Goal: Contribute content

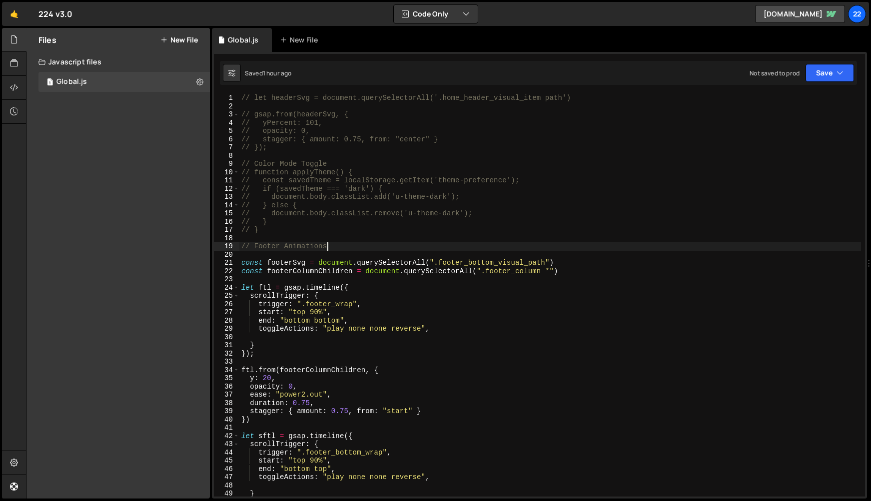
scroll to position [0, 5]
click at [303, 229] on div "// let headerSvg = document.querySelectorAll('.home_header_visual_item path') /…" at bounding box center [550, 303] width 622 height 419
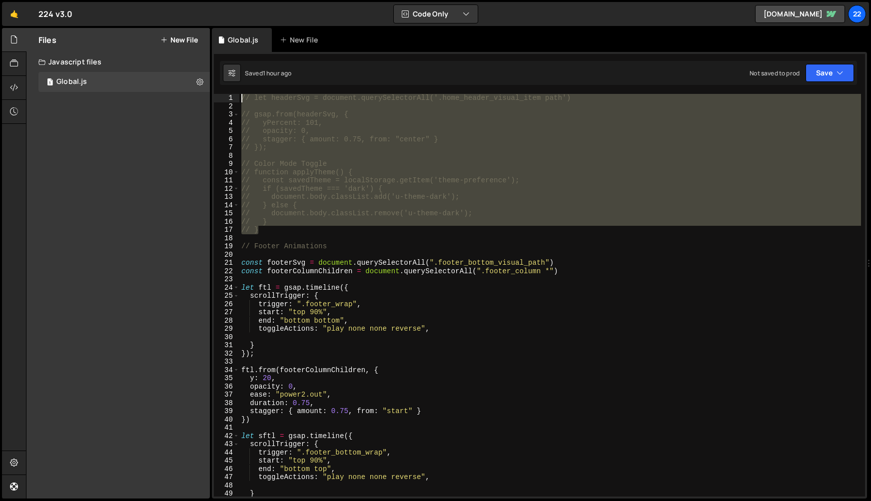
drag, startPoint x: 309, startPoint y: 234, endPoint x: 232, endPoint y: 99, distance: 155.3
click at [232, 99] on div "// } 1 2 3 4 5 6 7 8 9 10 11 12 13 14 15 16 17 18 19 20 21 22 23 24 25 26 27 28…" at bounding box center [539, 295] width 651 height 403
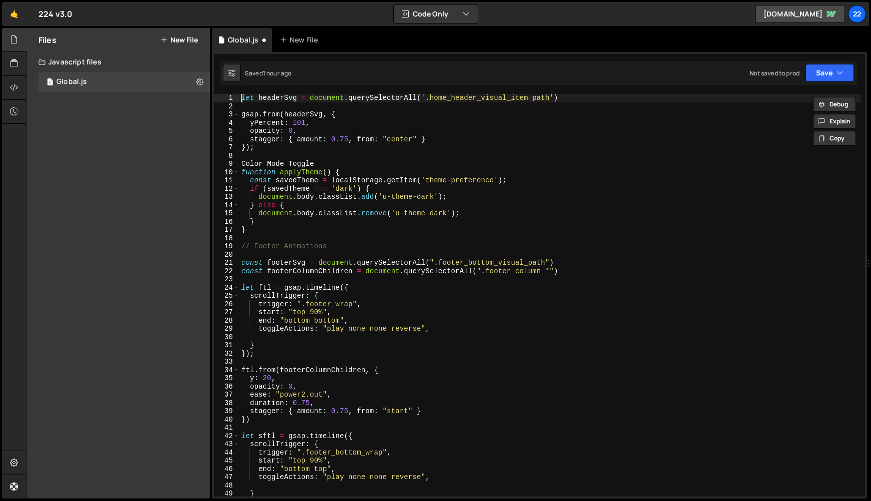
type textarea "let headerSvg = document.querySelectorAll('.home_header_visual_item path')"
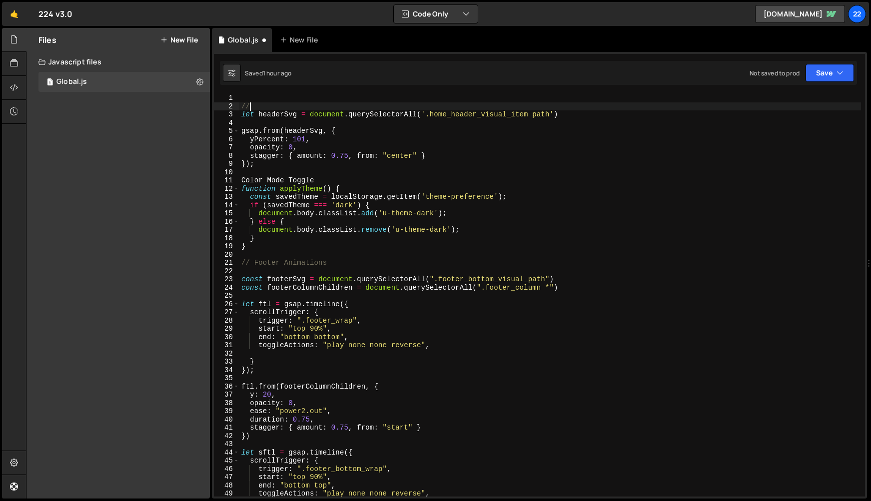
scroll to position [0, 0]
type textarea "// Home Hero"
click at [596, 120] on div "// Home Hero let headerSvg = document . querySelectorAll ( '.home_header_visual…" at bounding box center [550, 303] width 622 height 419
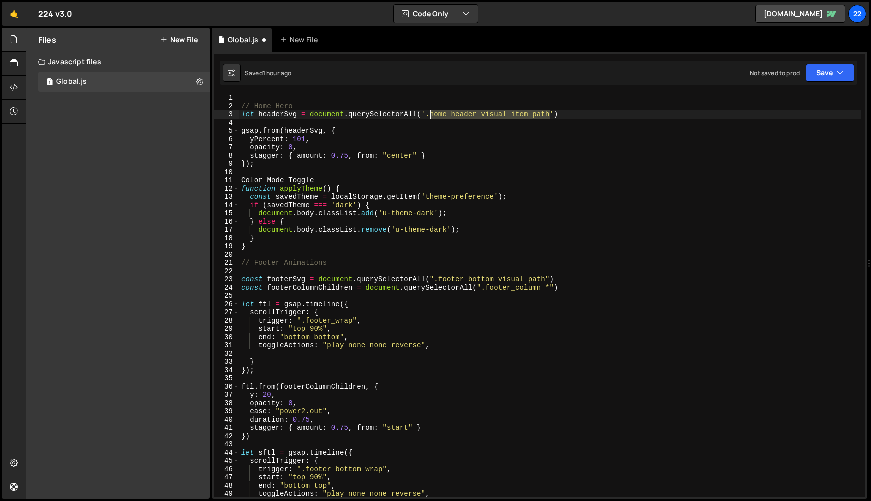
drag, startPoint x: 551, startPoint y: 113, endPoint x: 428, endPoint y: 113, distance: 122.4
click at [428, 113] on div "// Home Hero let headerSvg = document . querySelectorAll ( '.home_header_visual…" at bounding box center [550, 303] width 622 height 419
click at [389, 135] on div "// Home Hero let headerSvg = document . querySelectorAll ( '.home_header_visual…" at bounding box center [550, 303] width 622 height 419
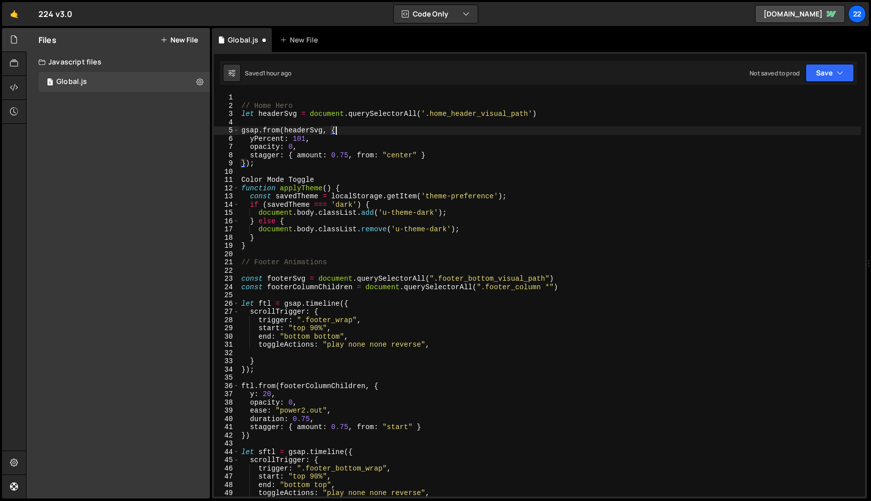
click at [305, 139] on div "// Home Hero let headerSvg = document . querySelectorAll ( '.home_header_visual…" at bounding box center [550, 302] width 622 height 419
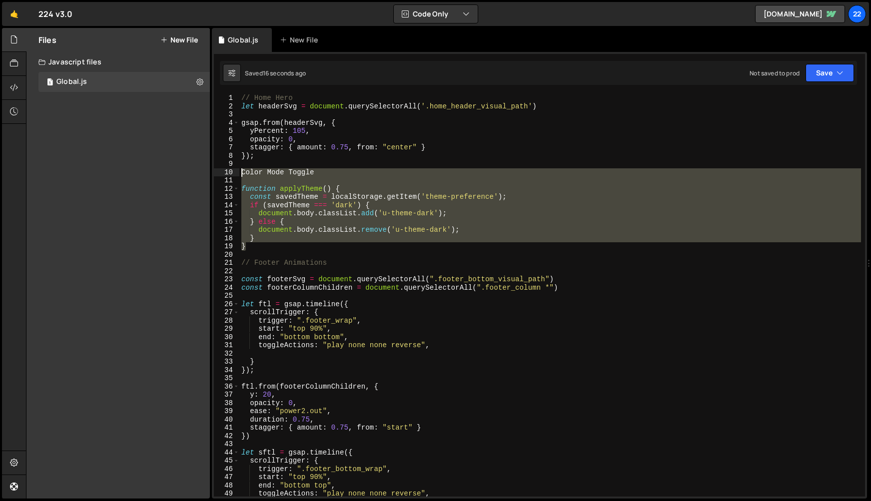
drag, startPoint x: 254, startPoint y: 248, endPoint x: 238, endPoint y: 174, distance: 75.1
click at [238, 174] on div "opacity: 0, 1 2 3 4 5 6 7 8 9 10 11 12 13 14 15 16 17 18 19 20 21 22 23 24 25 2…" at bounding box center [539, 295] width 651 height 403
type textarea "Color Mode Toggle"
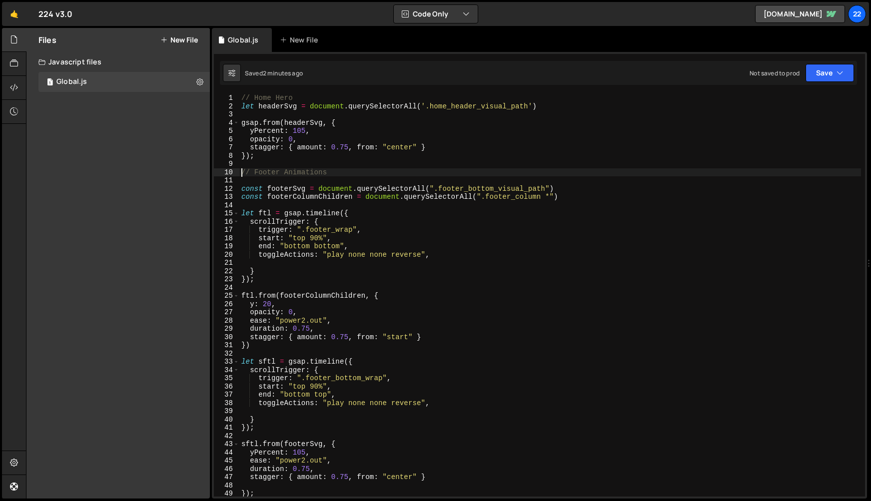
click at [549, 104] on div "// Home Hero let headerSvg = document . querySelectorAll ( '.home_header_visual…" at bounding box center [550, 303] width 622 height 419
type textarea "let headerSvg = document.querySelectorAll('.home_header_visual_path')"
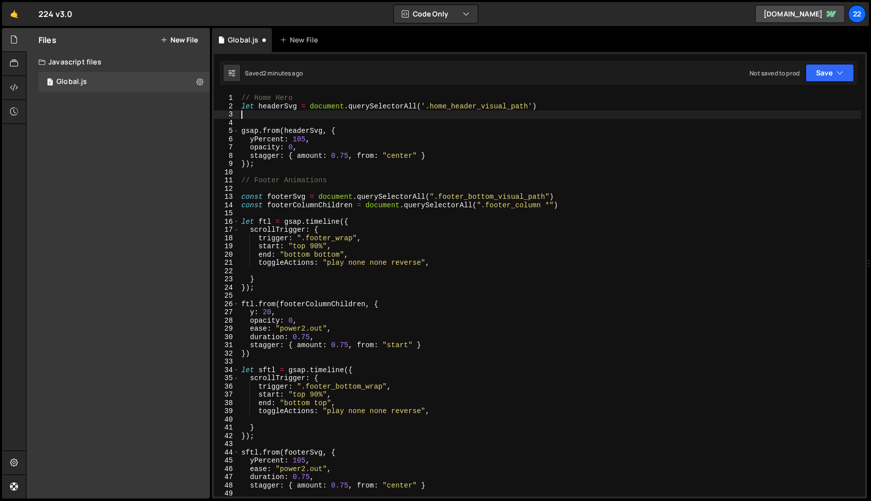
type textarea "e"
paste textarea "logo_bar_divider'"
type textarea "let logoDivider = document.querySelector('.logo_bar_divider')"
click at [524, 120] on div "// Home Hero let headerSvg = document . querySelectorAll ( '.home_header_visual…" at bounding box center [550, 303] width 622 height 419
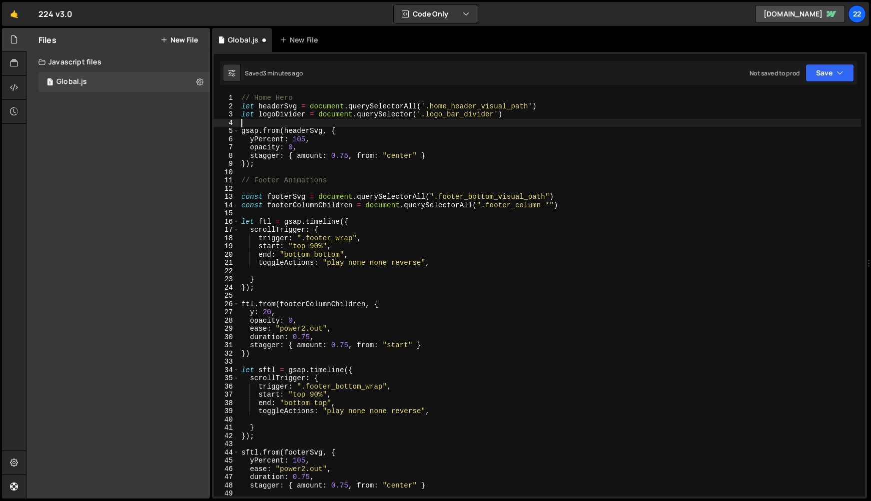
scroll to position [0, 0]
click at [524, 112] on div "// Home Hero let headerSvg = document . querySelectorAll ( '.home_header_visual…" at bounding box center [550, 303] width 622 height 419
type textarea "let logoDivider = document.querySelector('.logo_bar_divider')"
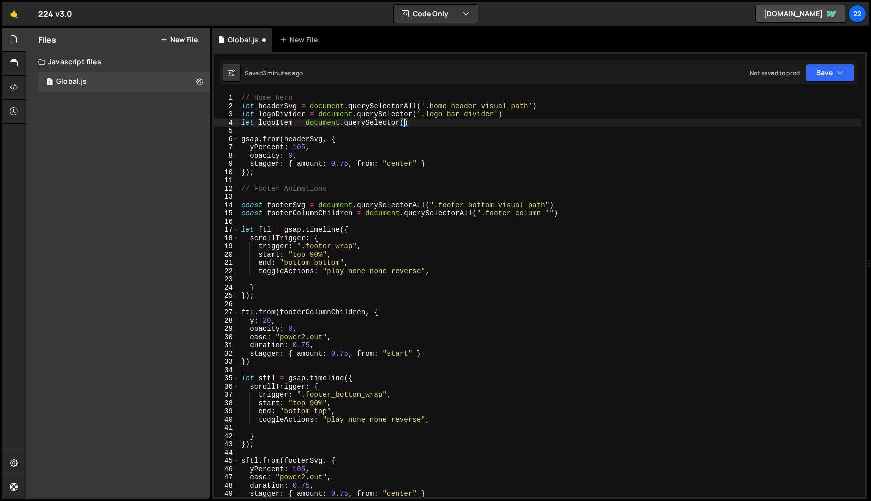
scroll to position [0, 11]
click at [407, 122] on div "// Home Hero let headerSvg = document . querySelectorAll ( '.home_header_visual…" at bounding box center [550, 303] width 622 height 419
paste textarea "logo_bar_item"
click at [410, 123] on div "// Home Hero let headerSvg = document . querySelectorAll ( '.home_header_visual…" at bounding box center [550, 303] width 622 height 419
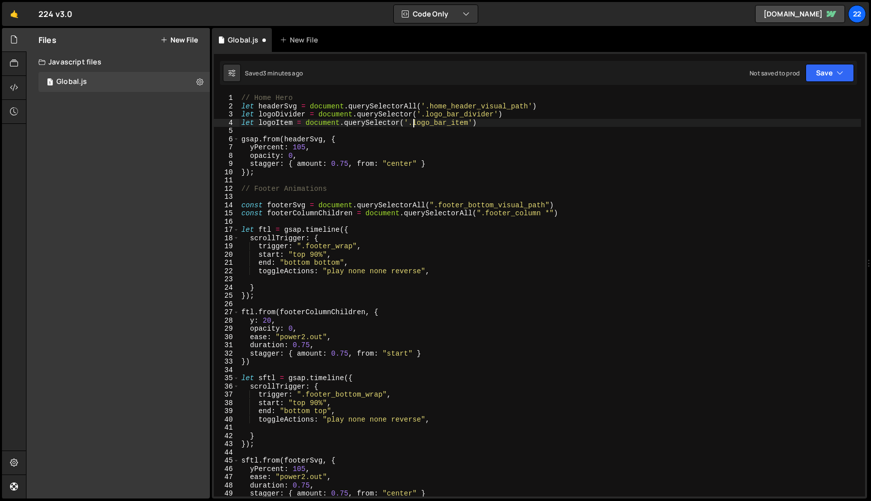
click at [497, 121] on div "// Home Hero let headerSvg = document . querySelectorAll ( '.home_header_visual…" at bounding box center [550, 303] width 622 height 419
click at [239, 141] on div "// Home Hero let headerSvg = document . querySelectorAll ( '.home_header_visual…" at bounding box center [550, 303] width 622 height 419
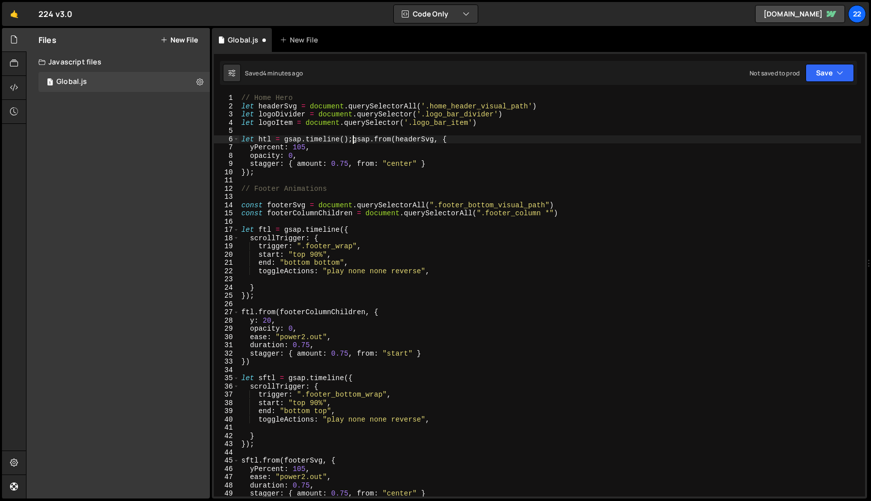
scroll to position [0, 0]
type textarea "gsap.from(headerSvg, {"
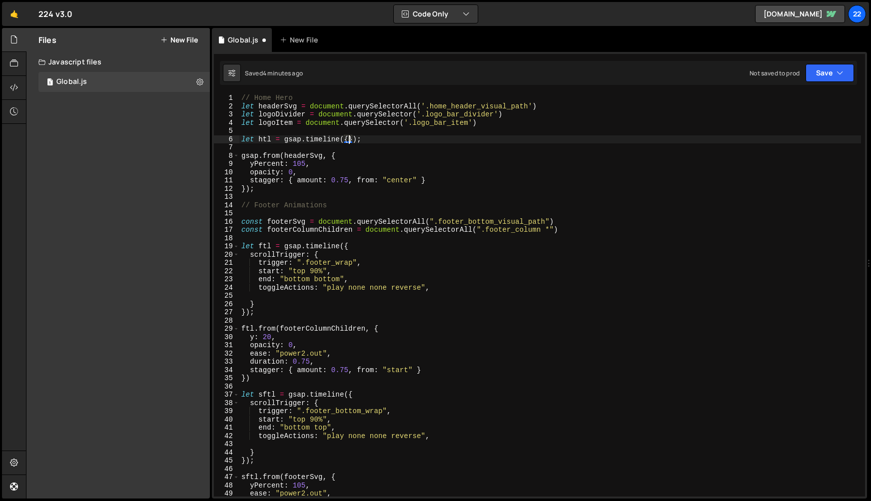
scroll to position [0, 7]
type textarea "let htl = gsap.timeline();"
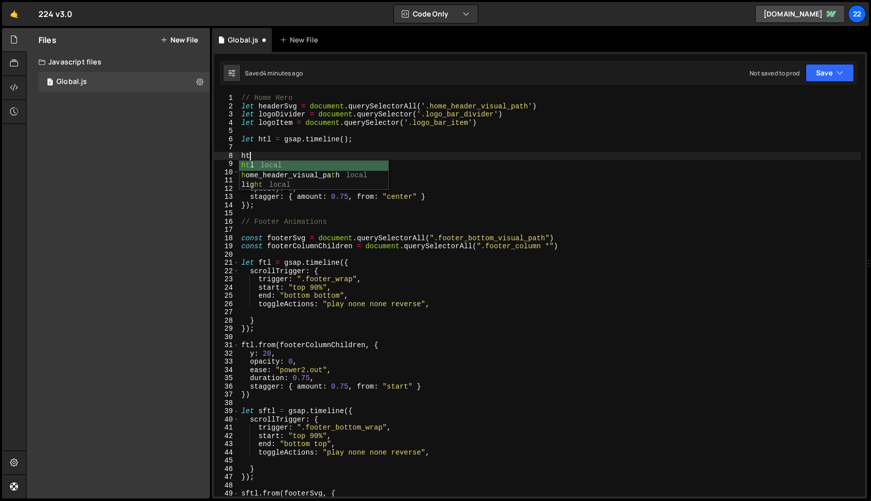
type textarea "htl"
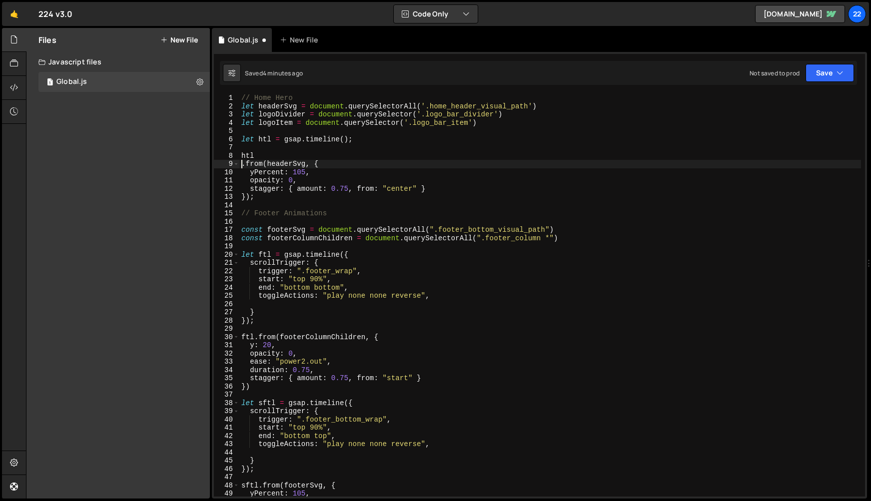
type textarea "htl.from(headerSvg, {"
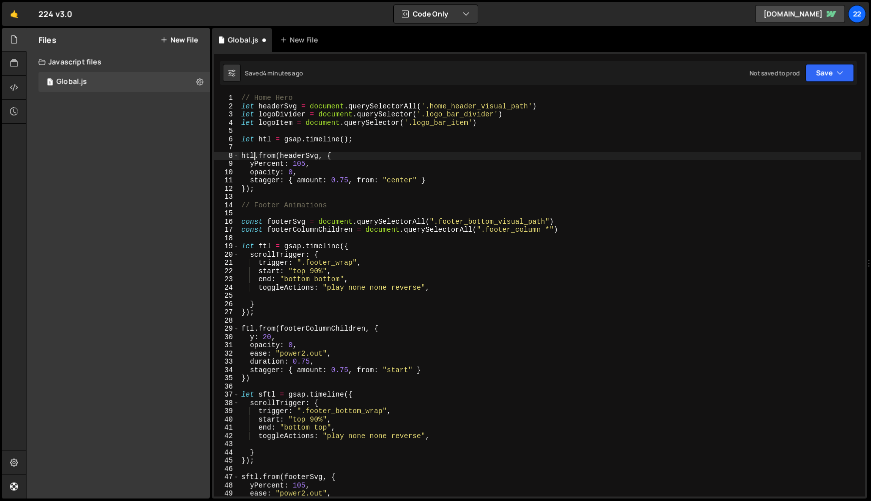
click at [374, 145] on div "// Home Hero let headerSvg = document . querySelectorAll ( '.home_header_visual…" at bounding box center [550, 303] width 622 height 419
click at [495, 125] on div "// Home Hero let headerSvg = document . querySelectorAll ( '.home_header_visual…" at bounding box center [550, 303] width 622 height 419
type textarea "let logoItem = document.querySelector('.logo_bar_item')"
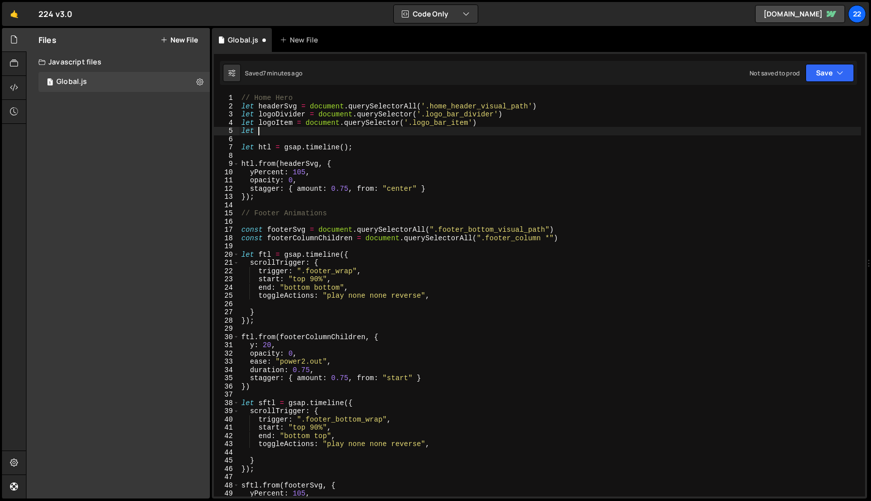
scroll to position [0, 0]
type textarea "l"
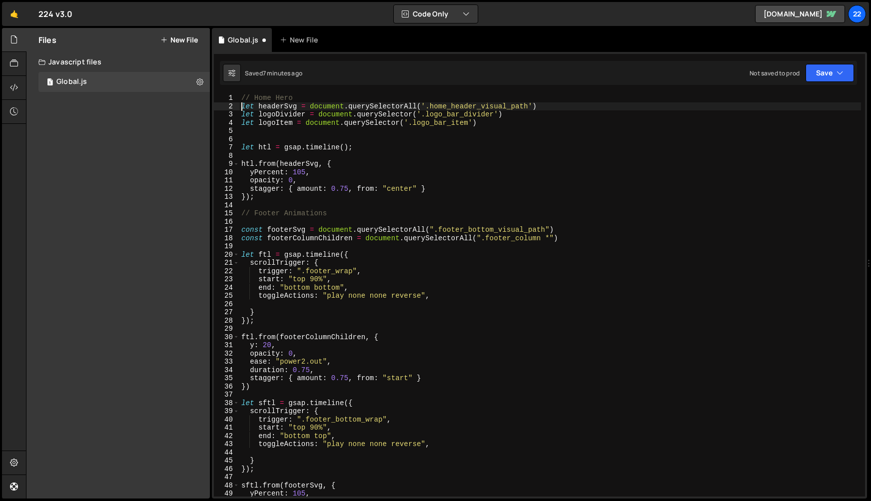
type textarea "// Home Hero"
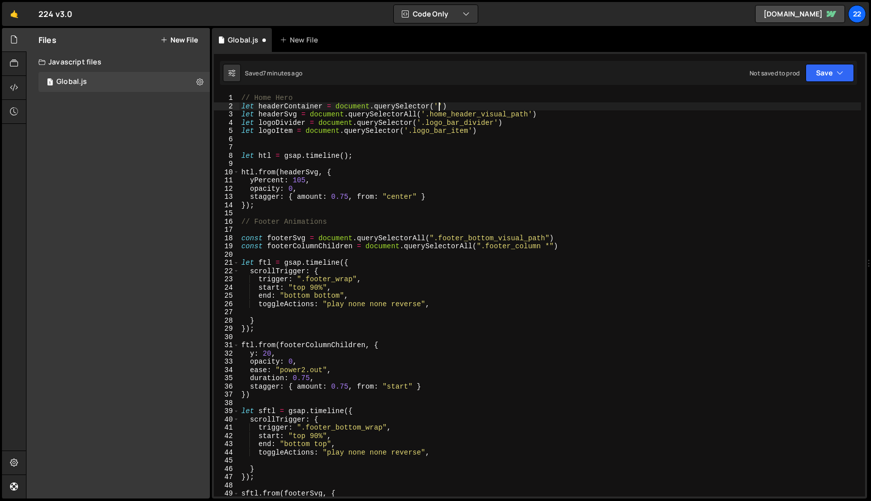
scroll to position [0, 13]
paste textarea "home_header_visual_item')"
click at [365, 158] on div "// Home Hero let headerContainer = document . querySelector ( '.home_header_vis…" at bounding box center [550, 303] width 622 height 419
type textarea "let htl = gsap.timeline();"
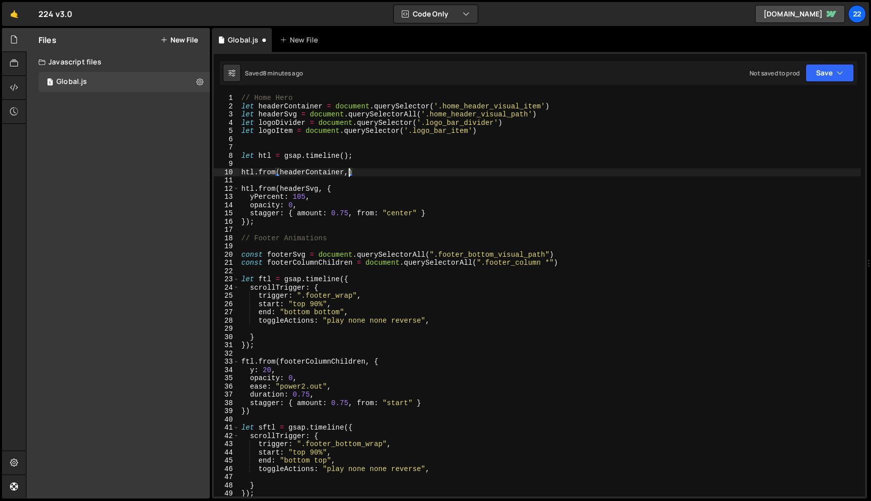
scroll to position [0, 7]
type textarea "htl.from(headerContainer, {)"
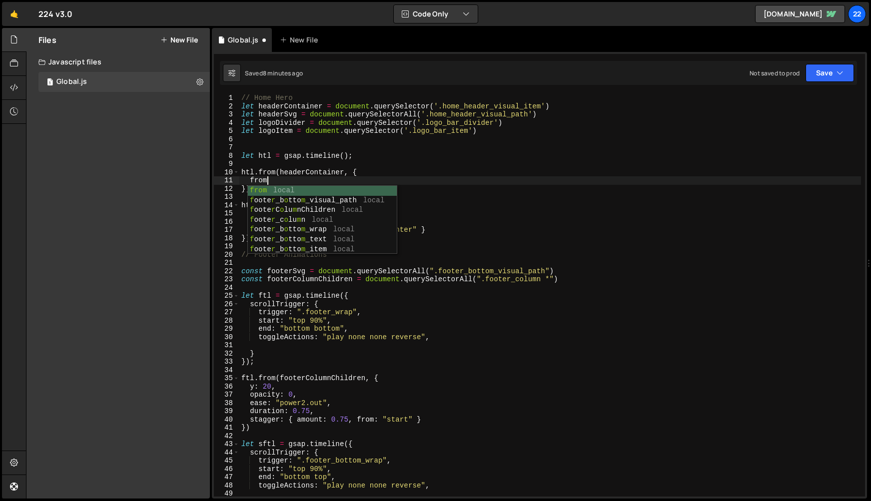
scroll to position [0, 1]
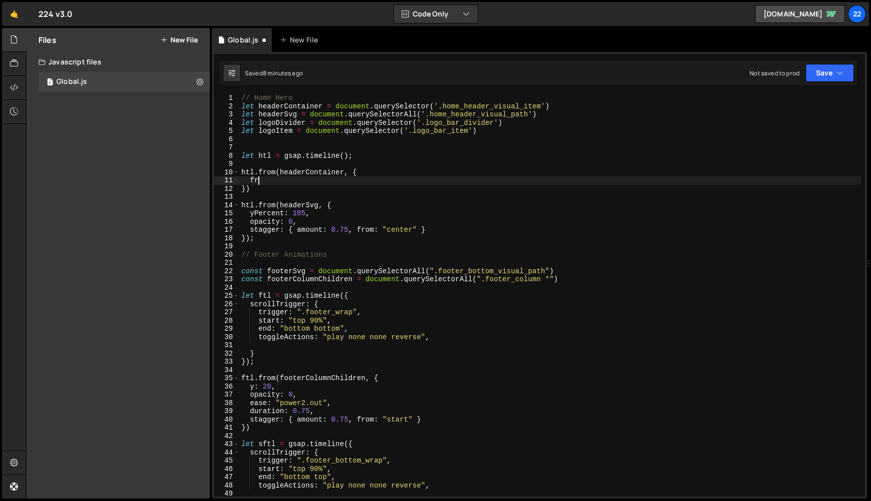
type textarea "f"
type textarea "y:100,"
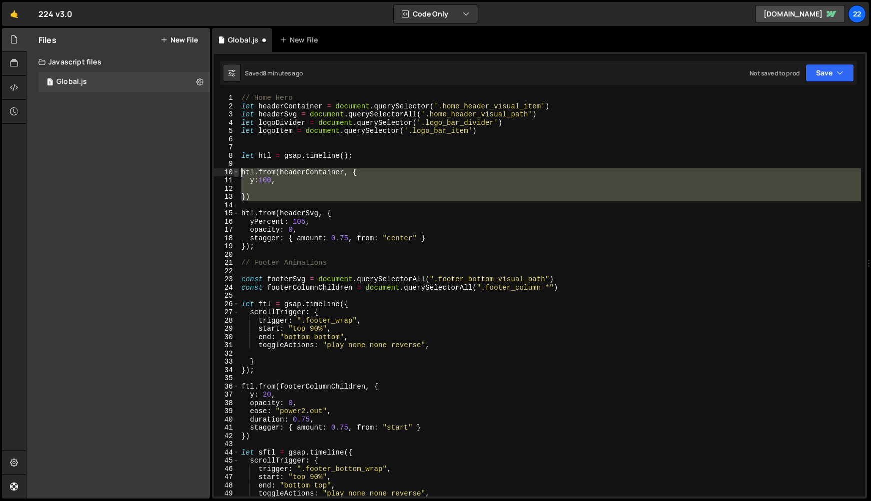
drag, startPoint x: 260, startPoint y: 202, endPoint x: 234, endPoint y: 171, distance: 40.8
click at [234, 171] on div "1 2 3 4 5 6 7 8 9 10 11 12 13 14 15 16 17 18 19 20 21 22 23 24 25 26 27 28 29 3…" at bounding box center [539, 295] width 651 height 403
type textarea "htl.from(headerContainer, { y:100,"
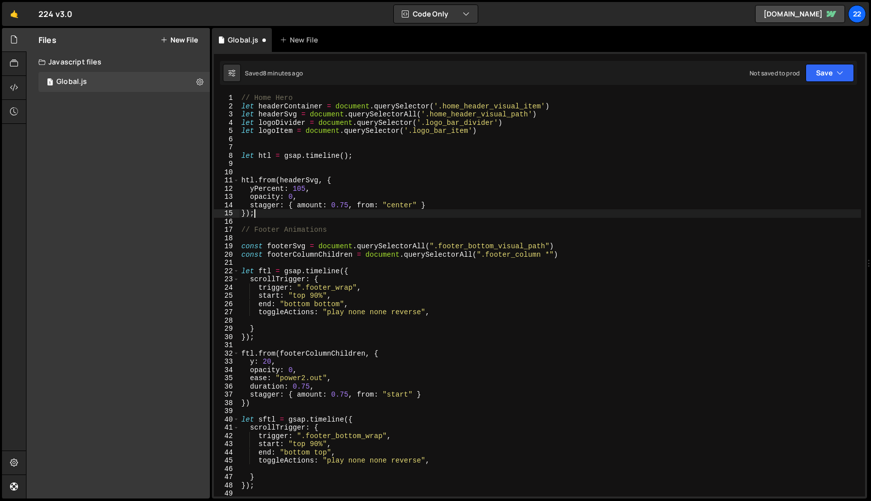
click at [262, 213] on div "// Home Hero let headerContainer = document . querySelector ( '.home_header_vis…" at bounding box center [550, 303] width 622 height 419
type textarea "});"
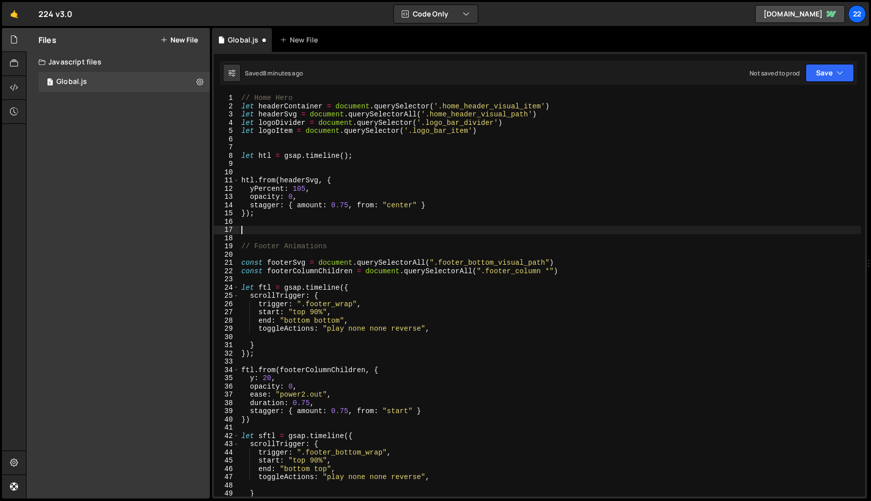
paste textarea
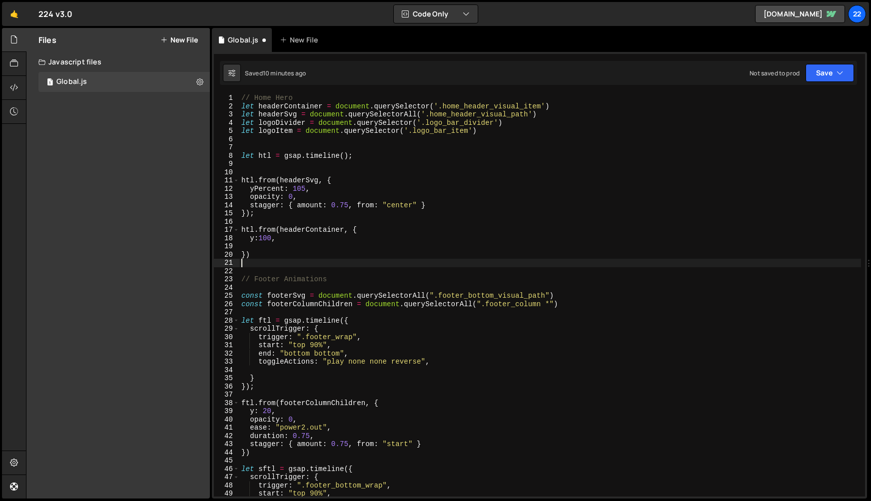
click at [278, 246] on div "// Home Hero let headerContainer = document . querySelector ( '.home_header_vis…" at bounding box center [550, 303] width 622 height 419
click at [271, 238] on div "// Home Hero let headerContainer = document . querySelector ( '.home_header_vis…" at bounding box center [550, 303] width 622 height 419
type textarea "y:"10rem","
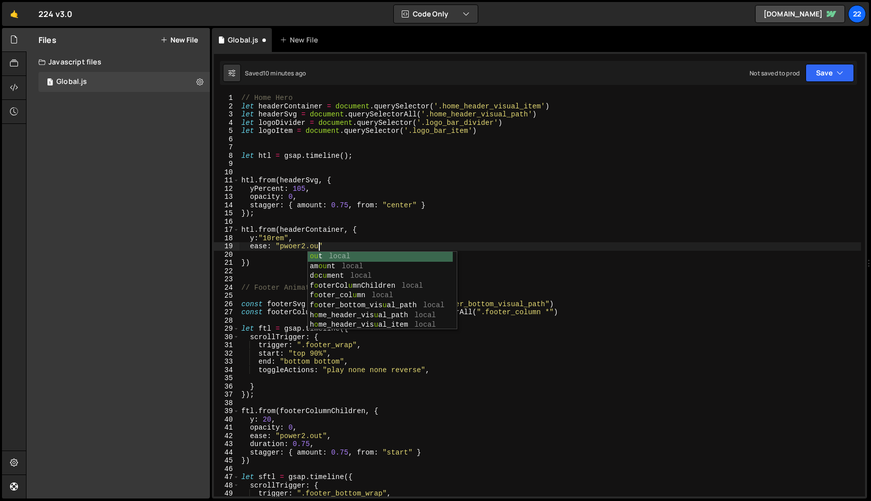
scroll to position [0, 5]
type textarea "ease: "pwoer2.out""
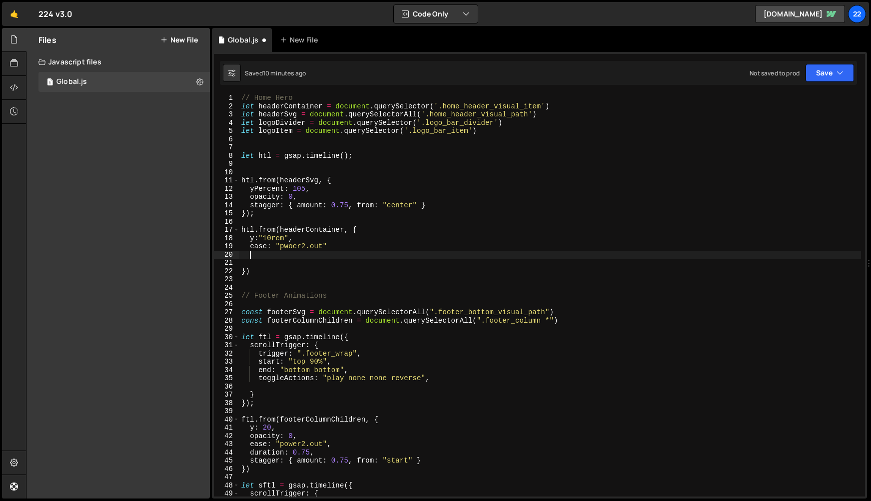
scroll to position [0, 0]
click at [300, 248] on div "// Home Hero let headerContainer = document . querySelector ( '.home_header_vis…" at bounding box center [550, 303] width 622 height 419
type textarea "ease: "power2.out","
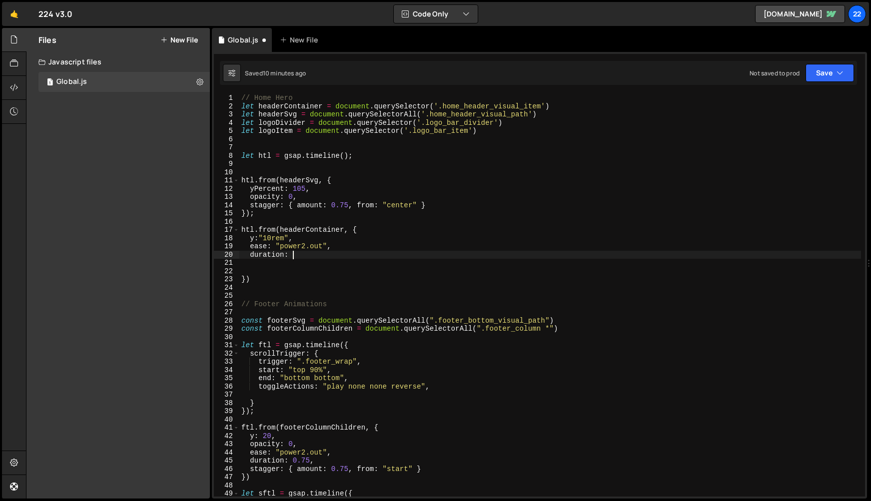
scroll to position [0, 3]
type textarea "duration: 0.85"
click at [267, 273] on div "// Home Hero let headerContainer = document . querySelector ( '.home_header_vis…" at bounding box center [550, 303] width 622 height 419
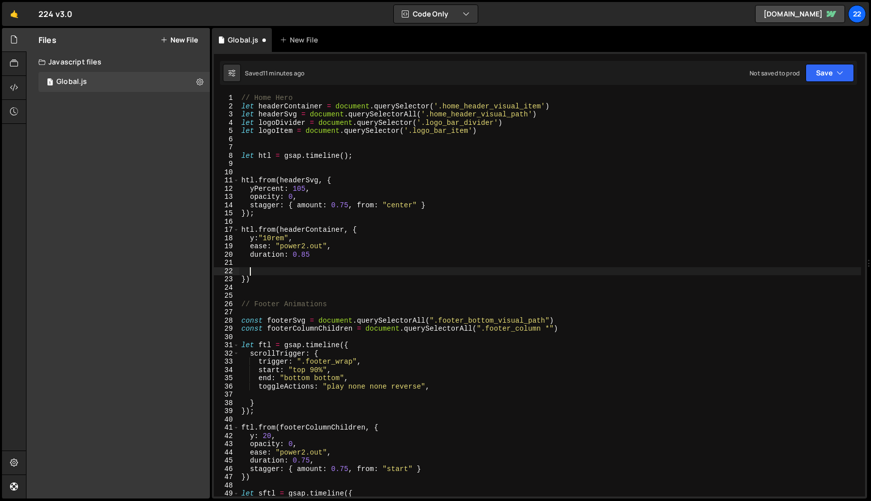
click at [264, 276] on div "// Home Hero let headerContainer = document . querySelector ( '.home_header_vis…" at bounding box center [550, 303] width 622 height 419
type textarea "});"
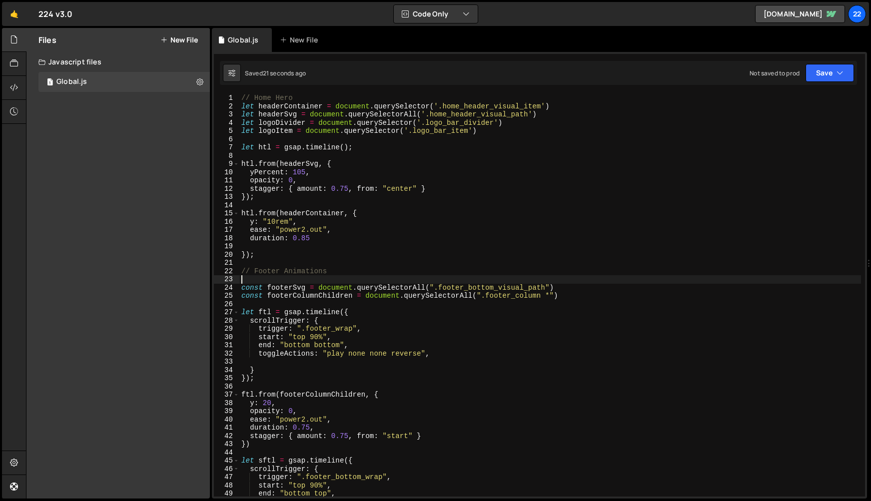
click at [311, 229] on div "// Home Hero let headerContainer = document . querySelector ( '.home_header_vis…" at bounding box center [550, 303] width 622 height 419
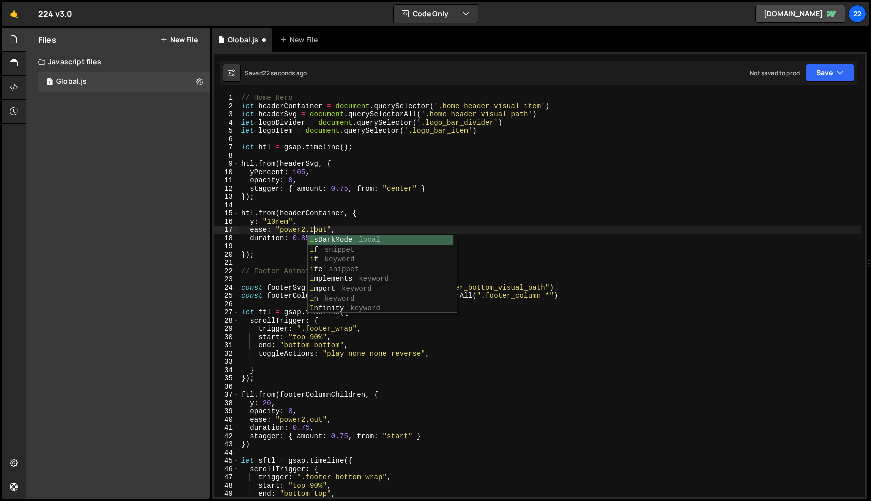
scroll to position [0, 5]
click at [306, 228] on div "// Home Hero let headerContainer = document . querySelector ( '.home_header_vis…" at bounding box center [550, 303] width 622 height 419
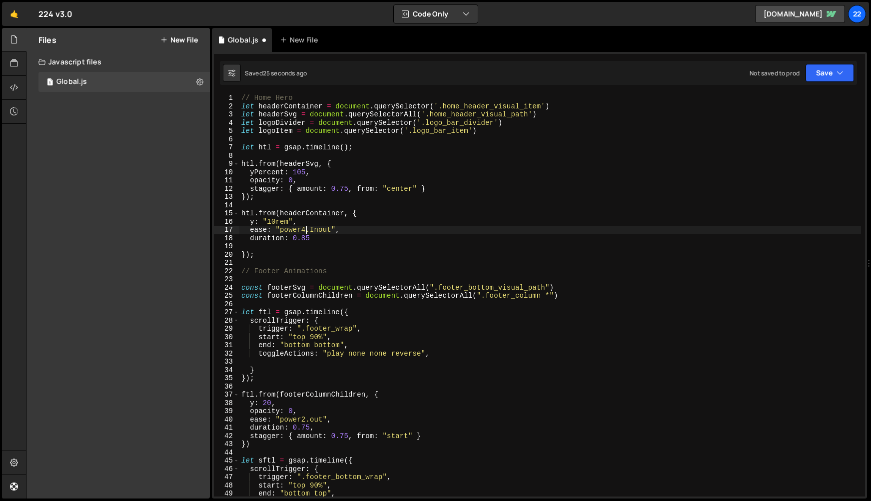
scroll to position [0, 4]
click at [322, 230] on div "// Home Hero let headerContainer = document . querySelector ( '.home_header_vis…" at bounding box center [550, 303] width 622 height 419
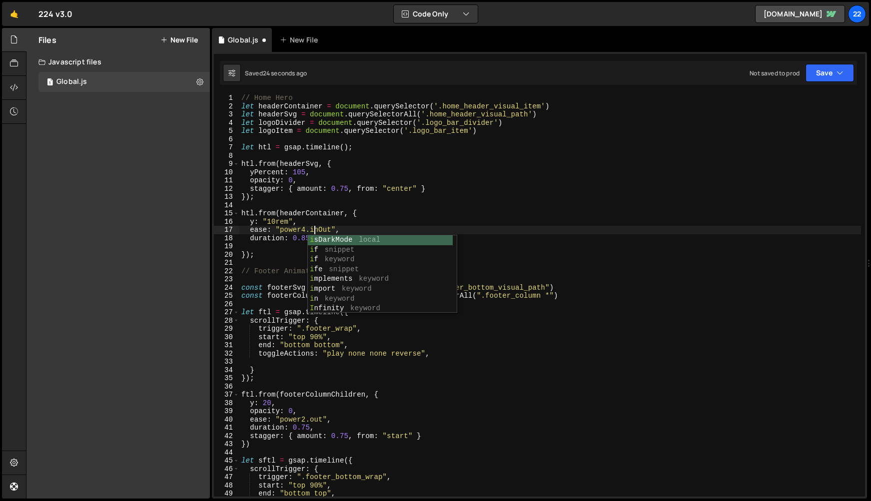
scroll to position [0, 5]
click at [426, 199] on div "// Home Hero let headerContainer = document . querySelector ( '.home_header_vis…" at bounding box center [550, 303] width 622 height 419
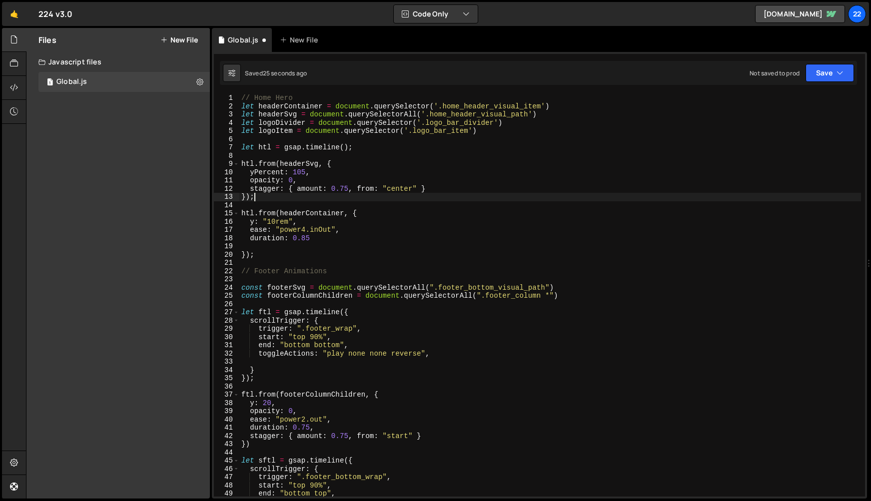
scroll to position [0, 0]
click at [305, 239] on div "// Home Hero let headerContainer = document . querySelector ( '.home_header_vis…" at bounding box center [550, 303] width 622 height 419
click at [405, 234] on div "// Home Hero let headerContainer = document . querySelector ( '.home_header_vis…" at bounding box center [550, 303] width 622 height 419
click at [305, 173] on div "// Home Hero let headerContainer = document . querySelector ( '.home_header_vis…" at bounding box center [550, 303] width 622 height 419
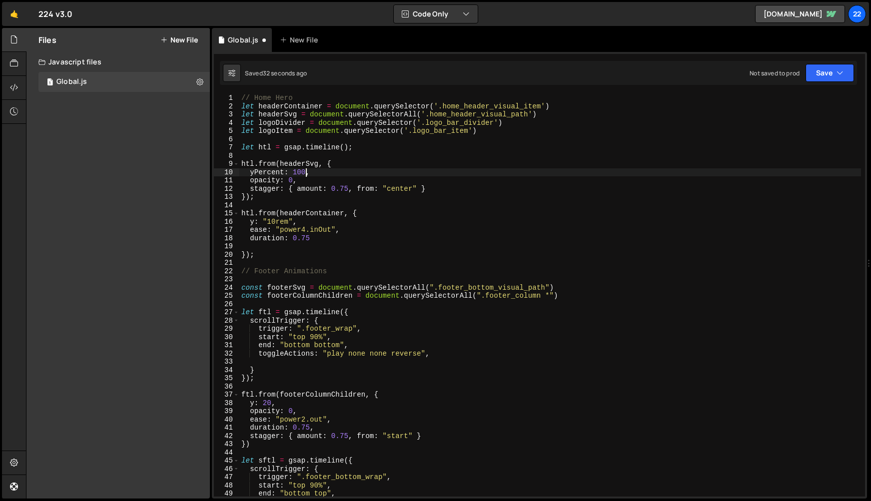
type textarea "yPercent: 100,"
click at [355, 248] on div "// Home Hero let headerContainer = document . querySelector ( '.home_header_vis…" at bounding box center [550, 303] width 622 height 419
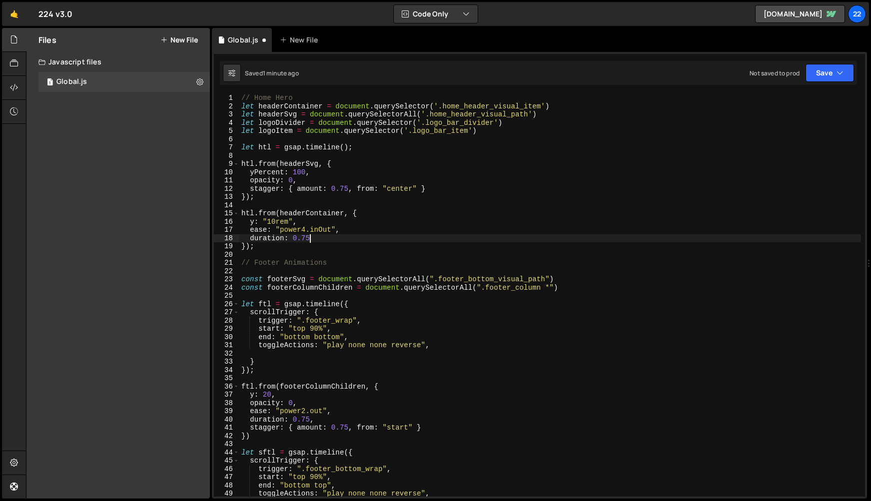
click at [509, 132] on div "// Home Hero let headerContainer = document . querySelector ( '.home_header_vis…" at bounding box center [550, 303] width 622 height 419
type textarea "let logoItem = document.querySelector('.logo_bar_item')"
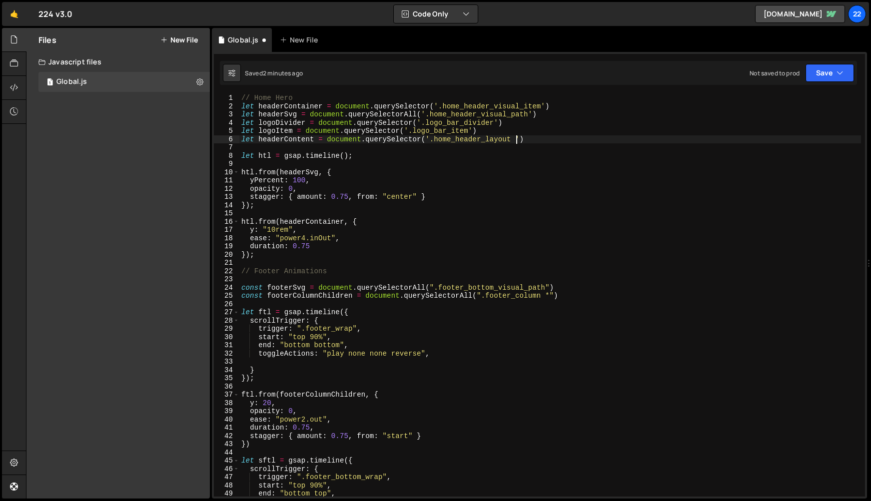
scroll to position [0, 19]
paste textarea "c-heading"
type textarea "let headerContent = document.querySelector('.home_header_layout .c-heading')"
click at [504, 148] on div "// Home Hero let headerContainer = document . querySelector ( '.home_header_vis…" at bounding box center [550, 303] width 622 height 419
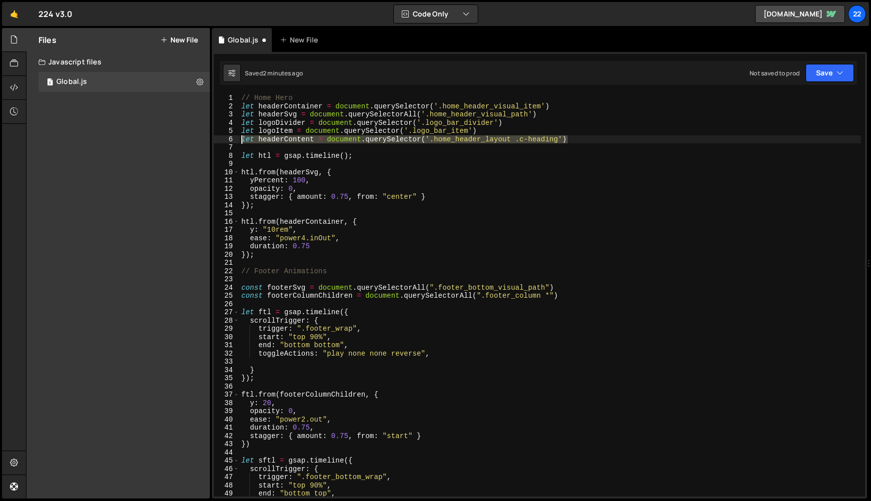
drag, startPoint x: 584, startPoint y: 139, endPoint x: 230, endPoint y: 140, distance: 353.7
click at [230, 140] on div "1 2 3 4 5 6 7 8 9 10 11 12 13 14 15 16 17 18 19 20 21 22 23 24 25 26 27 28 29 3…" at bounding box center [539, 295] width 651 height 403
click at [404, 176] on div "// Home Hero let headerContainer = document . querySelector ( '.home_header_vis…" at bounding box center [550, 303] width 622 height 419
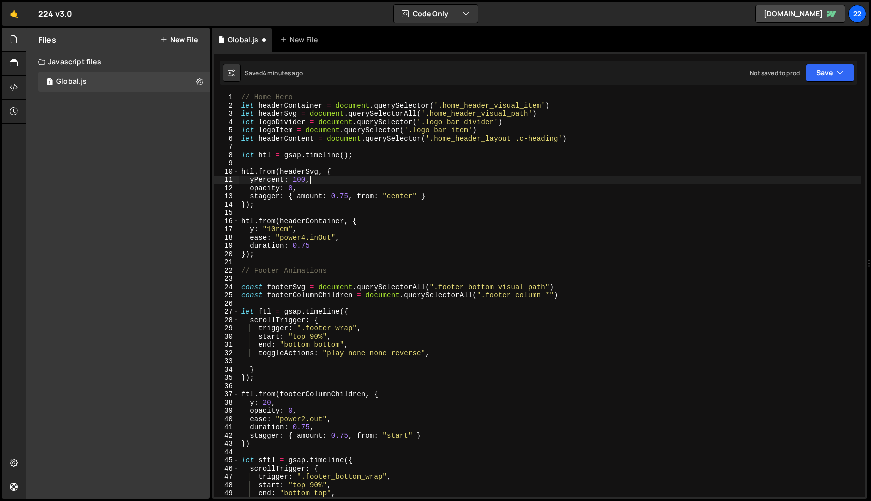
scroll to position [7, 0]
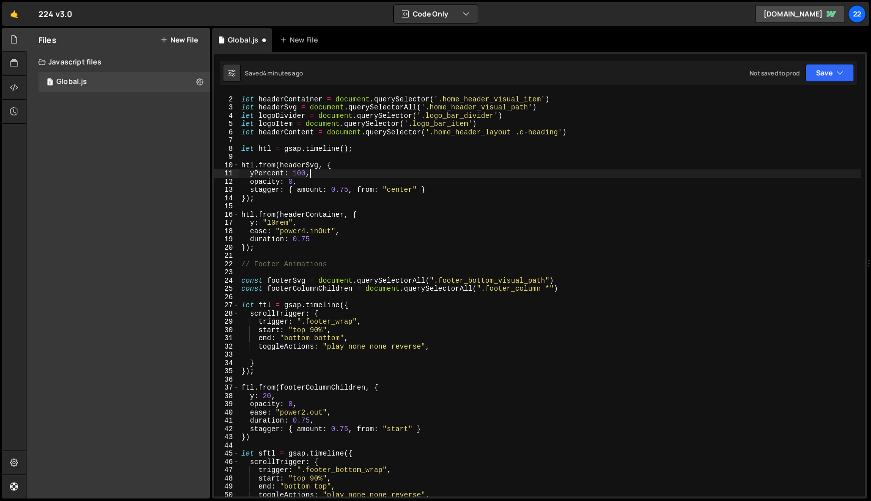
click at [269, 250] on div "// Home Hero let headerContainer = document . querySelector ( '.home_header_vis…" at bounding box center [550, 296] width 622 height 419
type textarea "});"
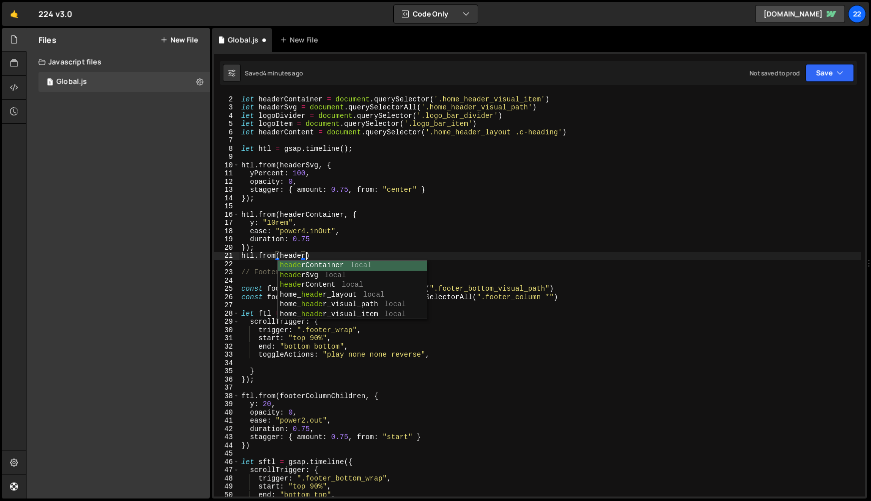
scroll to position [0, 4]
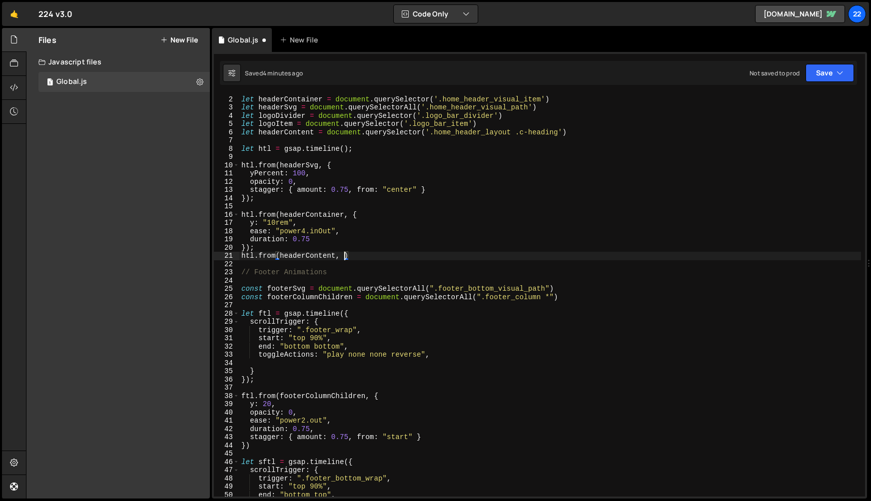
type textarea "htl.from(headerContent, {)"
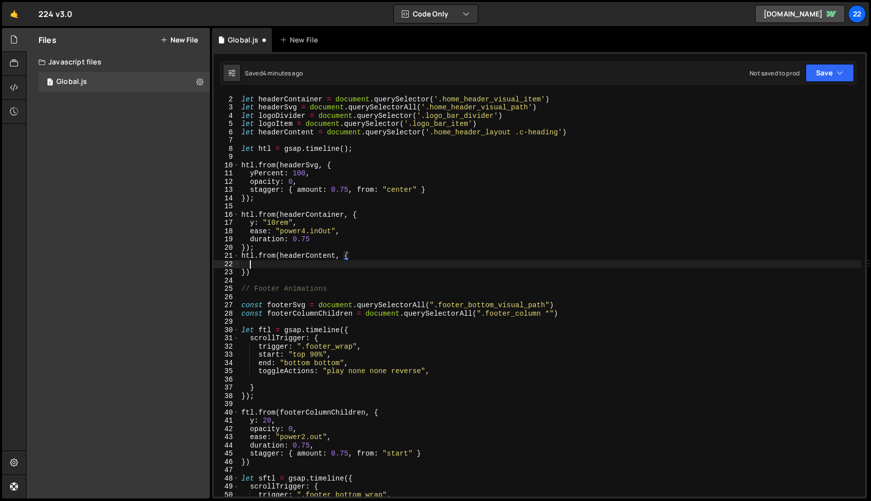
scroll to position [0, 0]
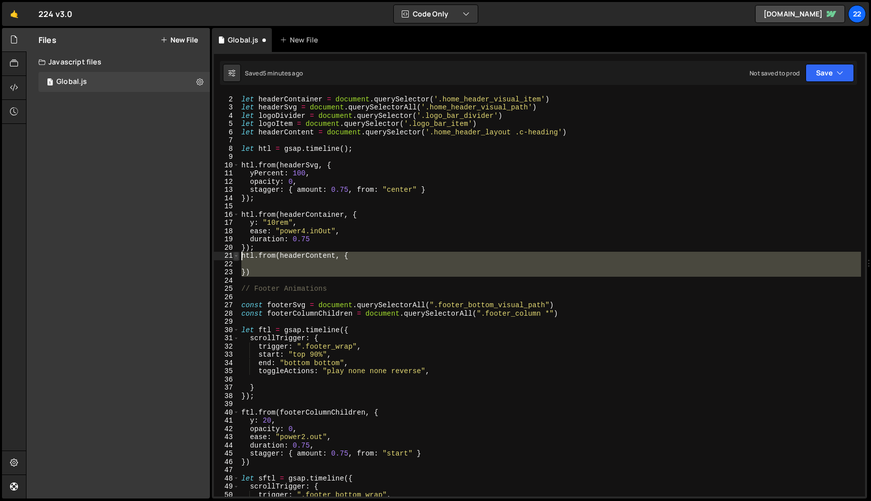
drag, startPoint x: 253, startPoint y: 277, endPoint x: 234, endPoint y: 253, distance: 29.9
click at [234, 253] on div "1 2 3 4 5 6 7 8 9 10 11 12 13 14 15 16 17 18 19 20 21 22 23 24 25 26 27 28 29 3…" at bounding box center [539, 295] width 651 height 403
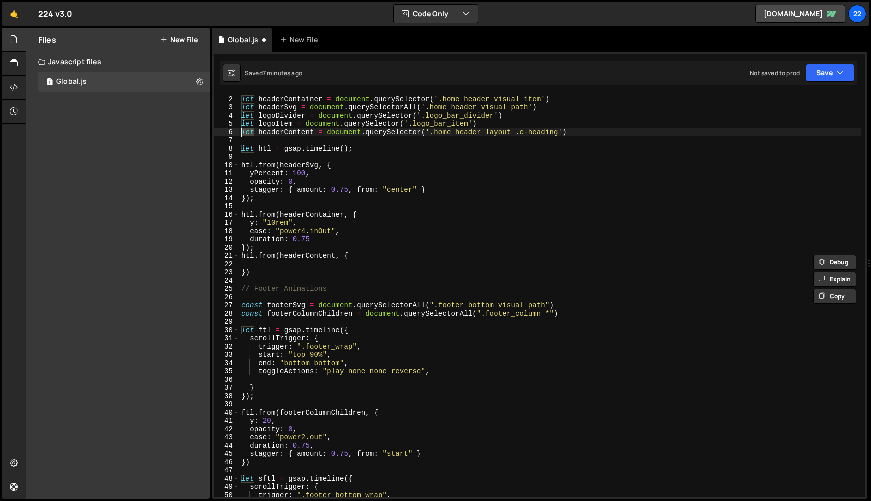
drag, startPoint x: 255, startPoint y: 132, endPoint x: 240, endPoint y: 132, distance: 15.0
click at [240, 132] on div "// Home Hero let headerContainer = document . querySelector ( '.home_header_vis…" at bounding box center [550, 296] width 622 height 419
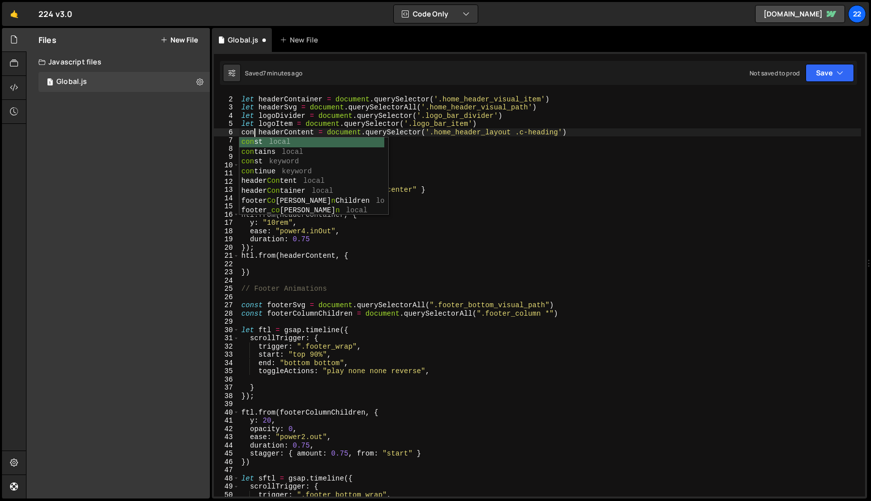
scroll to position [0, 1]
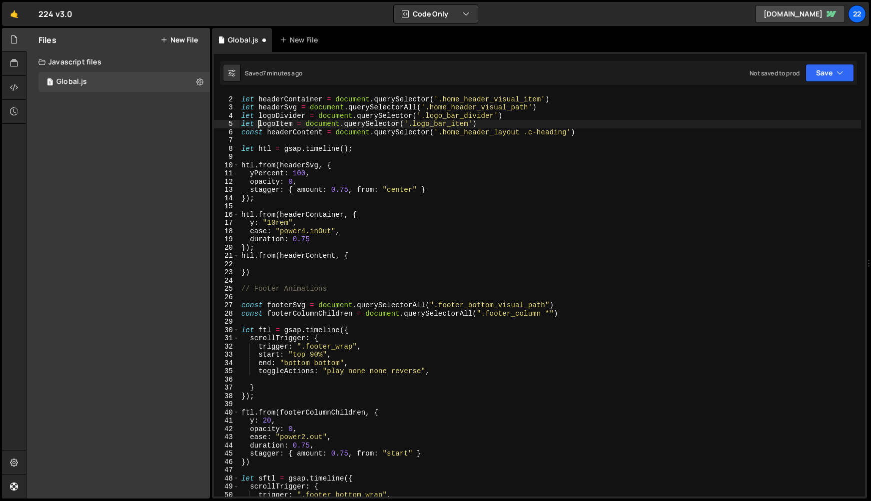
drag, startPoint x: 257, startPoint y: 124, endPoint x: 235, endPoint y: 124, distance: 21.5
click at [235, 124] on div "const headerContent = document.querySelector('.home_header_layout .c-heading') …" at bounding box center [539, 295] width 651 height 403
drag, startPoint x: 253, startPoint y: 114, endPoint x: 242, endPoint y: 114, distance: 10.5
click at [242, 114] on div "// Home Hero let headerContainer = document . querySelector ( '.home_header_vis…" at bounding box center [550, 296] width 622 height 419
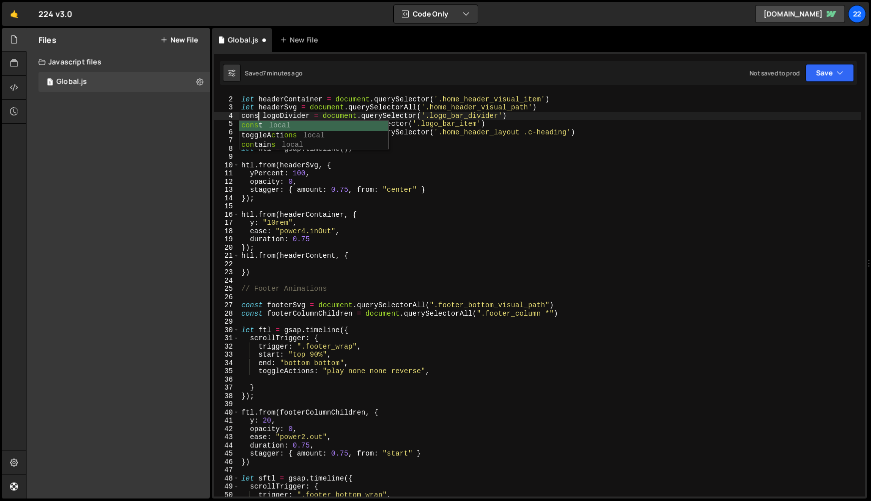
scroll to position [0, 1]
drag, startPoint x: 255, startPoint y: 106, endPoint x: 225, endPoint y: 106, distance: 30.0
click at [226, 106] on div "const logoDivider = document.querySelector('.logo_bar_divider') 1 2 3 4 5 6 7 8…" at bounding box center [539, 295] width 651 height 403
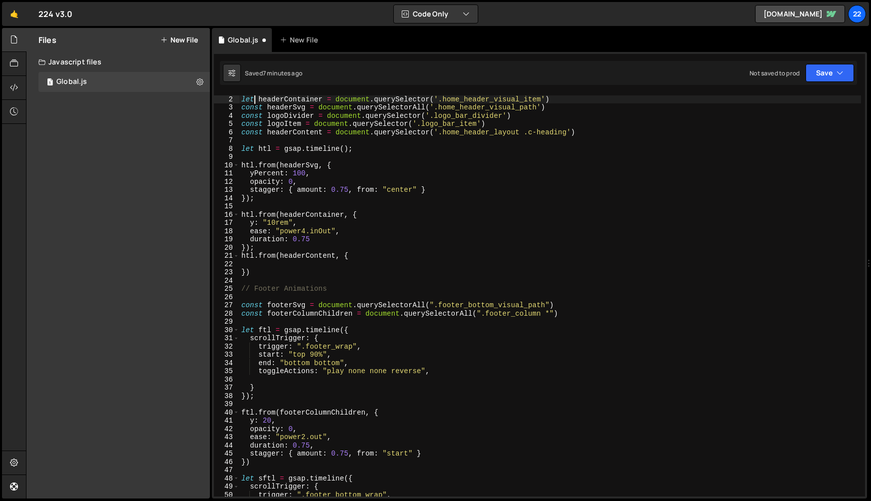
drag, startPoint x: 254, startPoint y: 97, endPoint x: 212, endPoint y: 96, distance: 42.0
click at [214, 96] on div "const headerSvg = document.querySelectorAll('.home_header_visual_path') 1 2 3 4…" at bounding box center [539, 295] width 651 height 403
click at [311, 147] on div "// Home Hero const headerContainer = document . querySelector ( '.home_header_v…" at bounding box center [550, 296] width 622 height 419
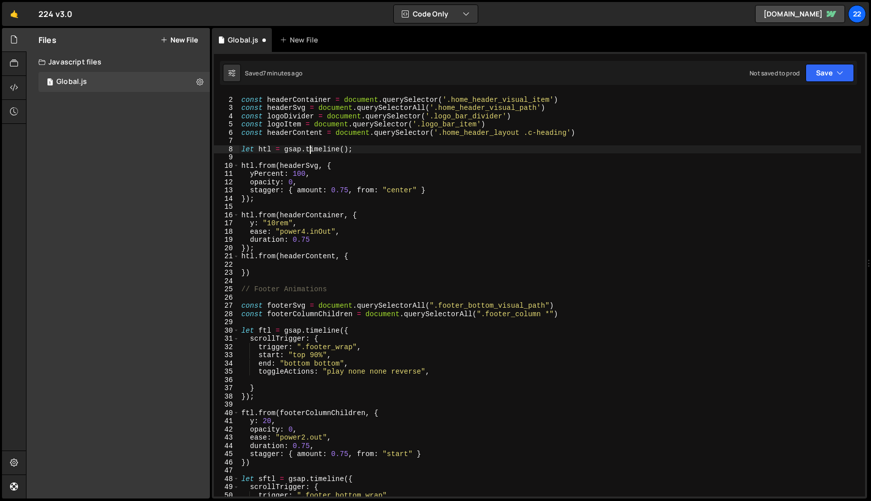
scroll to position [0, 0]
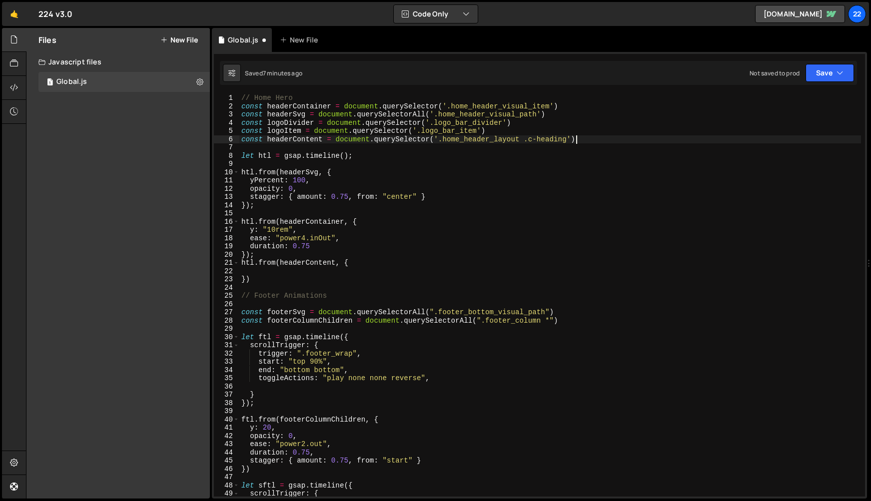
click at [617, 138] on div "// Home Hero const headerContainer = document . querySelector ( '.home_header_v…" at bounding box center [550, 303] width 622 height 419
type textarea "const headerContent = document.querySelector('.home_header_layout .c-heading')"
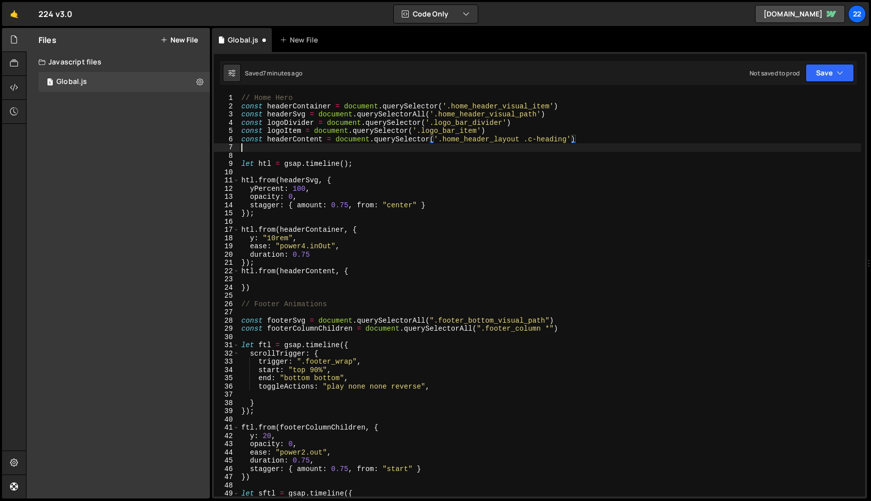
paste textarea "const headerSplit = new SplitText(headerContent, { type: "lines" });"
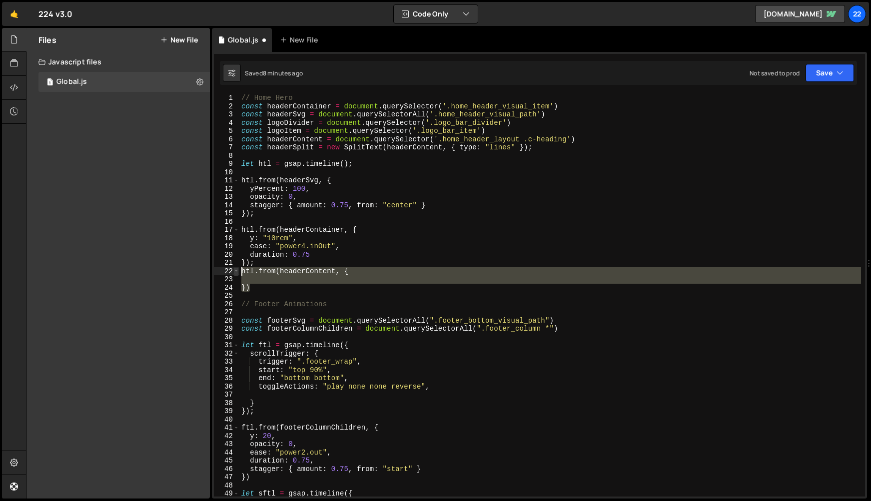
drag, startPoint x: 259, startPoint y: 291, endPoint x: 237, endPoint y: 272, distance: 28.7
click at [237, 272] on div "const headerSplit = new SplitText(headerContent, { type: "lines" }); 1 2 3 4 5 …" at bounding box center [539, 295] width 651 height 403
paste textarea "});"
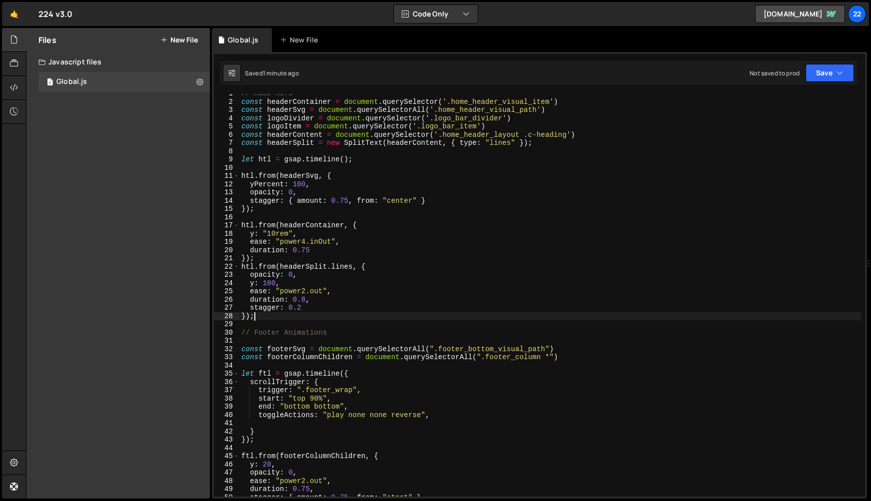
scroll to position [5, 0]
drag, startPoint x: 275, startPoint y: 282, endPoint x: 263, endPoint y: 281, distance: 11.5
click at [263, 281] on div "// Home Hero const headerContainer = document . querySelector ( '.home_header_v…" at bounding box center [550, 297] width 622 height 419
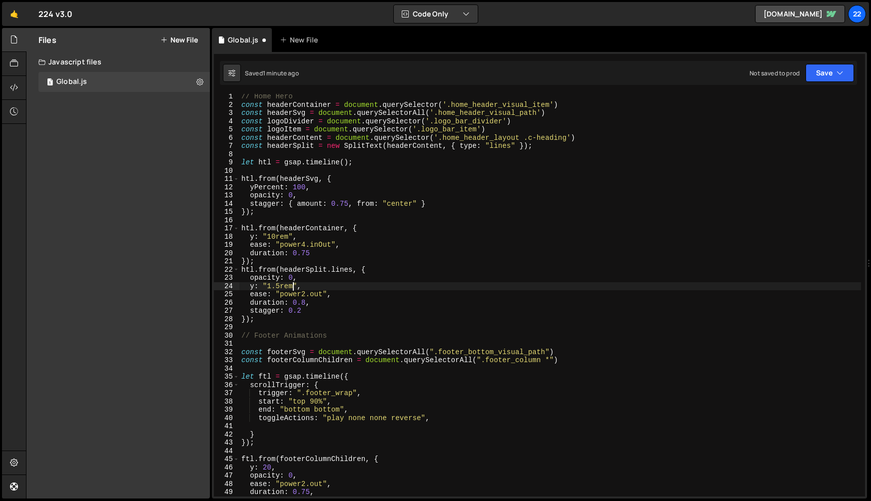
scroll to position [0, 3]
click at [300, 313] on div "// Home Hero const headerContainer = document . querySelector ( '.home_header_v…" at bounding box center [550, 301] width 622 height 419
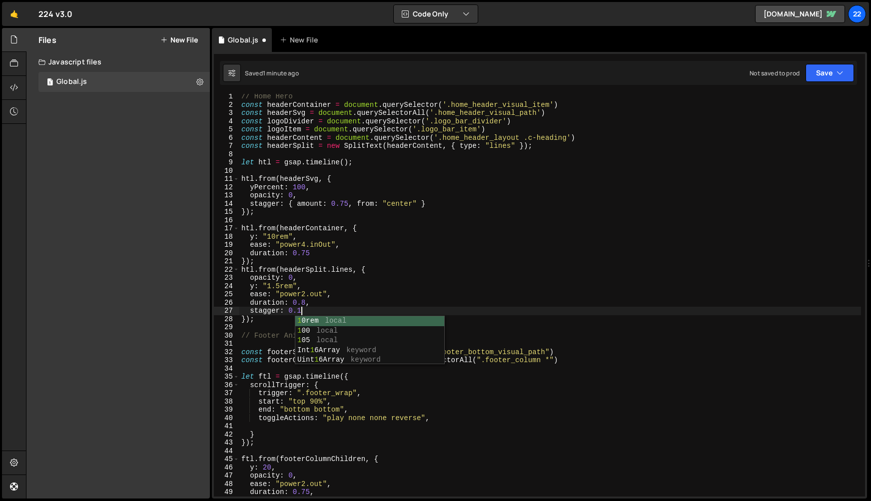
click at [306, 295] on div "// Home Hero const headerContainer = document . querySelector ( '.home_header_v…" at bounding box center [550, 301] width 622 height 419
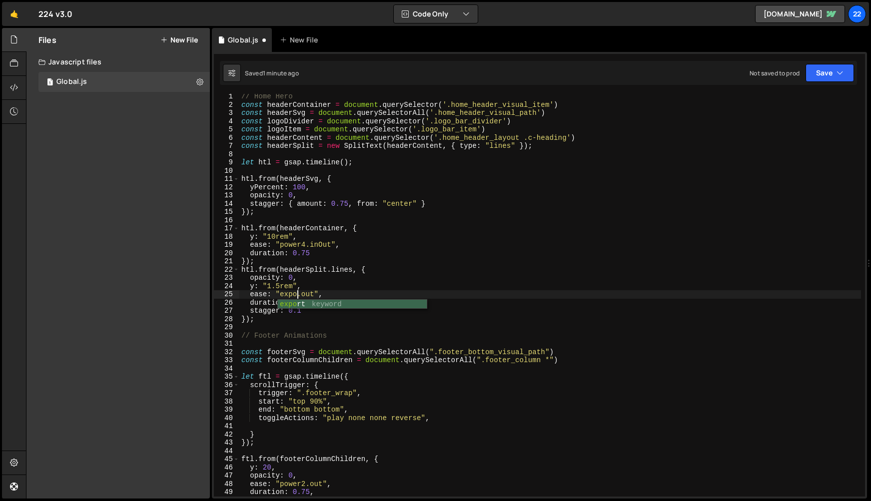
click at [363, 294] on div "// Home Hero const headerContainer = document . querySelector ( '.home_header_v…" at bounding box center [550, 301] width 622 height 419
click at [320, 312] on div "// Home Hero const headerContainer = document . querySelector ( '.home_header_v…" at bounding box center [550, 301] width 622 height 419
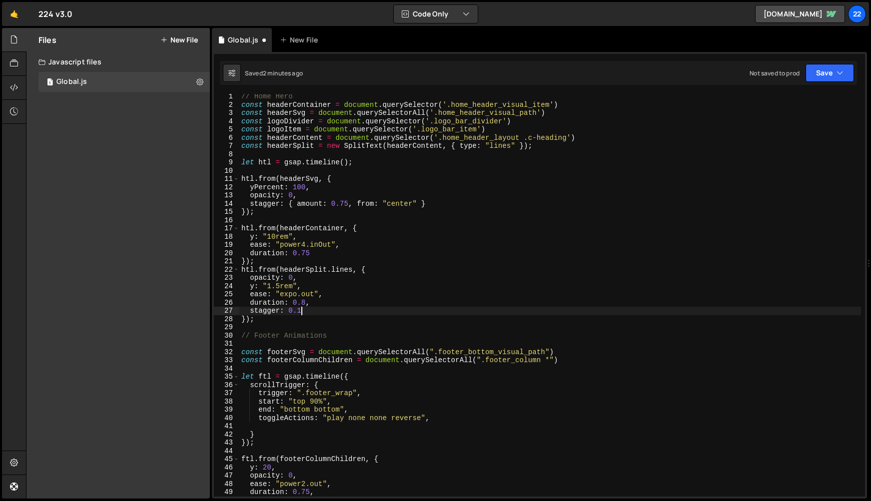
type textarea "stagger: 0.1,"
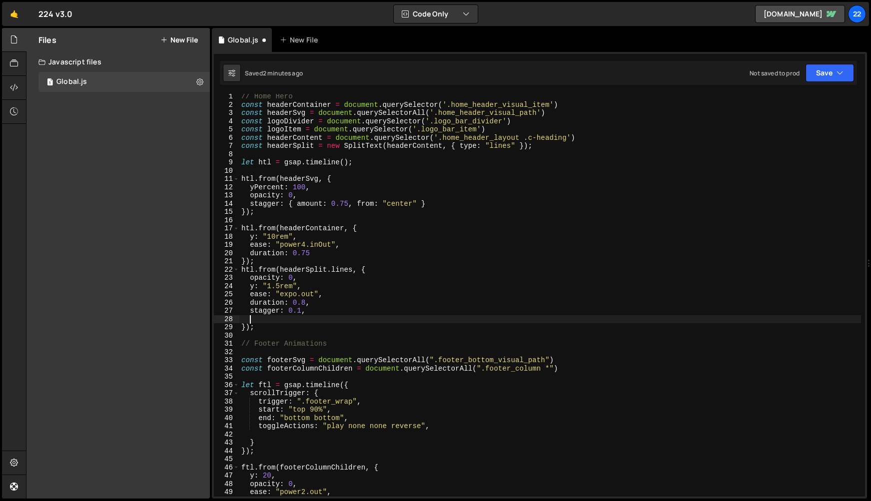
paste textarea "mask: "lines""
click at [551, 146] on div "// Home Hero const headerContainer = document . querySelector ( '.home_header_v…" at bounding box center [550, 301] width 622 height 419
type textarea "const headerSplit = new SplitText(headerContent, { type: "lines" });"
type textarea "const headerContainer = document.querySelector('.home_header_visual_item')"
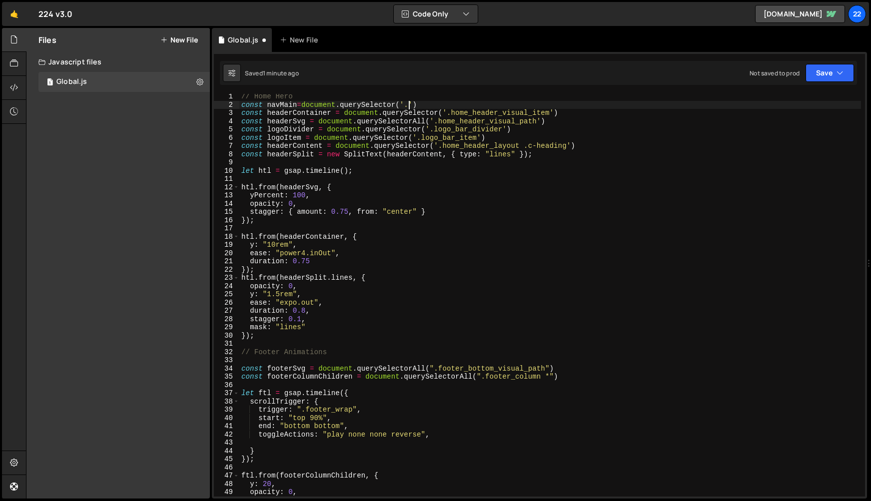
scroll to position [0, 11]
paste textarea "nav_1_component')"
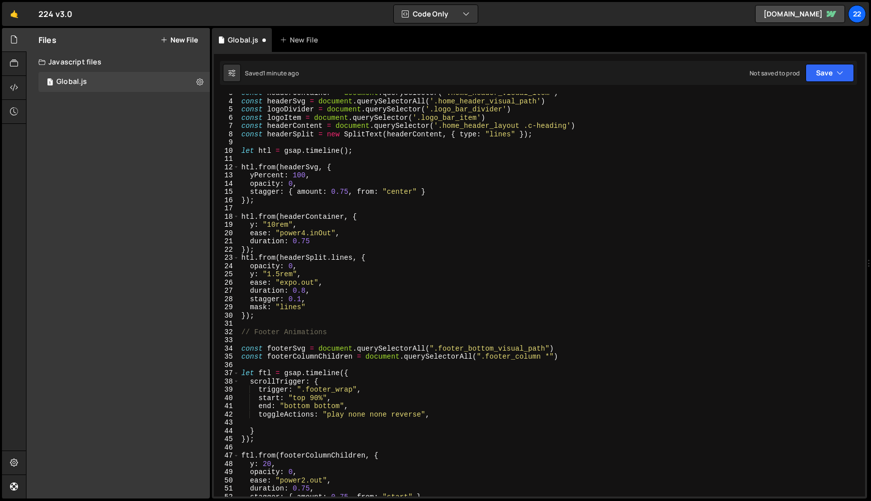
scroll to position [22, 0]
click at [245, 318] on div "const headerContainer = document . querySelector ( '.home_header_visual_item' )…" at bounding box center [550, 297] width 622 height 419
type textarea "},"<");"
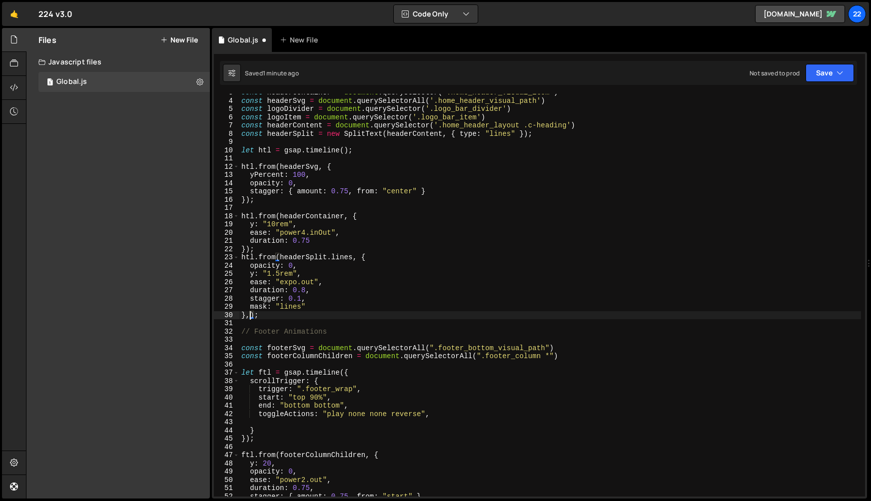
type textarea "});"
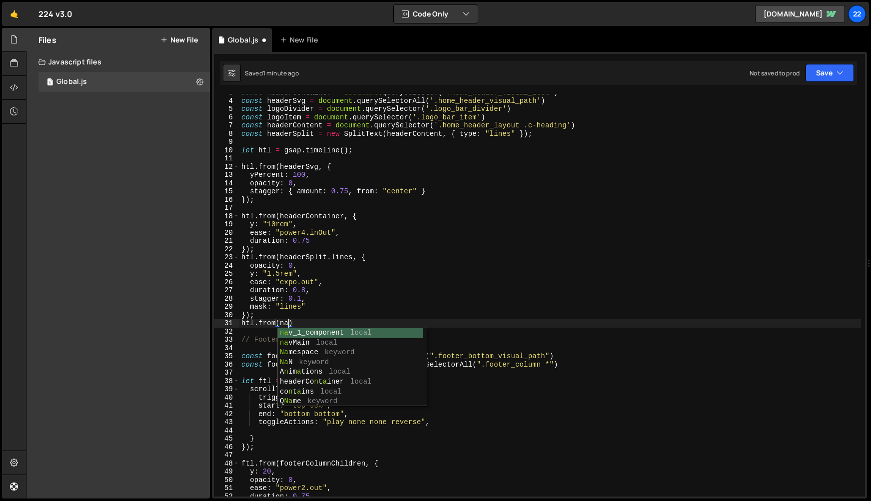
scroll to position [0, 3]
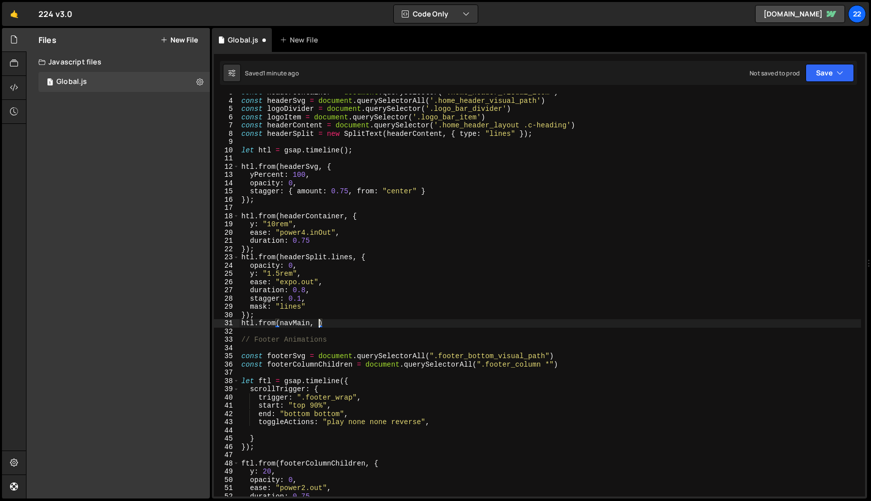
type textarea "htl.from(navMain, {)"
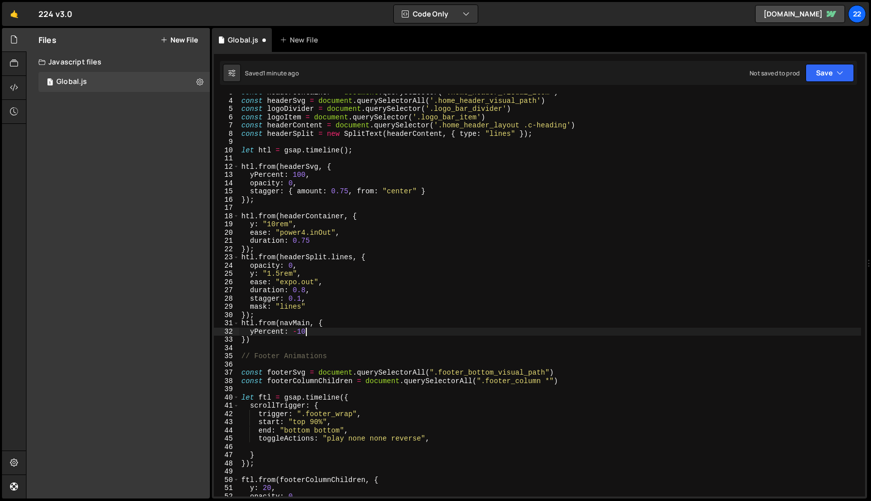
scroll to position [0, 4]
type textarea "yPercent: -100,"
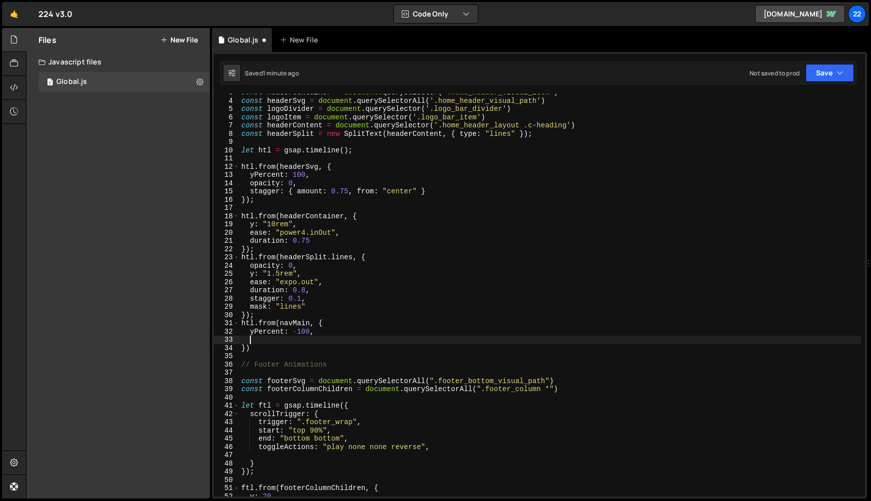
click at [245, 348] on div "const headerContainer = document . querySelector ( '.home_header_visual_item' )…" at bounding box center [550, 297] width 622 height 419
click at [291, 351] on div "const headerContainer = document . querySelector ( '.home_header_visual_item' )…" at bounding box center [550, 297] width 622 height 419
type textarea "}, "<");"
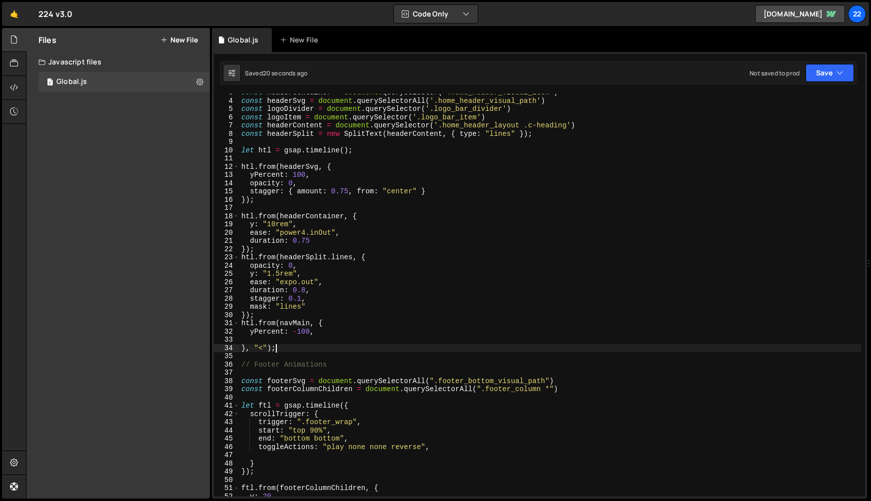
click at [279, 337] on div "const headerContainer = document . querySelector ( '.home_header_visual_item' )…" at bounding box center [550, 297] width 622 height 419
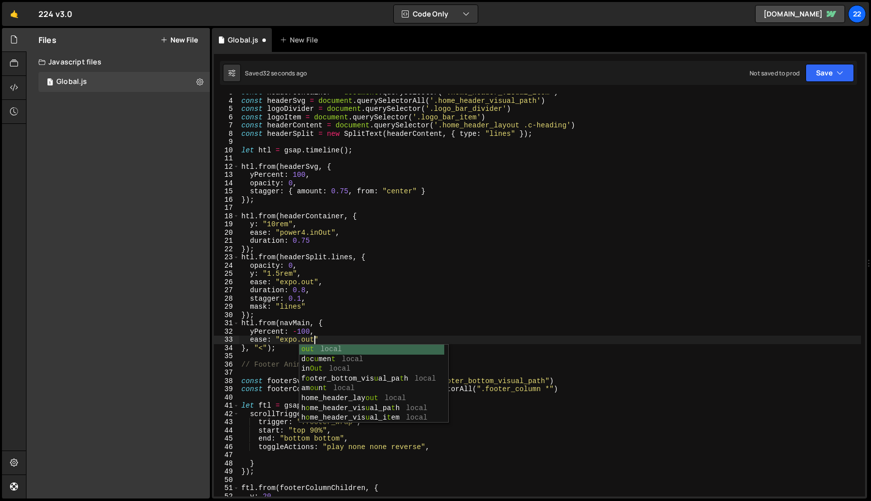
scroll to position [0, 4]
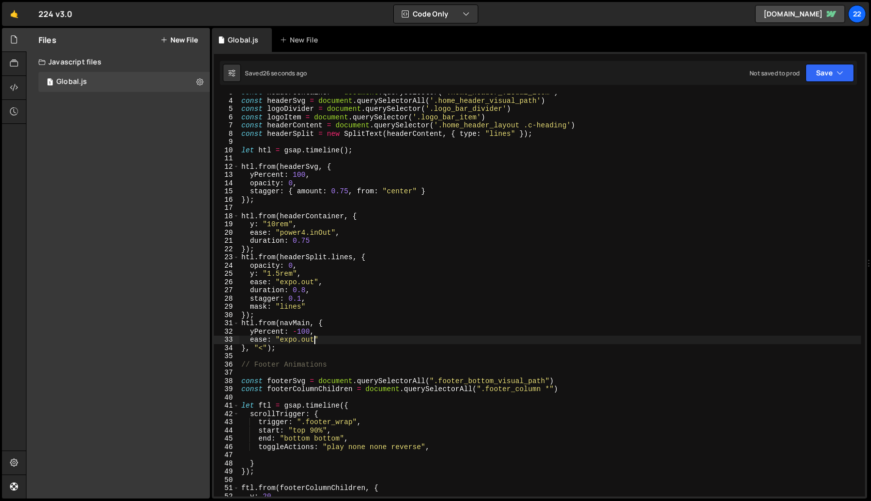
click at [554, 134] on div "const headerContainer = document . querySelector ( '.home_header_visual_item' )…" at bounding box center [550, 297] width 622 height 419
type textarea "const headerSplit = new SplitText(headerContent, { type: "lines" });"
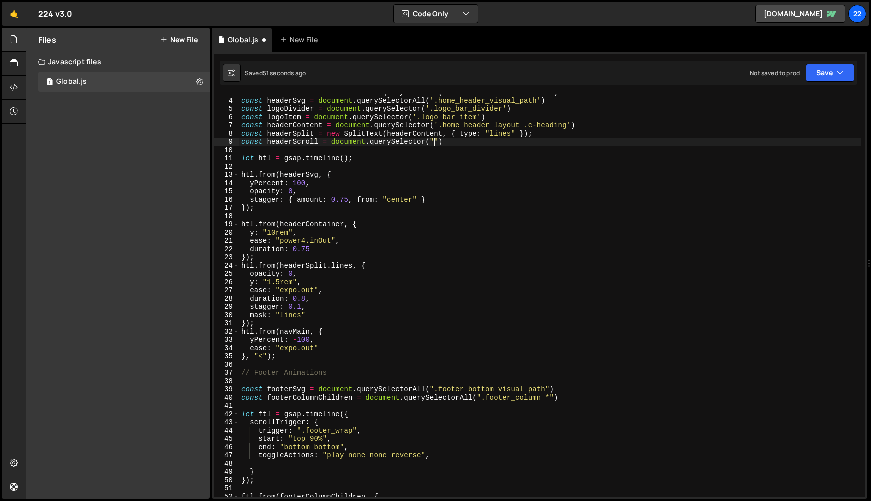
scroll to position [0, 13]
paste textarea "home_header_scroll")"
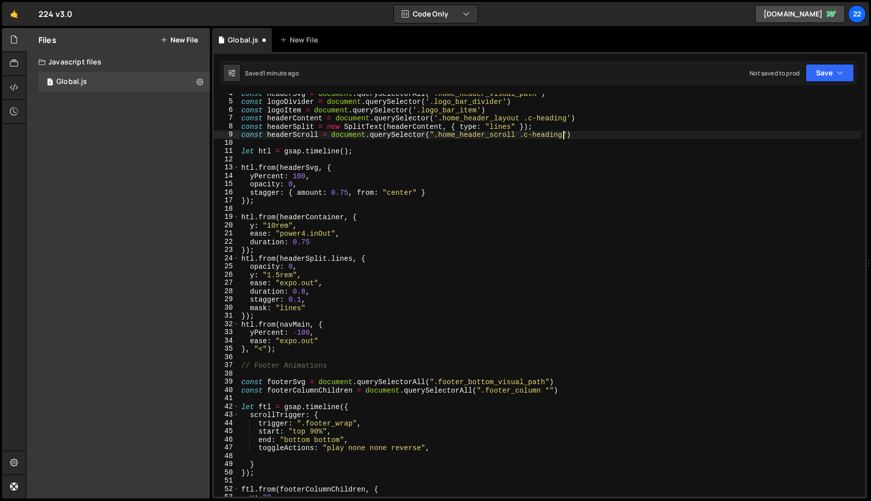
scroll to position [30, 0]
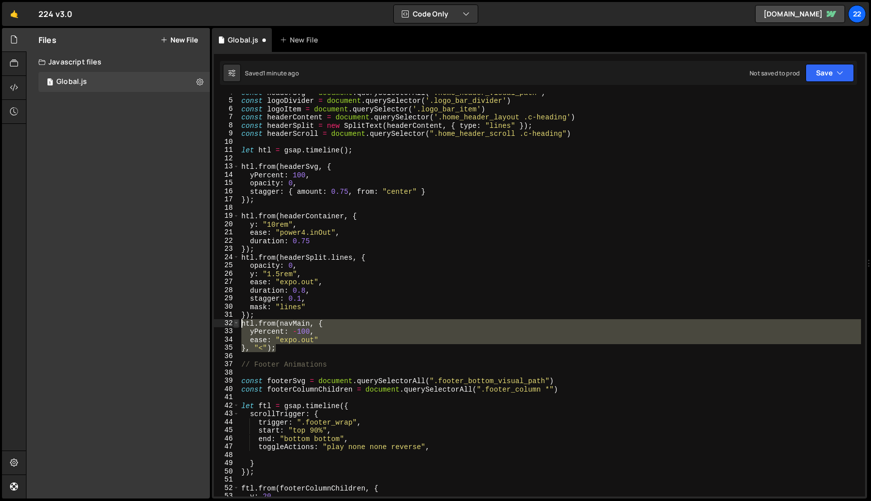
drag, startPoint x: 289, startPoint y: 351, endPoint x: 234, endPoint y: 324, distance: 61.2
click at [234, 324] on div "const headerScroll = document.querySelector(".home_header_scroll .c-heading") 4…" at bounding box center [539, 295] width 651 height 403
type textarea "}, "<");"
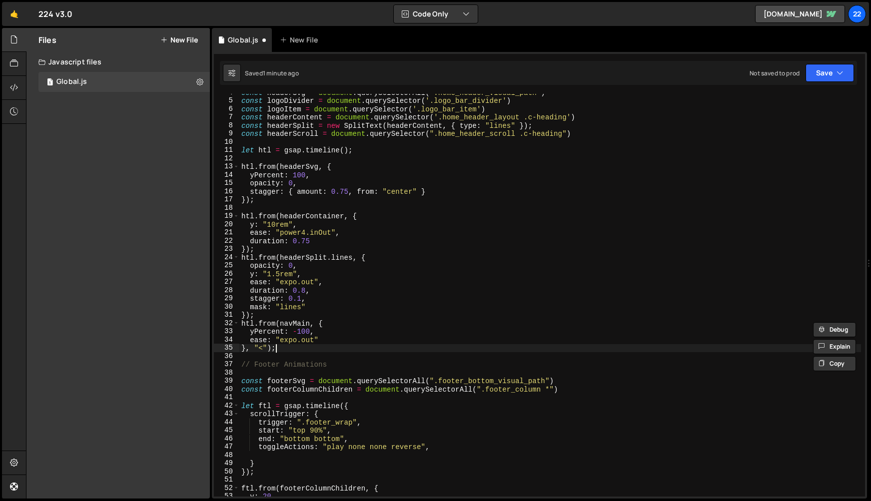
scroll to position [0, 2]
click at [286, 350] on div "const headerSvg = document . querySelectorAll ( '.home_header_visual_path' ) co…" at bounding box center [550, 297] width 622 height 419
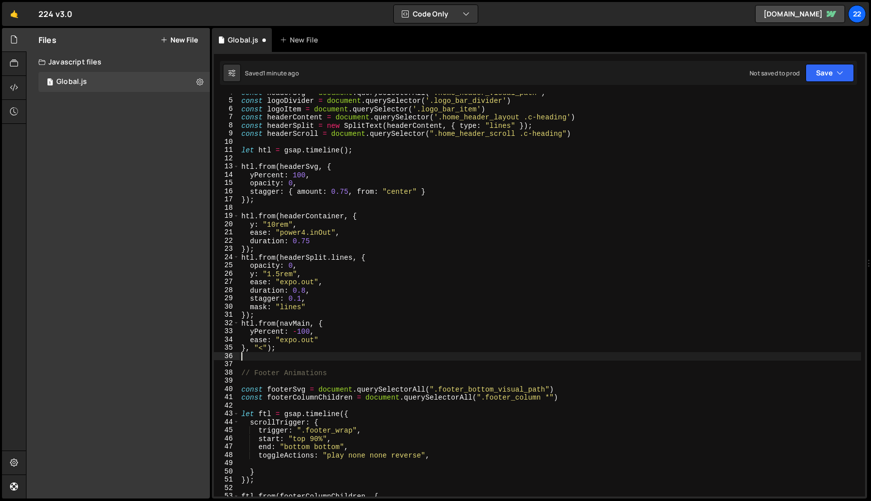
scroll to position [0, 0]
paste textarea "}, "<");"
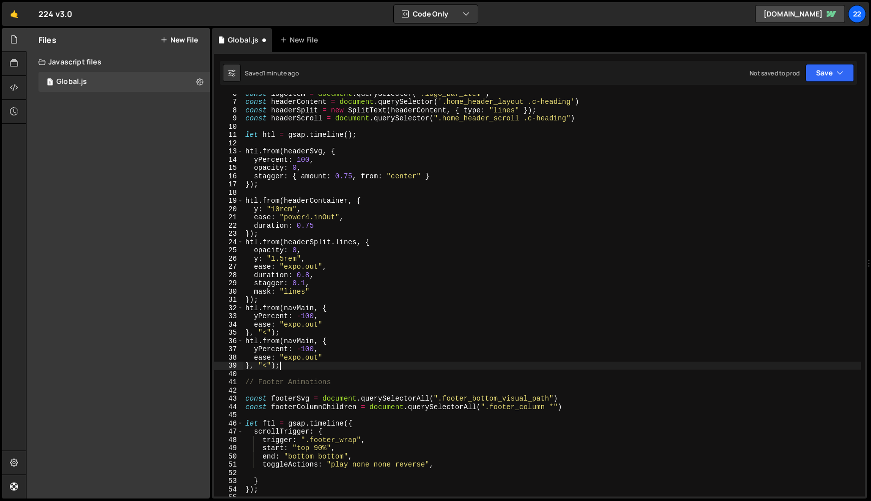
scroll to position [45, 0]
drag, startPoint x: 296, startPoint y: 259, endPoint x: 272, endPoint y: 259, distance: 24.0
click at [272, 259] on div "const logoItem = document . querySelector ( '.logo_bar_item' ) const headerCont…" at bounding box center [552, 298] width 618 height 419
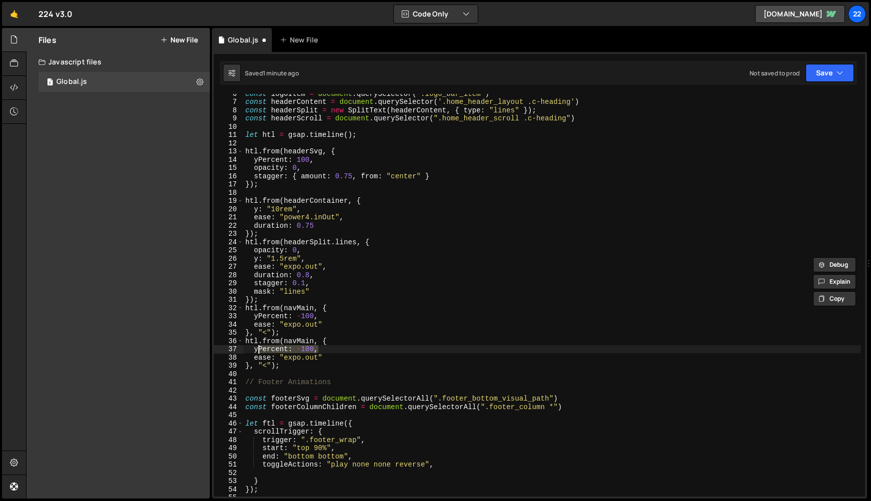
drag, startPoint x: 297, startPoint y: 350, endPoint x: 257, endPoint y: 351, distance: 39.5
click at [257, 351] on div "const logoItem = document . querySelector ( '.logo_bar_item' ) const headerCont…" at bounding box center [552, 298] width 618 height 419
paste textarea "1.5rem"
paste textarea "1.5rem""
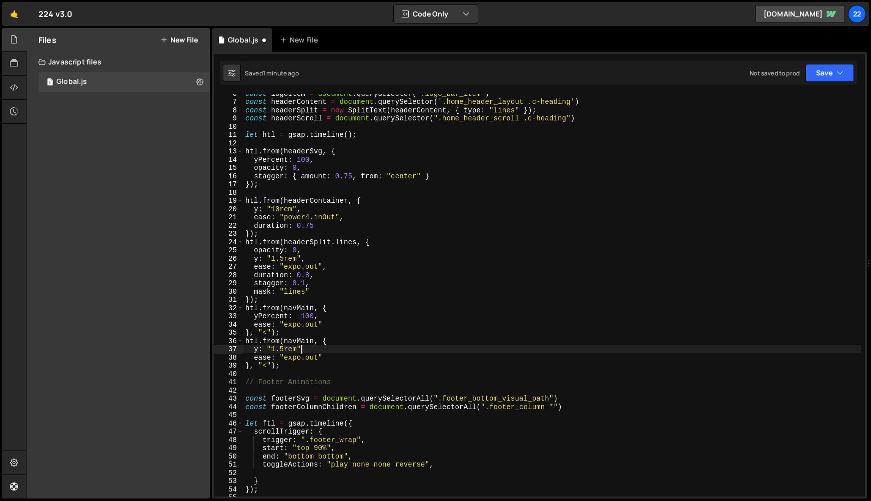
type textarea "y: "1.5rem","
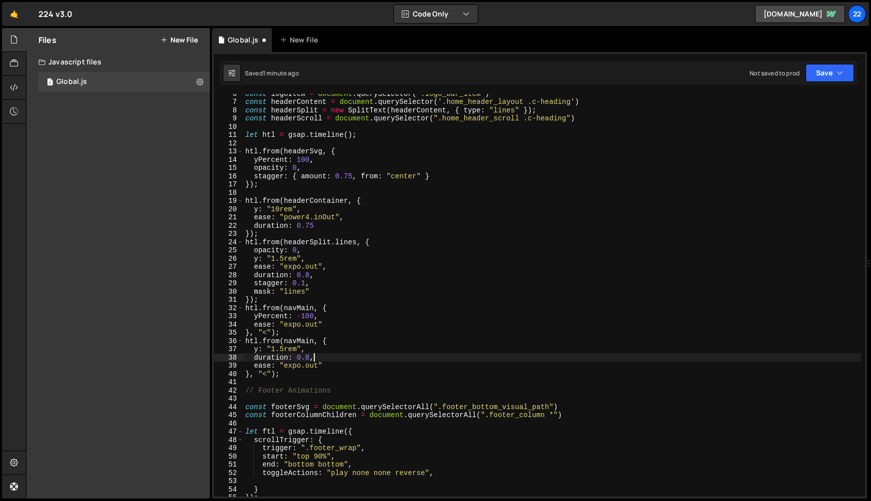
scroll to position [0, 4]
click at [566, 121] on div "const logoItem = document . querySelector ( '.logo_bar_item' ) const headerCont…" at bounding box center [552, 298] width 618 height 419
click at [439, 119] on div "const logoItem = document . querySelector ( '.logo_bar_item' ) const headerCont…" at bounding box center [552, 298] width 618 height 419
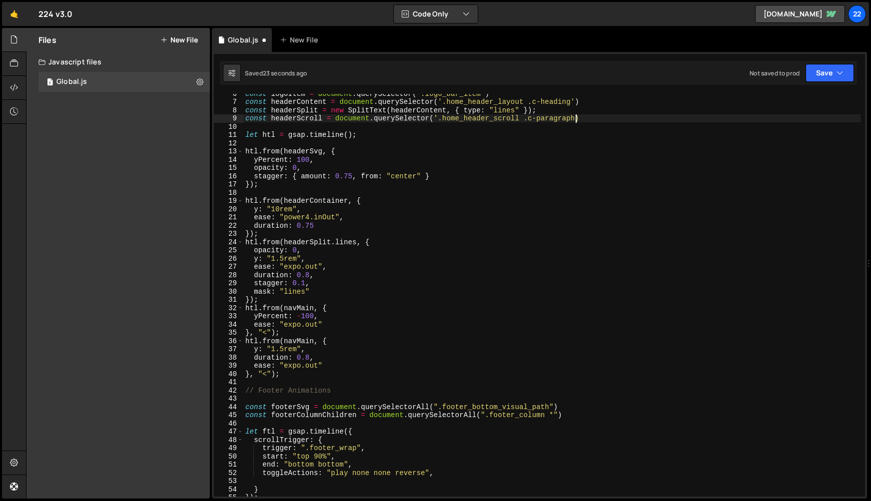
type textarea "const headerScroll = document.querySelector('.home_header_scroll .c-paragraph')"
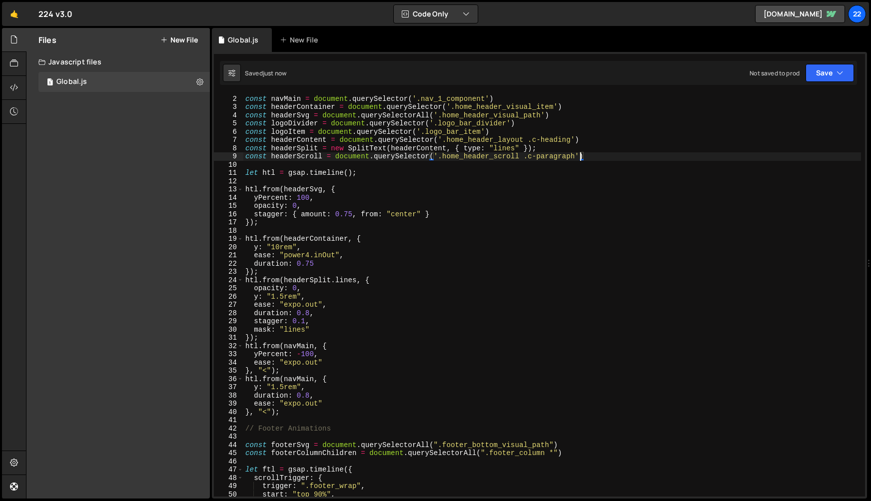
scroll to position [7, 0]
click at [432, 167] on div "// Home Hero const navMain = document . querySelector ( '.nav_1_component' ) co…" at bounding box center [552, 295] width 618 height 419
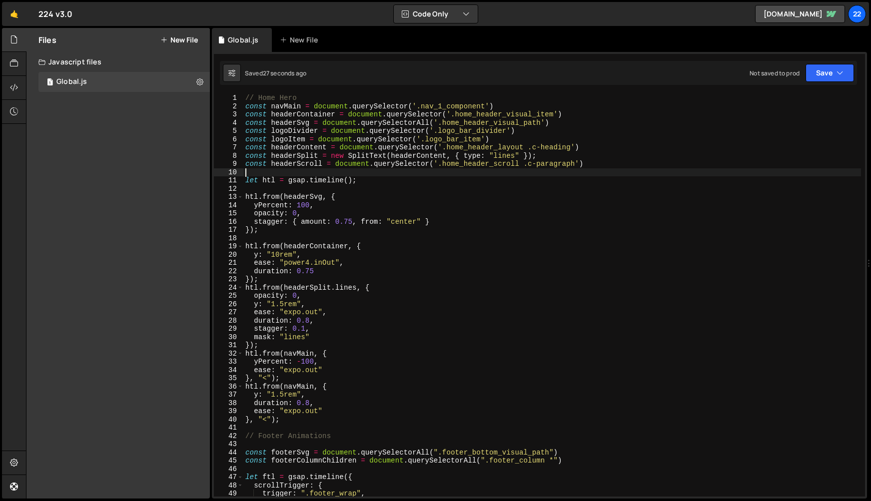
scroll to position [0, 0]
click at [313, 385] on div "// Home Hero const navMain = document . querySelector ( '.nav_1_component' ) co…" at bounding box center [552, 303] width 618 height 419
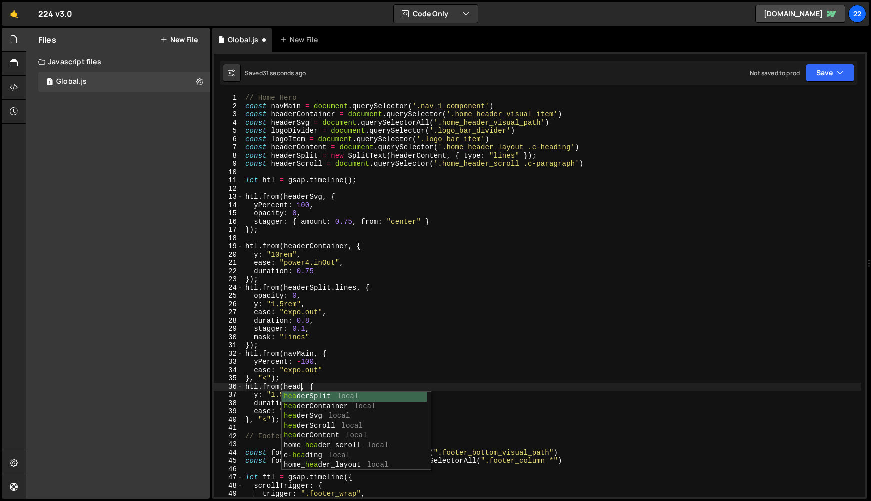
scroll to position [0, 3]
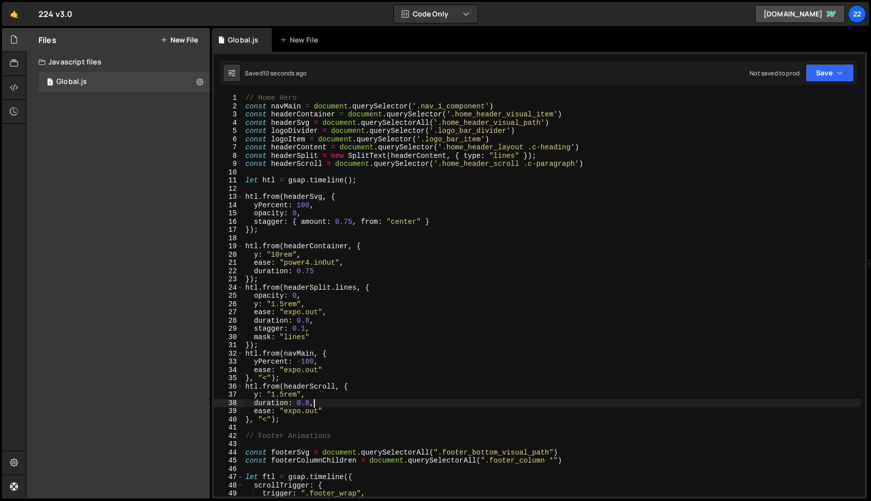
click at [324, 401] on div "// Home Hero const navMain = document . querySelector ( '.nav_1_component' ) co…" at bounding box center [552, 303] width 618 height 419
click at [310, 395] on div "// Home Hero const navMain = document . querySelector ( '.nav_1_component' ) co…" at bounding box center [552, 303] width 618 height 419
type textarea "y: "1.5rem","
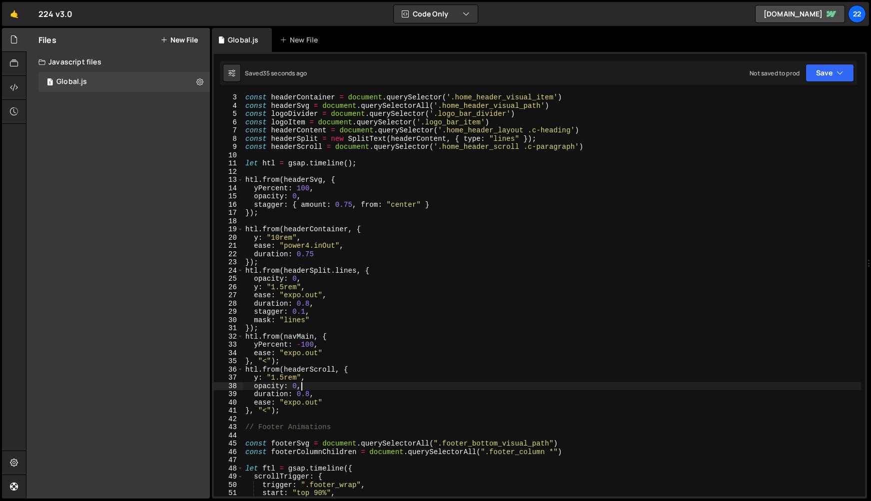
scroll to position [0, 0]
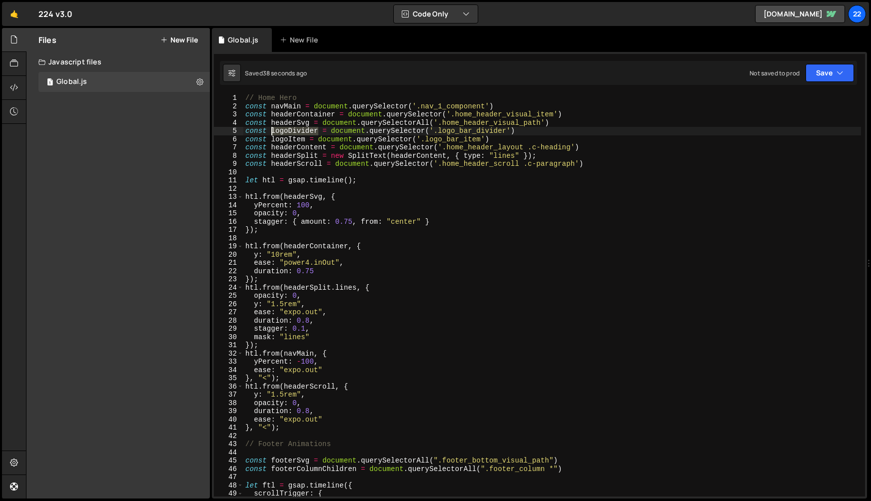
drag, startPoint x: 318, startPoint y: 131, endPoint x: 271, endPoint y: 131, distance: 46.5
click at [271, 131] on div "// Home Hero const navMain = document . querySelector ( '.nav_1_component' ) co…" at bounding box center [552, 303] width 618 height 419
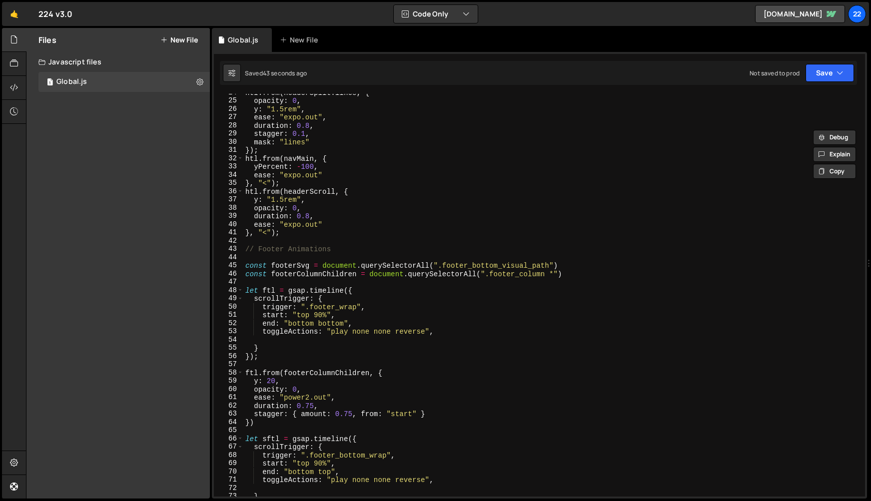
scroll to position [192, 0]
click at [298, 235] on div "htl . from ( headerSplit . lines , { opacity : 0 , y : "1.5rem" , ease : "expo.…" at bounding box center [552, 300] width 618 height 419
type textarea "}, "<");"
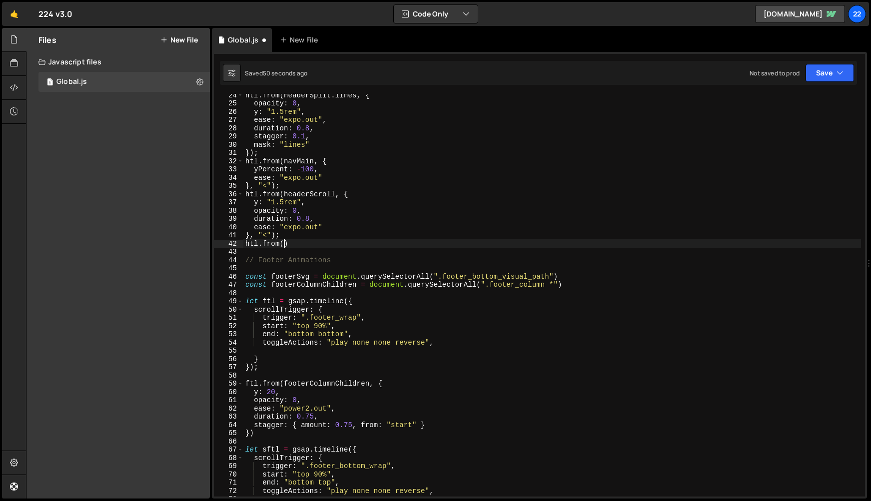
scroll to position [0, 2]
paste textarea "logoDivider)"
type textarea "htl.from(logoDivider, {)"
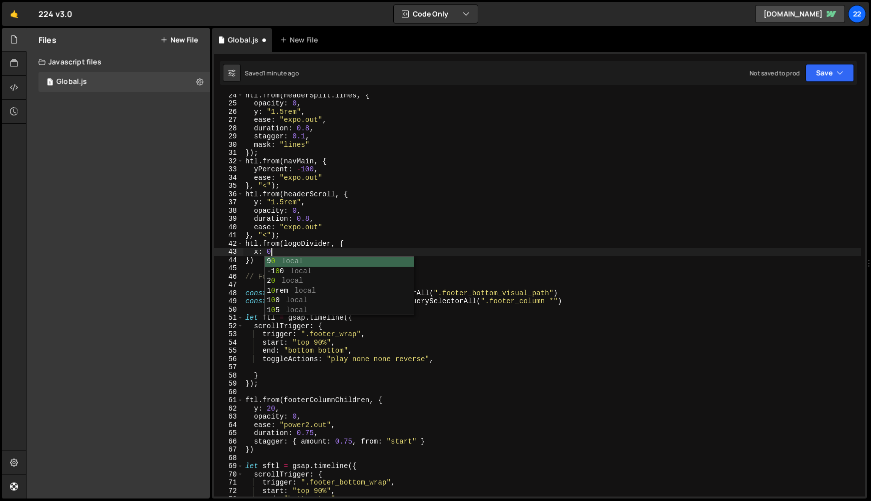
scroll to position [0, 1]
type textarea "x: 0,"
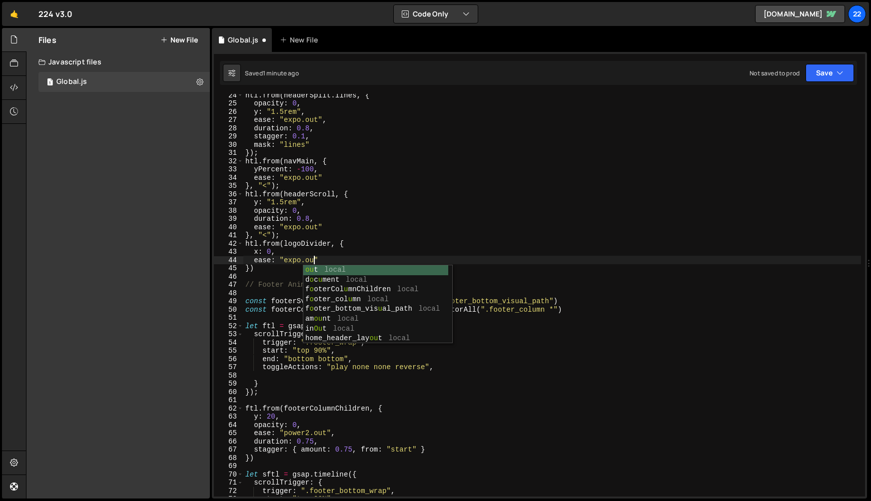
scroll to position [0, 4]
type textarea "ease: "expo.out""
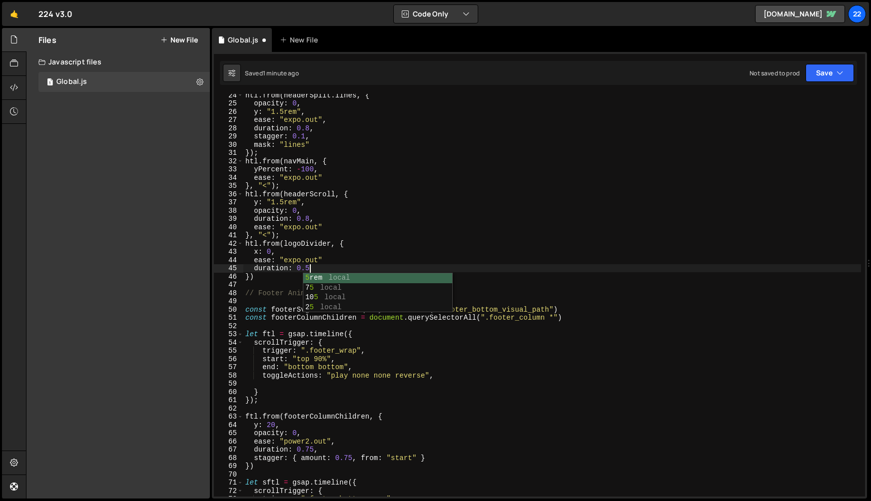
scroll to position [0, 4]
click at [274, 244] on div "htl . from ( headerSplit . lines , { opacity : 0 , y : "1.5rem" , ease : "expo.…" at bounding box center [552, 300] width 618 height 419
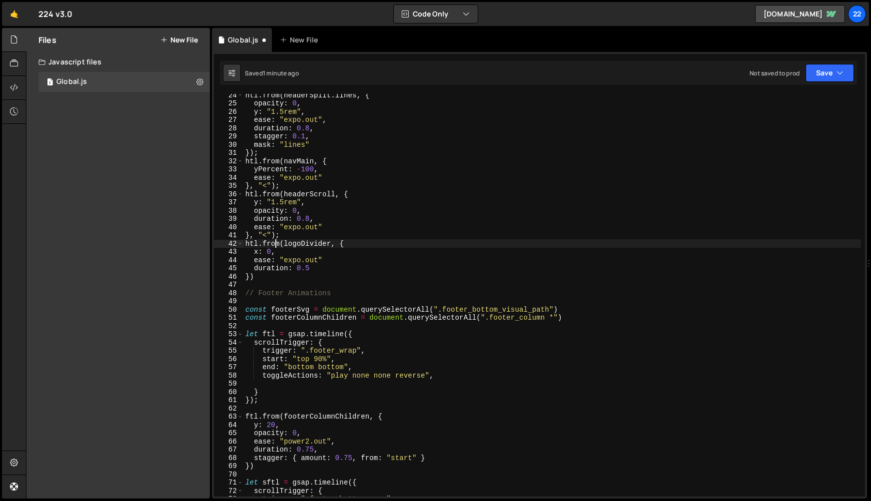
click at [324, 257] on div "htl . from ( headerSplit . lines , { opacity : 0 , y : "1.5rem" , ease : "expo.…" at bounding box center [552, 300] width 618 height 419
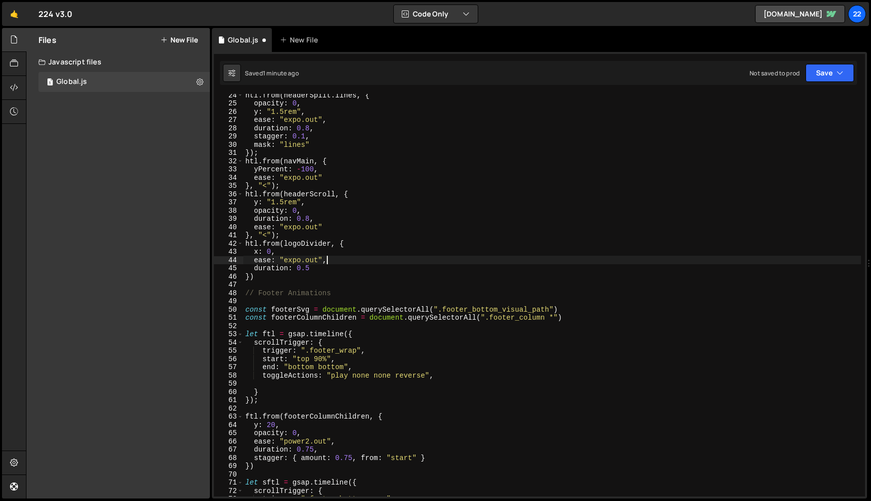
click at [294, 252] on div "htl . from ( headerSplit . lines , { opacity : 0 , y : "1.5rem" , ease : "expo.…" at bounding box center [552, 300] width 618 height 419
type textarea "x: 0,"
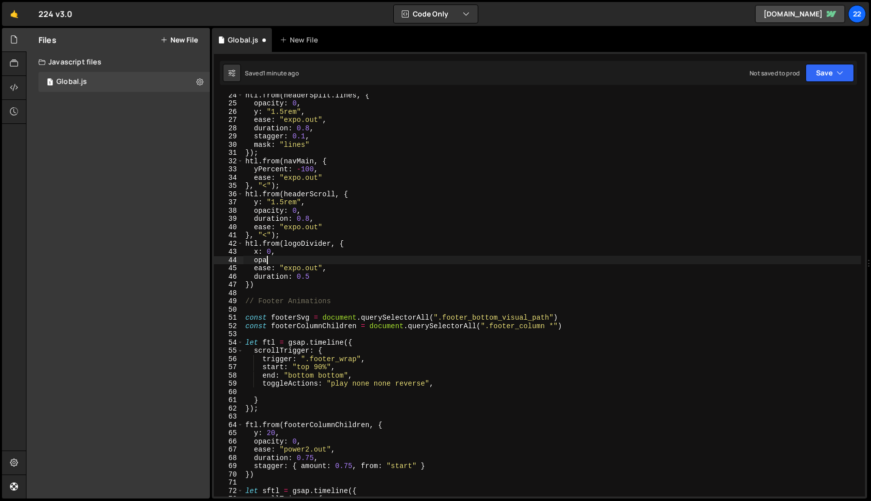
scroll to position [0, 0]
type textarea "o"
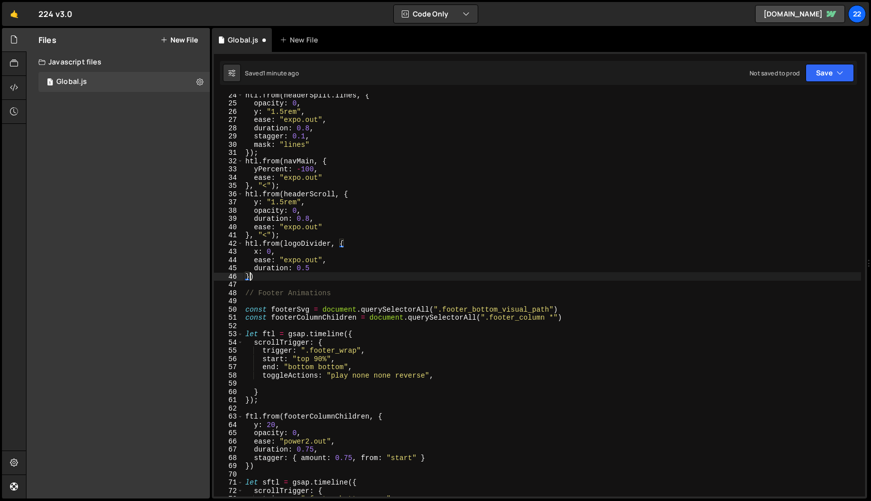
click at [248, 279] on div "htl . from ( headerSplit . lines , { opacity : 0 , y : "1.5rem" , ease : "expo.…" at bounding box center [552, 300] width 618 height 419
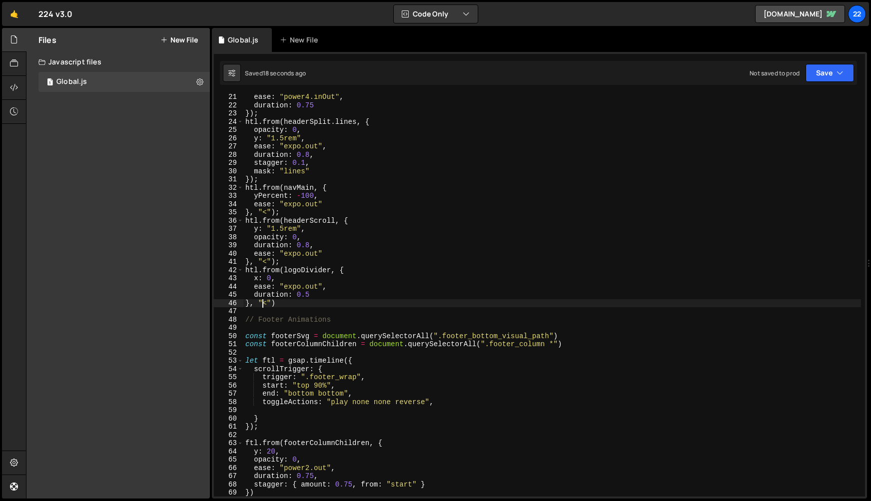
scroll to position [166, 0]
click at [257, 277] on div "ease : "power4.inOut" , duration : 0.75 }) ; htl . from ( headerSplit . lines ,…" at bounding box center [552, 302] width 618 height 419
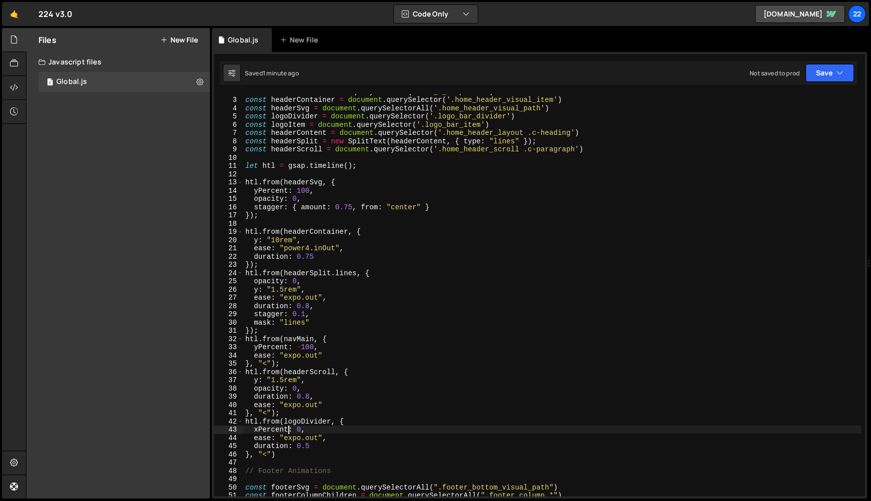
scroll to position [22, 0]
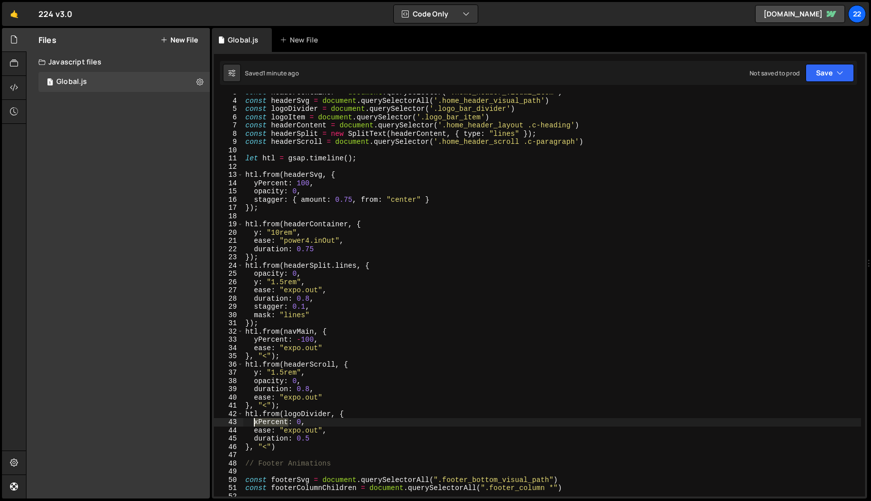
drag, startPoint x: 287, startPoint y: 422, endPoint x: 254, endPoint y: 424, distance: 33.0
click at [254, 424] on div "const headerContainer = document . querySelector ( '.home_header_visual_item' )…" at bounding box center [552, 297] width 618 height 419
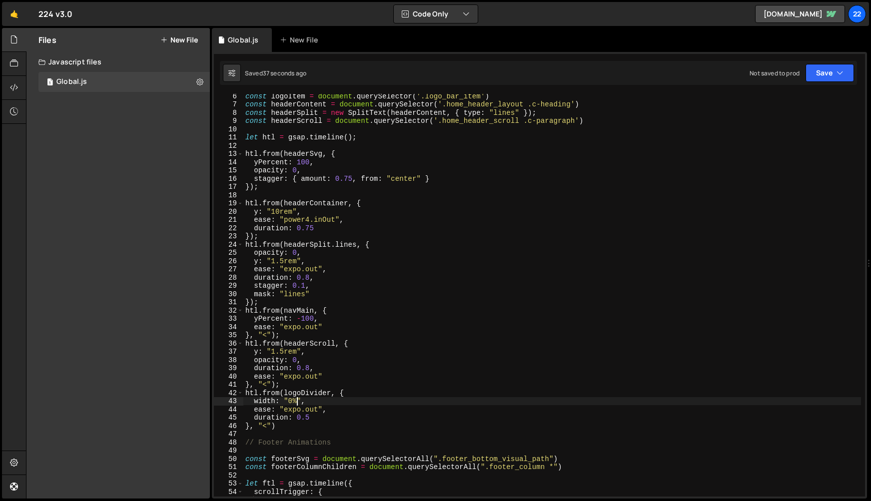
scroll to position [43, 0]
click at [313, 416] on div "const logoItem = document . querySelector ( '.logo_bar_item' ) const headerCont…" at bounding box center [552, 300] width 618 height 419
click at [284, 429] on div "const logoItem = document . querySelector ( '.logo_bar_item' ) const headerCont…" at bounding box center [552, 300] width 618 height 419
type textarea "}, "<")"
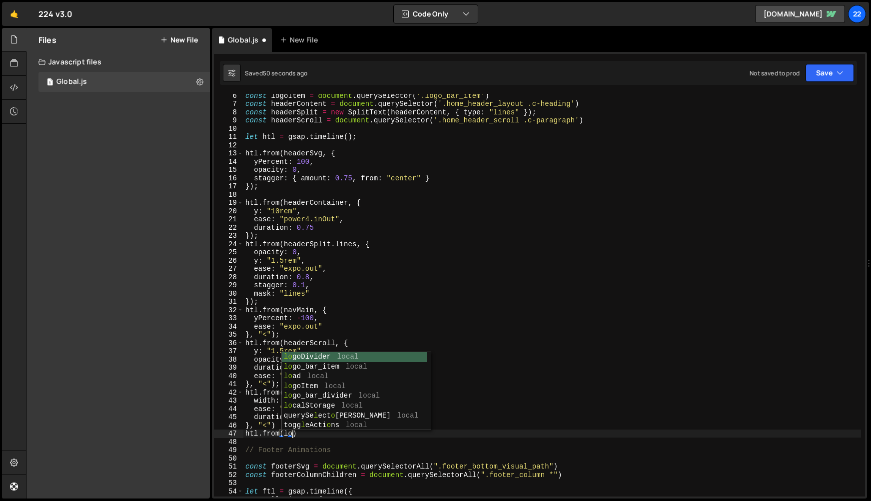
scroll to position [0, 3]
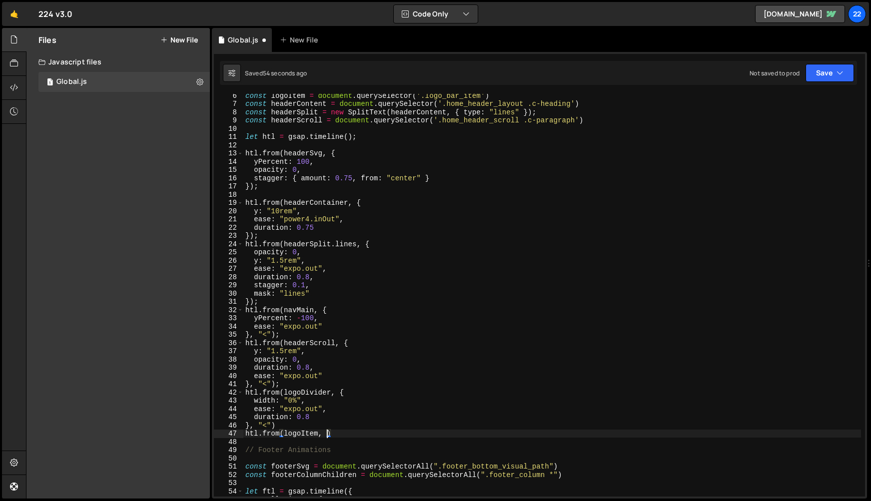
type textarea "htl.from(logoItem, {)"
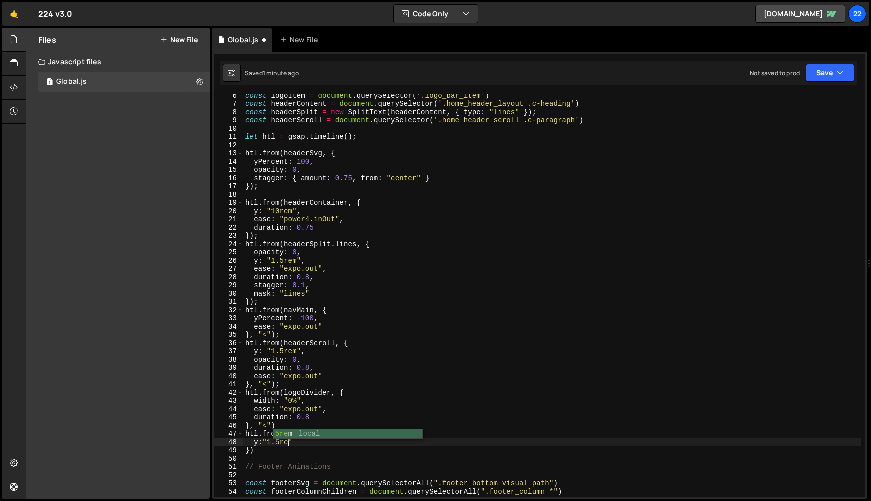
scroll to position [0, 2]
type textarea "y:"1.5rem","
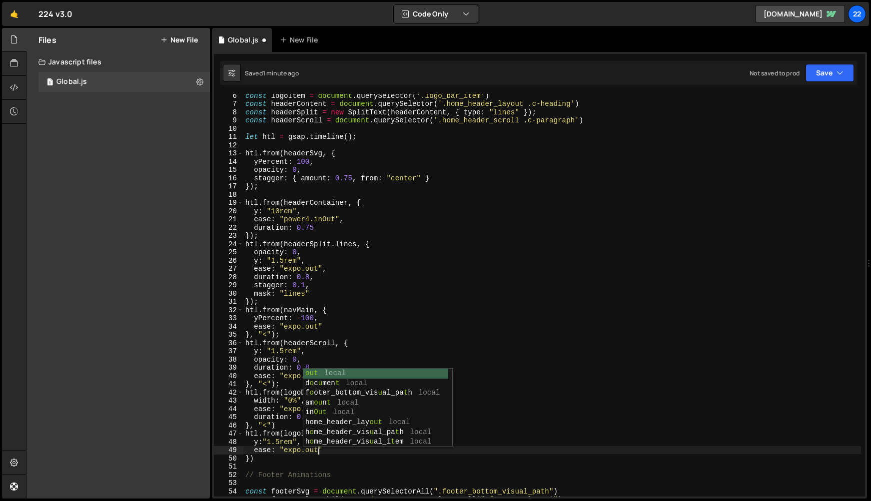
scroll to position [0, 4]
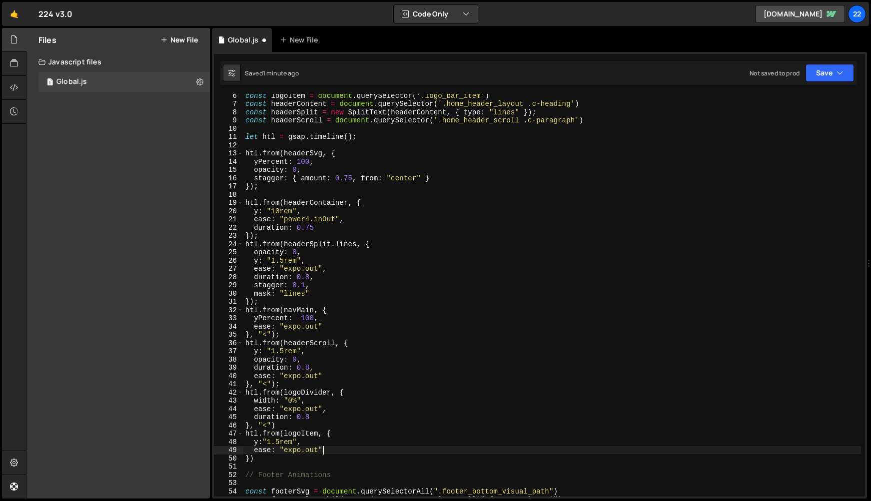
type textarea "ease: "expo.out","
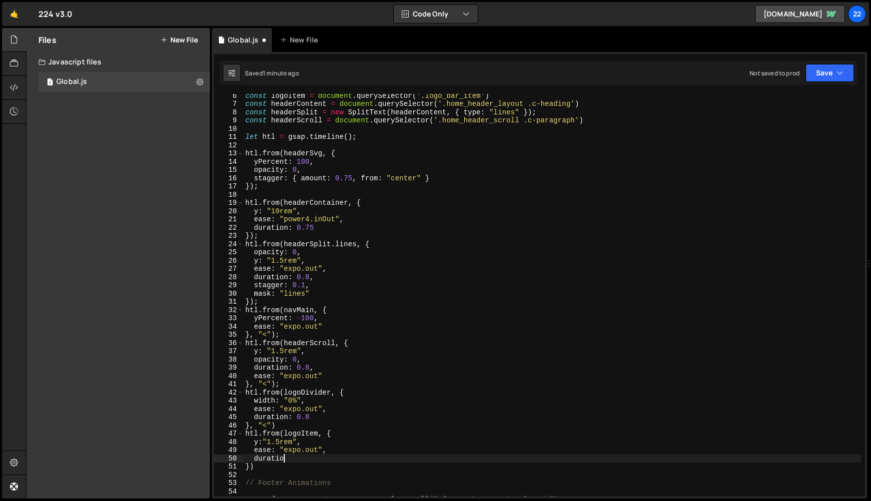
scroll to position [0, 2]
type textarea "d"
click at [422, 446] on div "const logoItem = document . querySelector ( '.logo_bar_item' ) const headerCont…" at bounding box center [552, 300] width 618 height 419
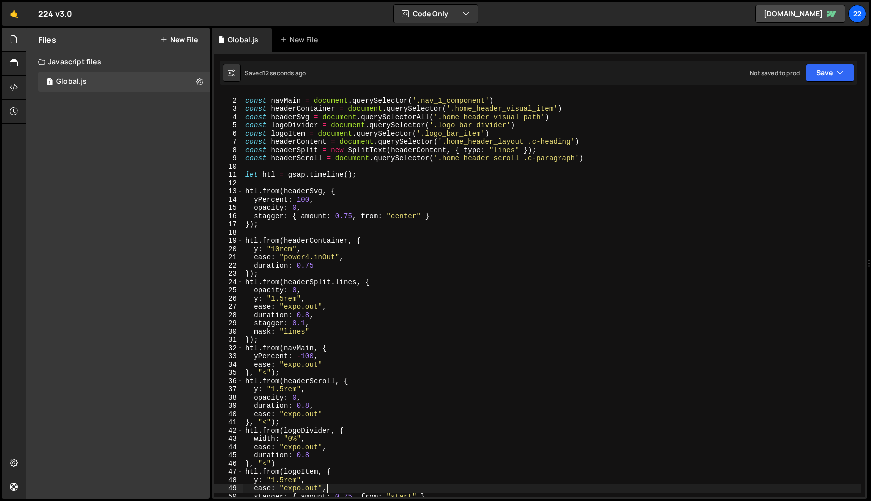
scroll to position [0, 0]
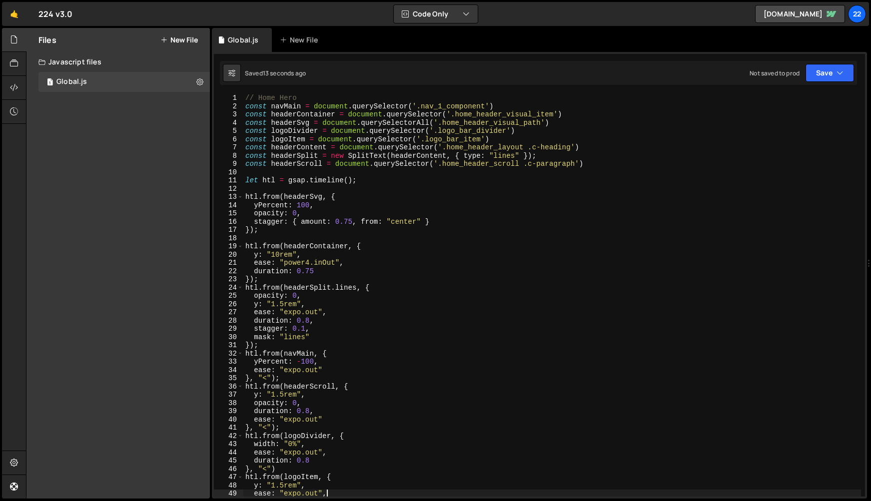
click at [411, 138] on div "// Home Hero const navMain = document . querySelector ( '.nav_1_component' ) co…" at bounding box center [552, 303] width 618 height 419
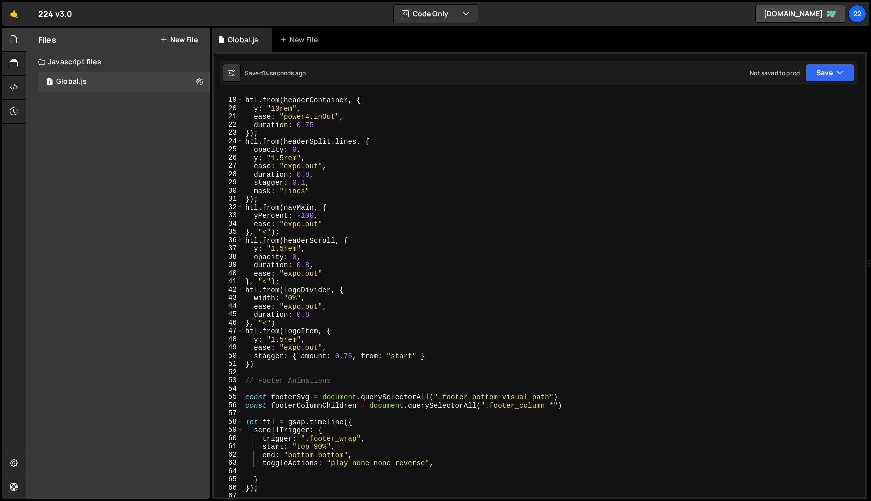
scroll to position [144, 0]
click at [246, 366] on div "htl . from ( headerContainer , { y : "10rem" , ease : "power4.inOut" , duration…" at bounding box center [552, 299] width 618 height 419
click at [249, 366] on div "htl . from ( headerContainer , { y : "10rem" , ease : "power4.inOut" , duration…" at bounding box center [552, 299] width 618 height 419
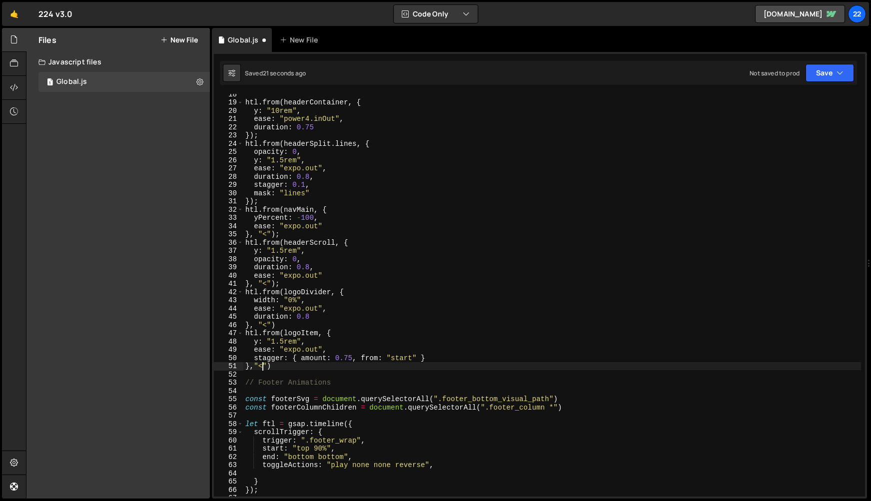
click at [316, 344] on div "htl . from ( headerContainer , { y : "10rem" , ease : "power4.inOut" , duration…" at bounding box center [552, 299] width 618 height 419
type textarea "y: "1.5rem","
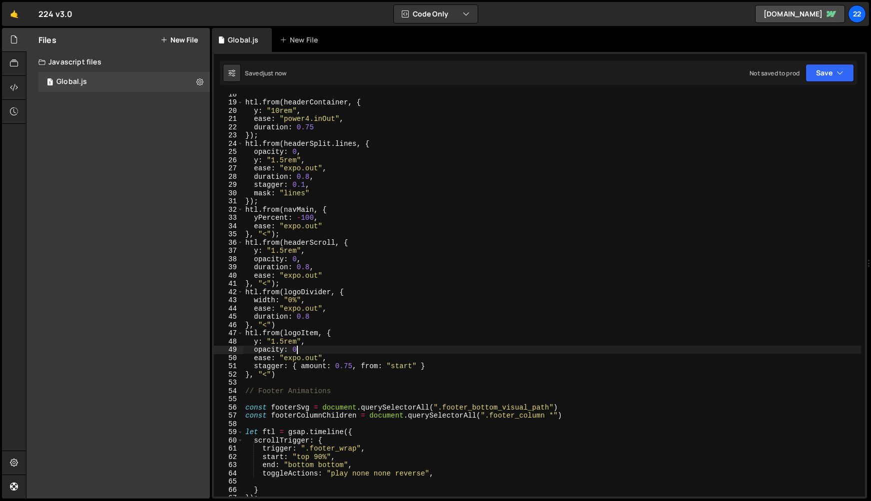
scroll to position [0, 3]
click at [283, 343] on div "htl . from ( headerContainer , { y : "10rem" , ease : "power4.inOut" , duration…" at bounding box center [552, 299] width 618 height 419
click at [348, 368] on div "htl . from ( headerContainer , { y : "10rem" , ease : "power4.inOut" , duration…" at bounding box center [552, 299] width 618 height 419
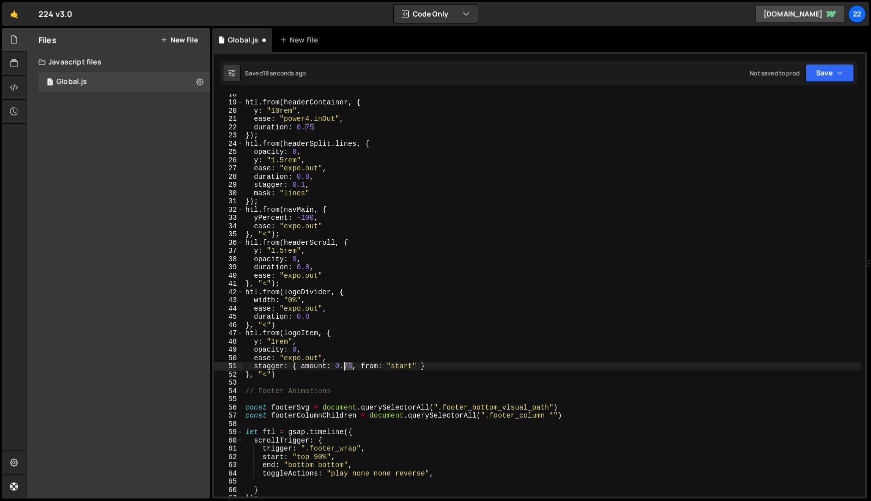
drag, startPoint x: 352, startPoint y: 367, endPoint x: 344, endPoint y: 367, distance: 7.5
click at [344, 367] on div "htl . from ( headerContainer , { y : "10rem" , ease : "power4.inOut" , duration…" at bounding box center [552, 299] width 618 height 419
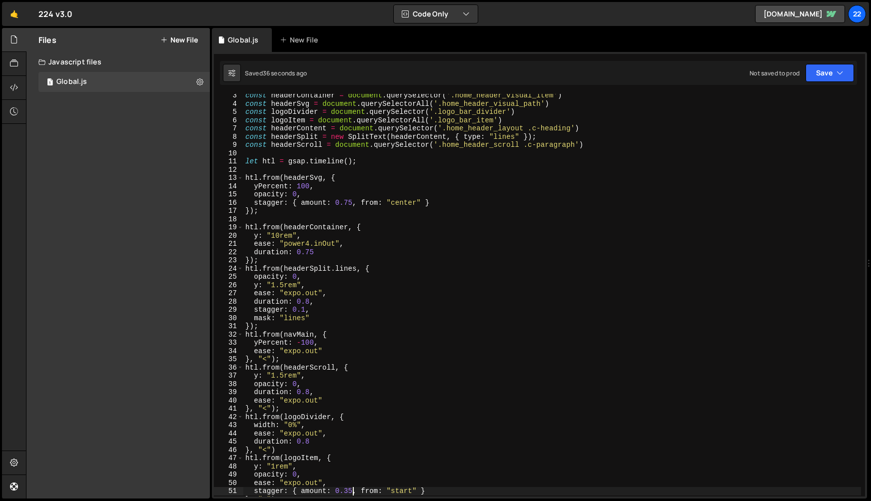
scroll to position [0, 0]
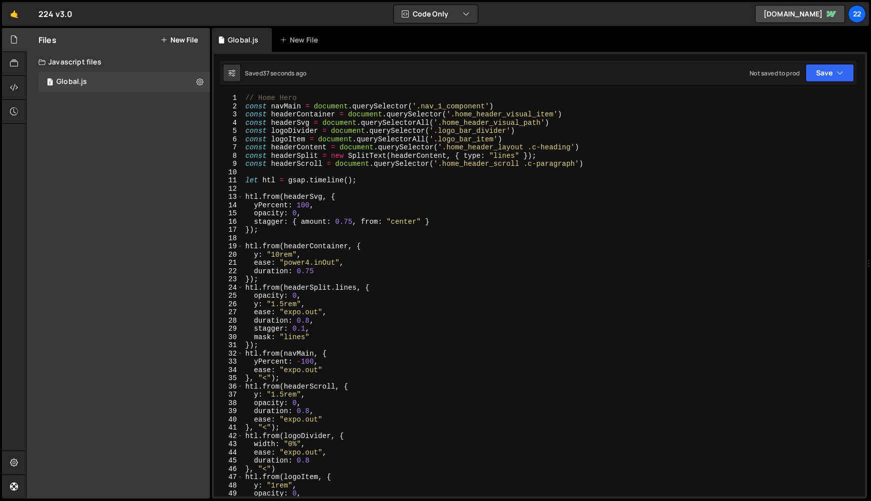
click at [592, 166] on div "// Home Hero const navMain = document . querySelector ( '.nav_1_component' ) co…" at bounding box center [552, 303] width 618 height 419
type textarea "const headerScroll = document.querySelector('.home_header_scroll .c-paragraph')"
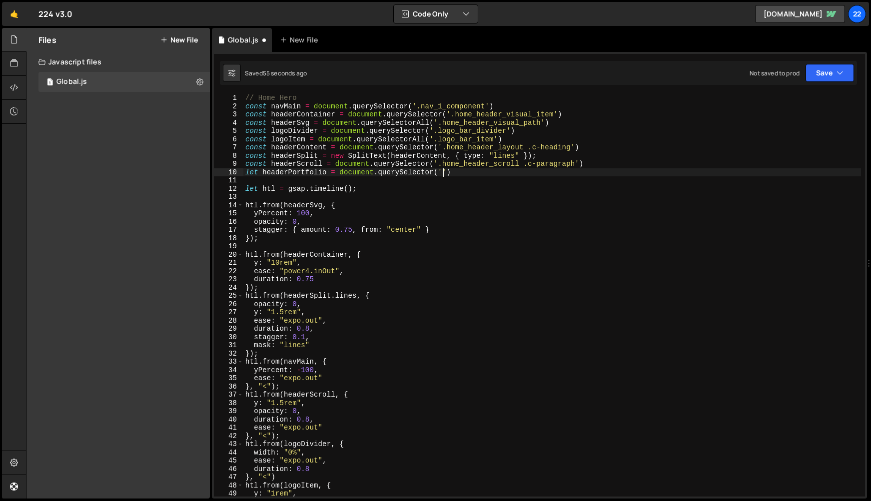
scroll to position [0, 13]
paste textarea "portfolio_collection_item')"
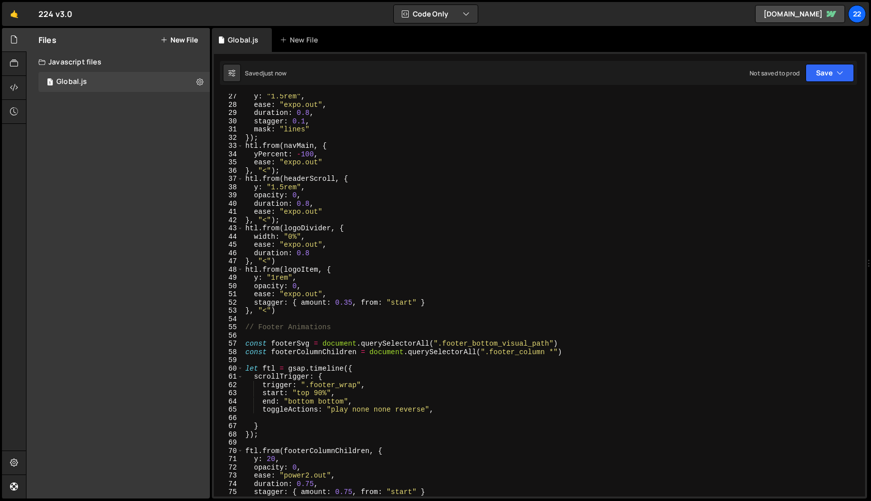
scroll to position [216, 0]
click at [290, 310] on div "y : "1.5rem" , ease : "expo.out" , duration : 0.8 , stagger : 0.1 , mask : "lin…" at bounding box center [552, 301] width 618 height 419
type textarea "}, "<")"
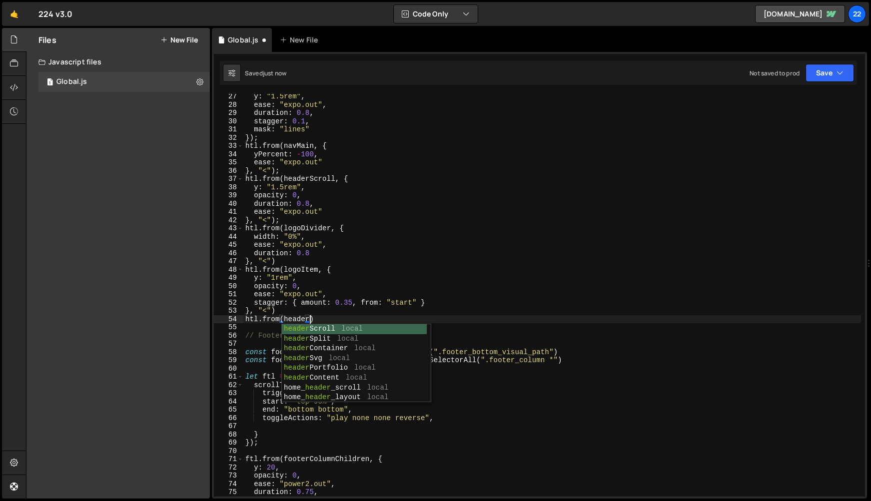
scroll to position [0, 4]
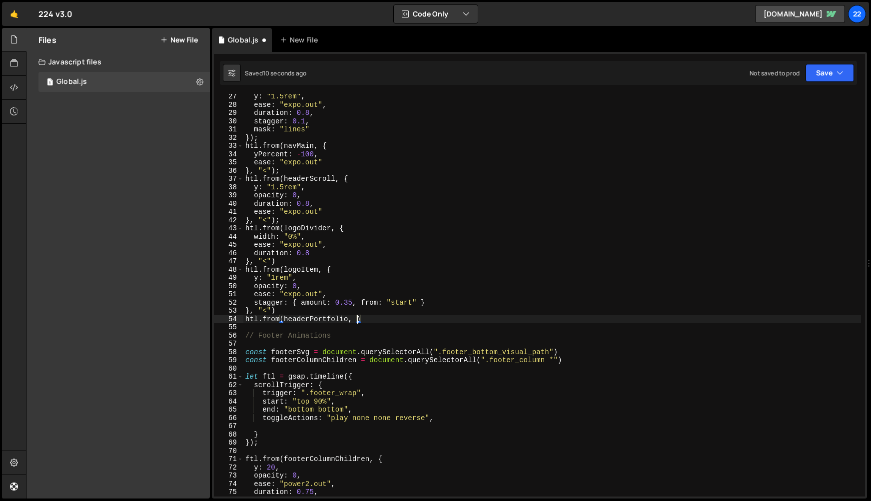
type textarea "htl.from(headerPortfolio, {)"
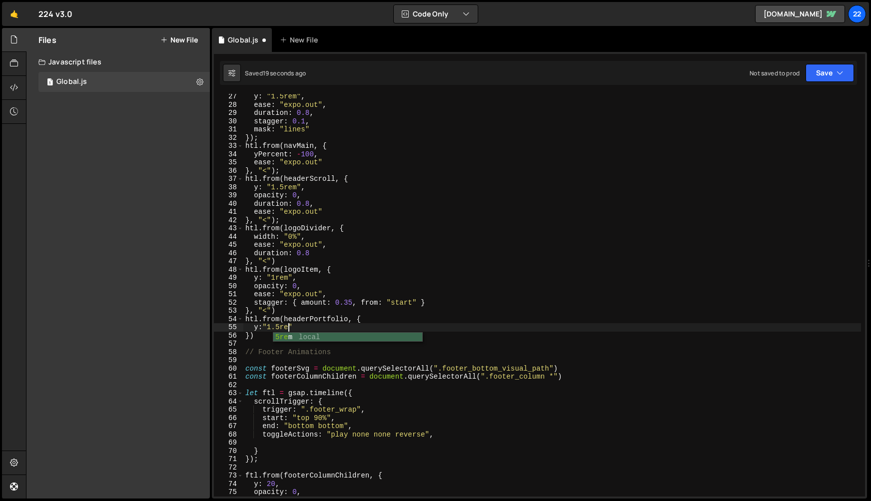
scroll to position [0, 2]
type textarea "y:"1.5rem","
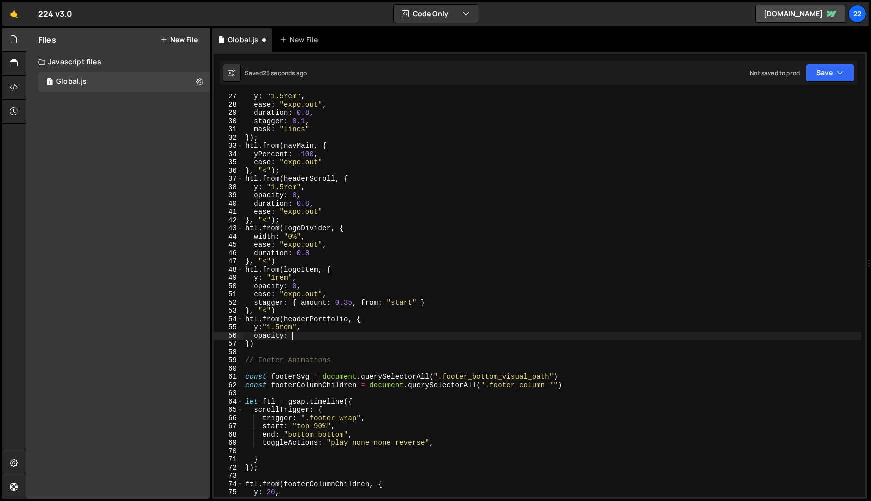
scroll to position [0, 3]
type textarea "opacity: 0,"
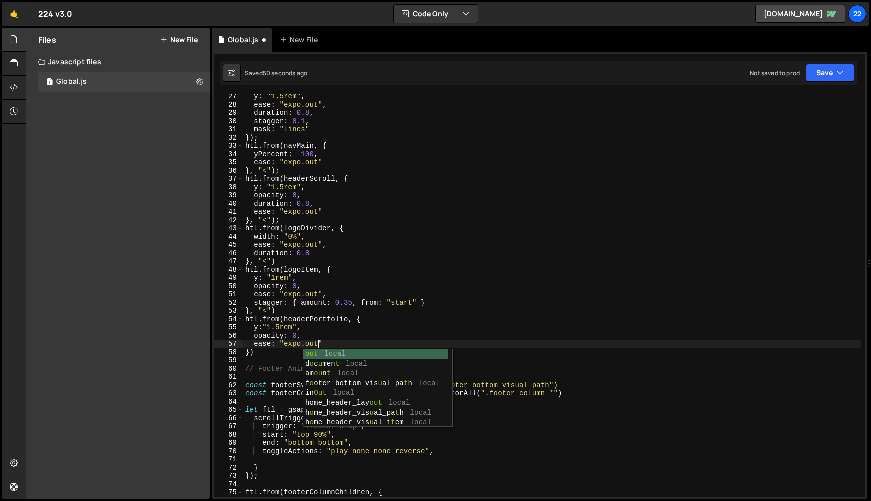
scroll to position [0, 4]
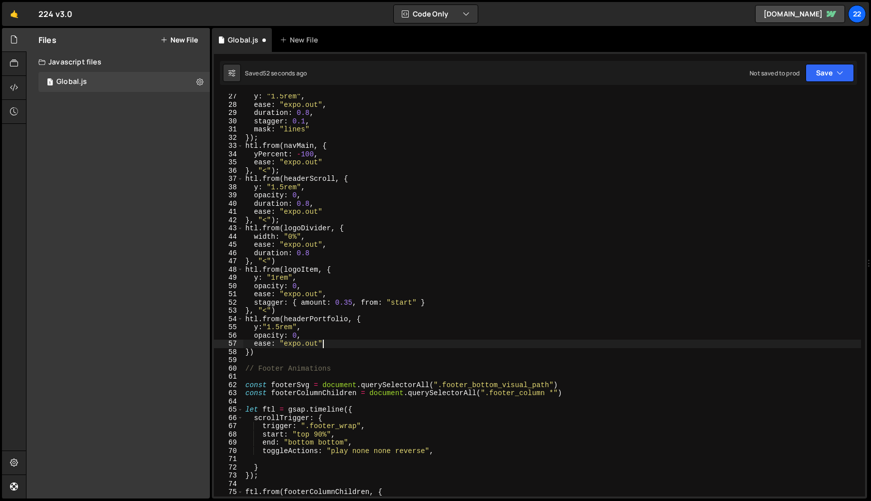
type textarea "ease: "expo.out","
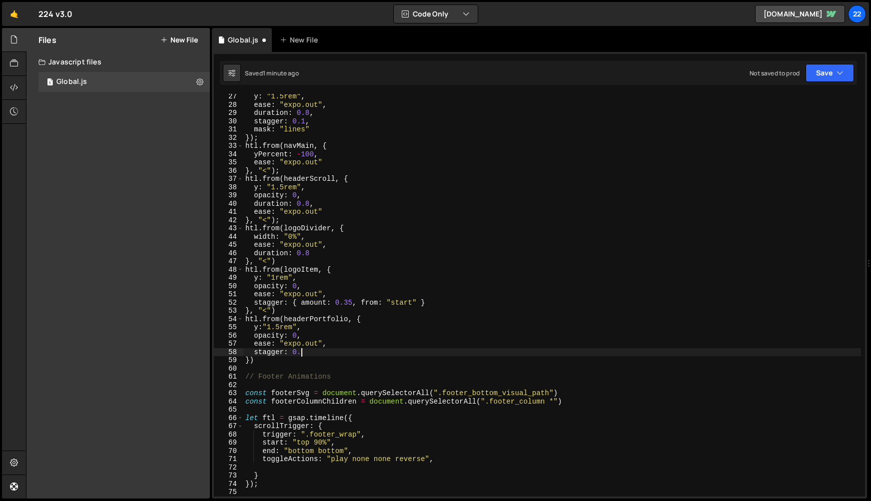
scroll to position [0, 3]
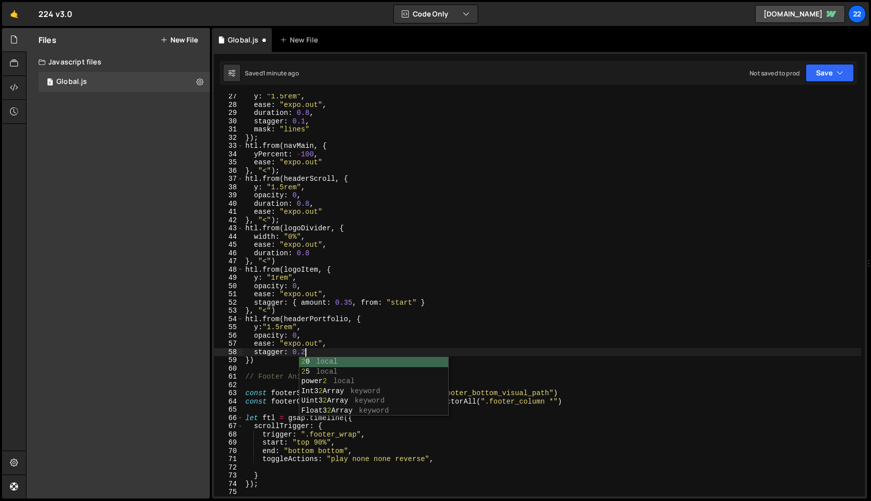
click at [250, 360] on div "y : "1.5rem" , ease : "expo.out" , duration : 0.8 , stagger : 0.1 , mask : "lin…" at bounding box center [552, 301] width 618 height 419
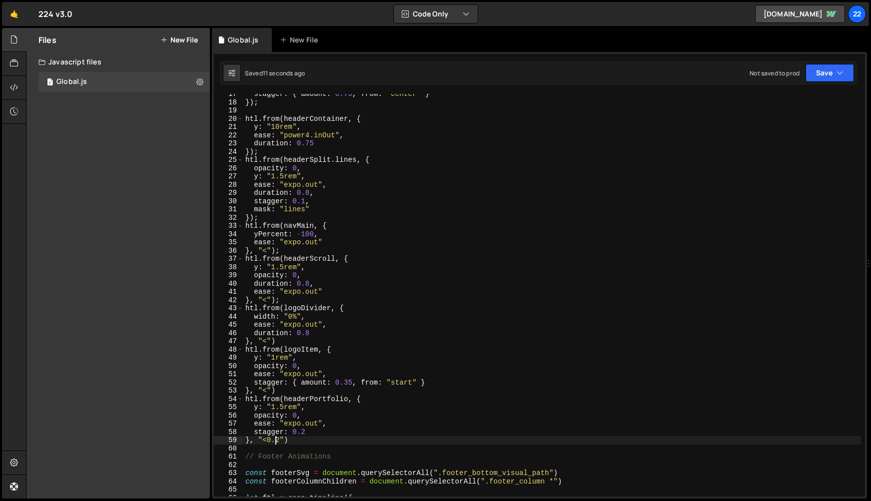
scroll to position [0, 0]
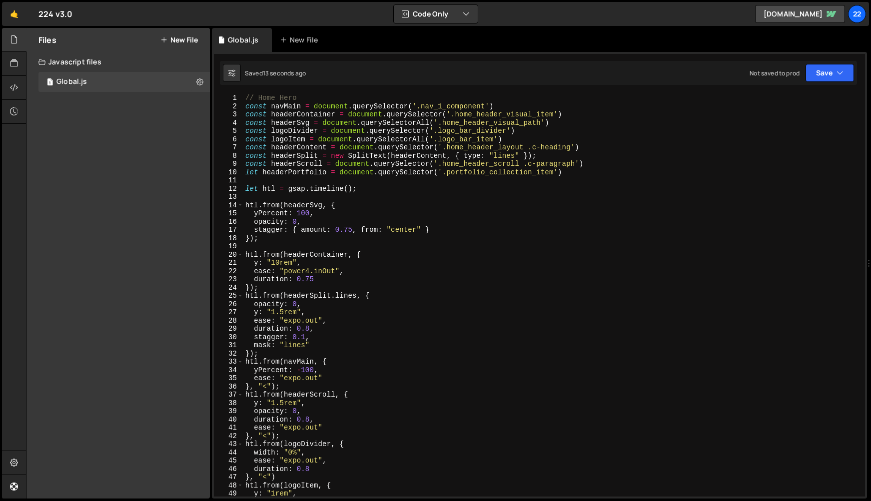
click at [434, 171] on div "// Home Hero const navMain = document . querySelector ( '.nav_1_component' ) co…" at bounding box center [552, 303] width 618 height 419
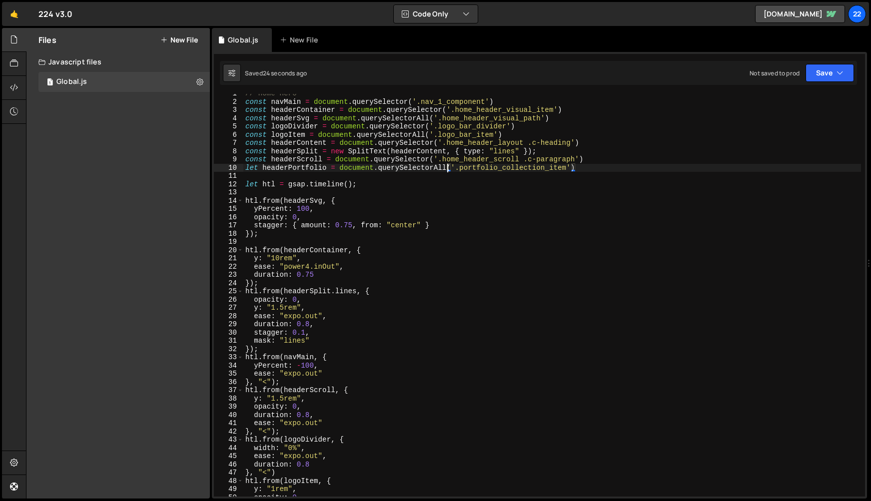
click at [280, 258] on div "// Home Hero const navMain = document . querySelector ( '.nav_1_component' ) co…" at bounding box center [552, 298] width 618 height 419
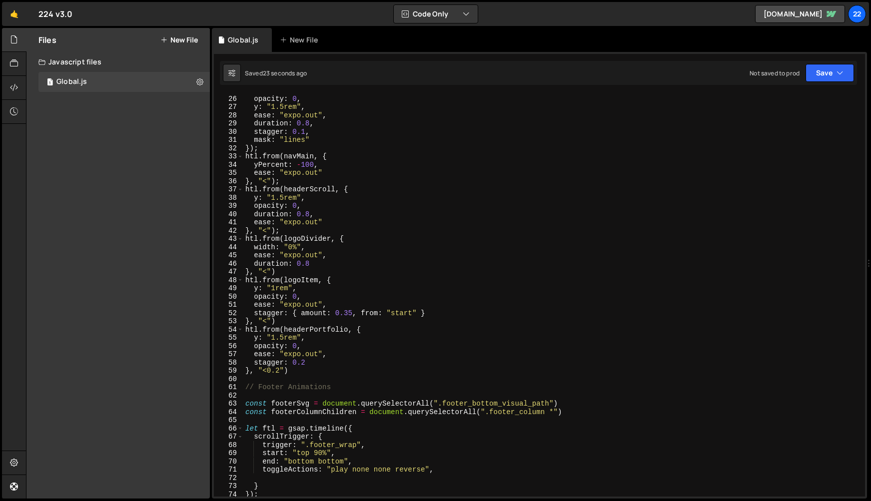
scroll to position [205, 0]
click at [306, 361] on div "htl . from ( headerSplit . lines , { opacity : 0 , y : "1.5rem" , ease : "expo.…" at bounding box center [552, 295] width 618 height 419
click at [403, 334] on div "htl . from ( headerSplit . lines , { opacity : 0 , y : "1.5rem" , ease : "expo.…" at bounding box center [552, 295] width 618 height 419
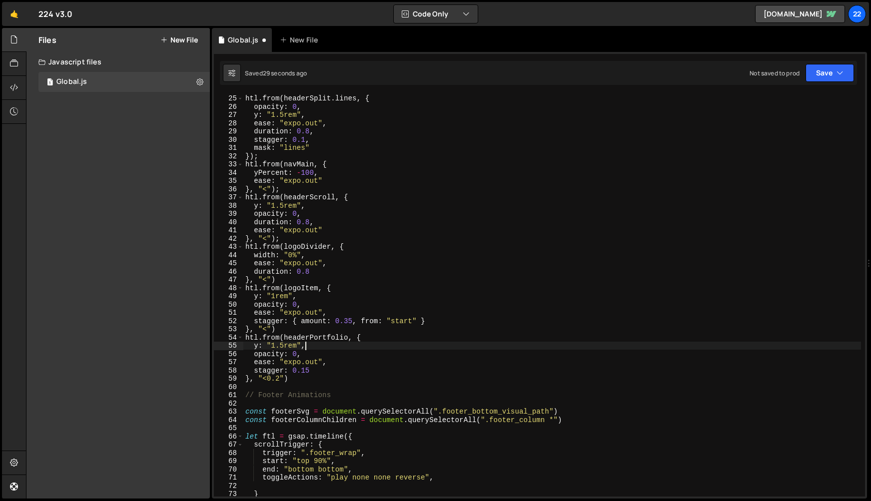
scroll to position [197, 0]
click at [349, 322] on div "}) ; htl . from ( headerSplit . lines , { opacity : 0 , y : "1.5rem" , ease : "…" at bounding box center [552, 295] width 618 height 419
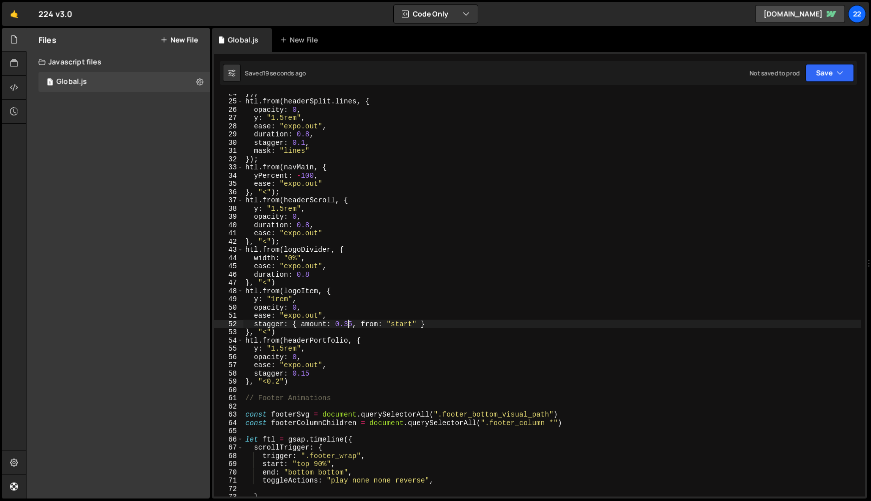
scroll to position [194, 0]
drag, startPoint x: 311, startPoint y: 273, endPoint x: 296, endPoint y: 274, distance: 15.0
click at [296, 274] on div "}) ; htl . from ( headerSplit . lines , { opacity : 0 , y : "1.5rem" , ease : "…" at bounding box center [552, 298] width 618 height 419
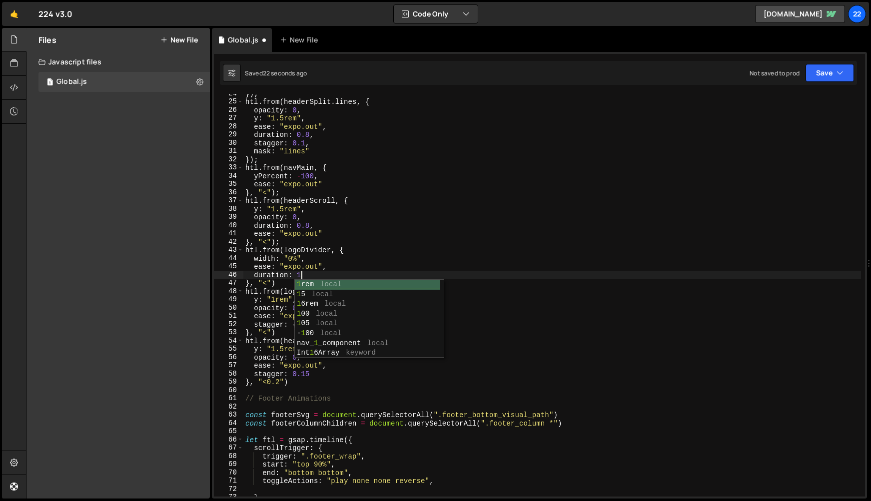
scroll to position [0, 3]
click at [532, 316] on div "}) ; htl . from ( headerSplit . lines , { opacity : 0 , y : "1.5rem" , ease : "…" at bounding box center [552, 298] width 618 height 419
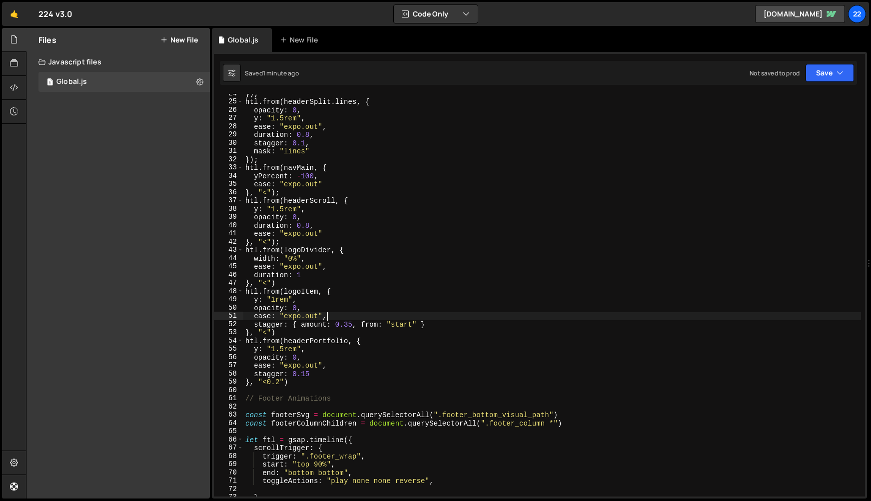
click at [347, 325] on div "}) ; htl . from ( headerSplit . lines , { opacity : 0 , y : "1.5rem" , ease : "…" at bounding box center [552, 298] width 618 height 419
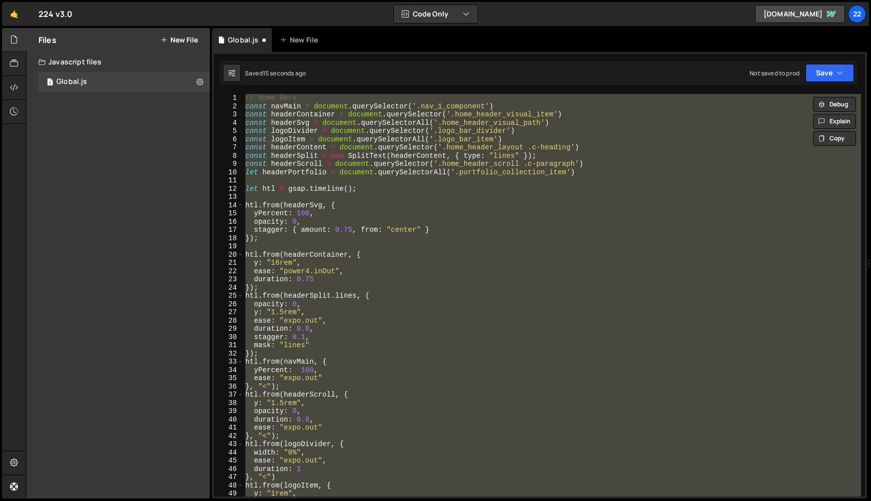
scroll to position [0, 0]
click at [375, 328] on div "// Home Hero const navMain = document . querySelector ( '.nav_1_component' ) co…" at bounding box center [552, 303] width 618 height 419
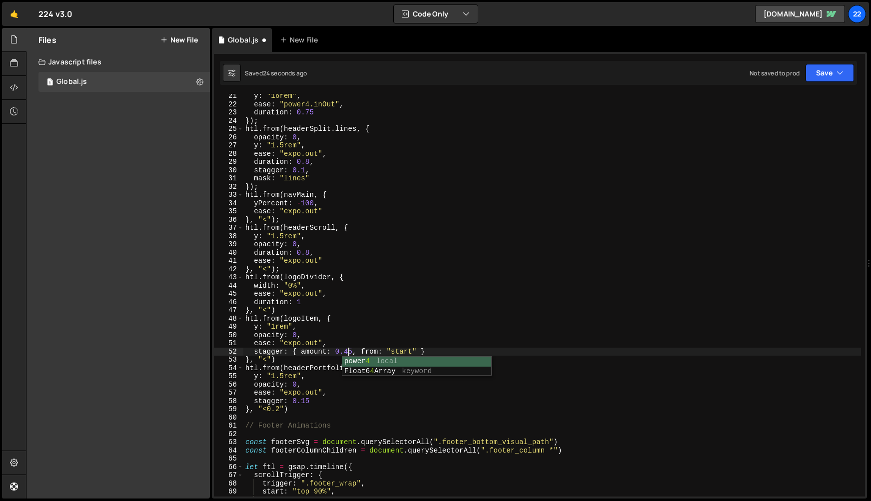
scroll to position [0, 7]
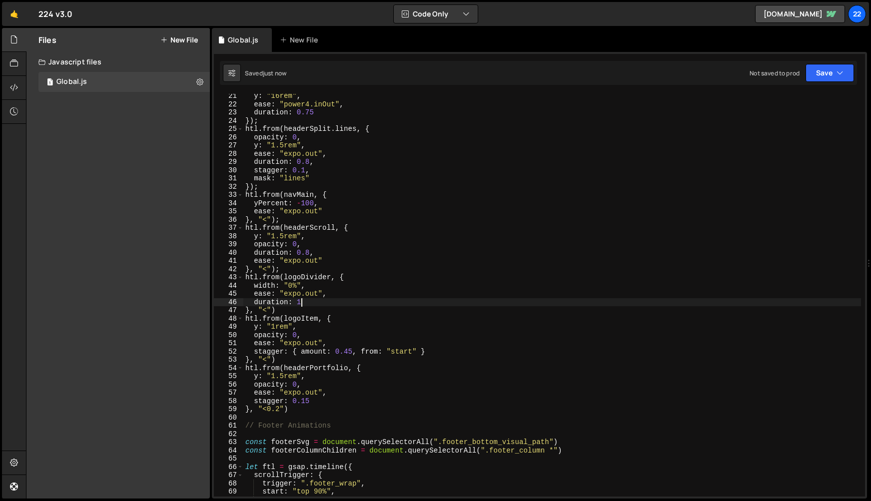
click at [303, 303] on div "y : "16rem" , ease : "power4.inOut" , duration : 0.75 }) ; htl . from ( headerS…" at bounding box center [552, 301] width 618 height 419
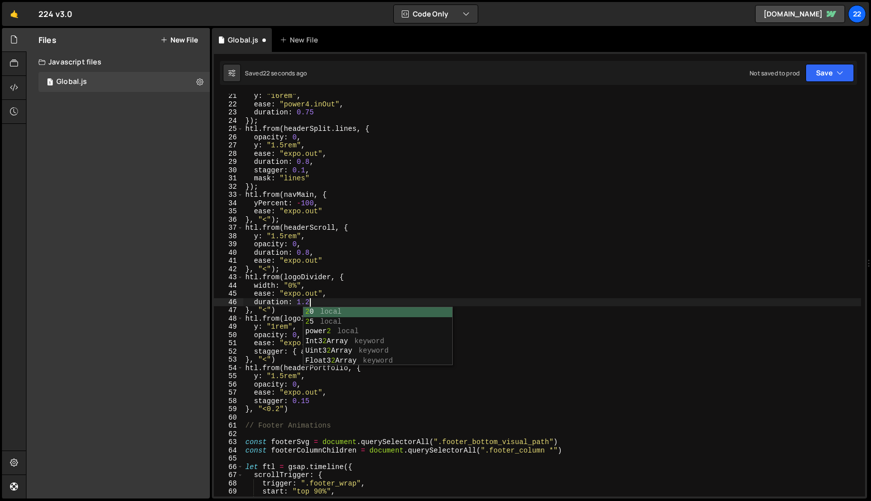
scroll to position [0, 4]
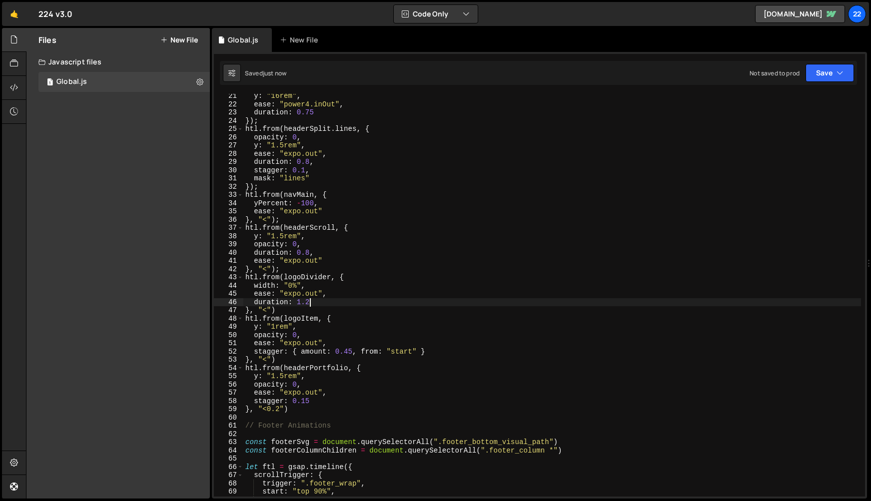
click at [569, 309] on div "y : "16rem" , ease : "power4.inOut" , duration : 0.75 }) ; htl . from ( headerS…" at bounding box center [552, 301] width 618 height 419
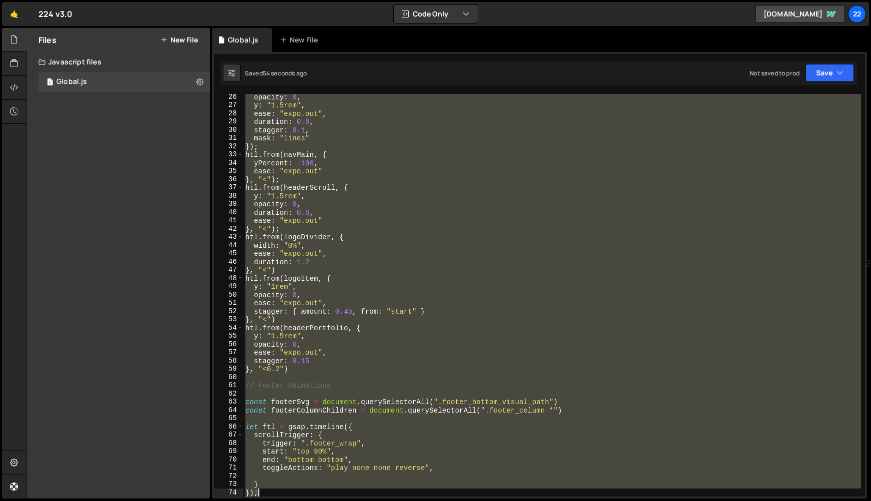
scroll to position [257, 0]
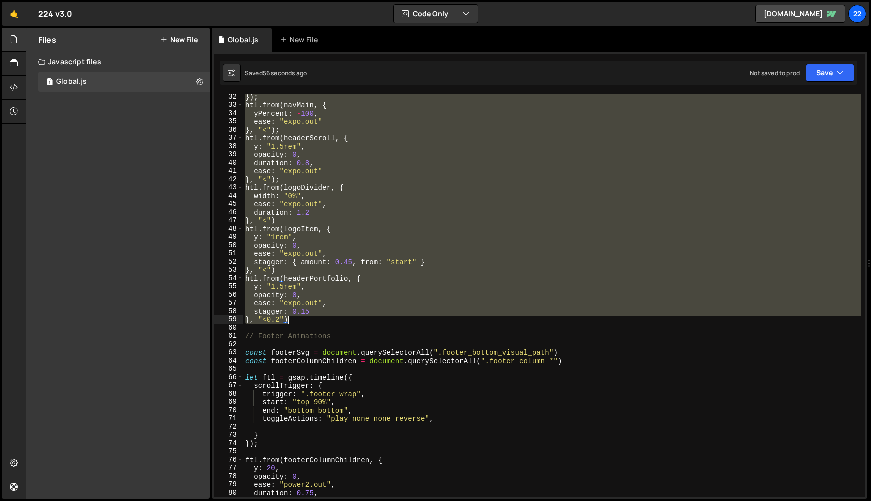
drag, startPoint x: 245, startPoint y: 98, endPoint x: 300, endPoint y: 321, distance: 230.0
click at [300, 321] on div "}) ; htl . from ( navMain , { yPercent : - 100 , ease : "expo.out" } , "<" ) ; …" at bounding box center [552, 302] width 618 height 419
type textarea "stagger: 0.15 }, "<0.2")"
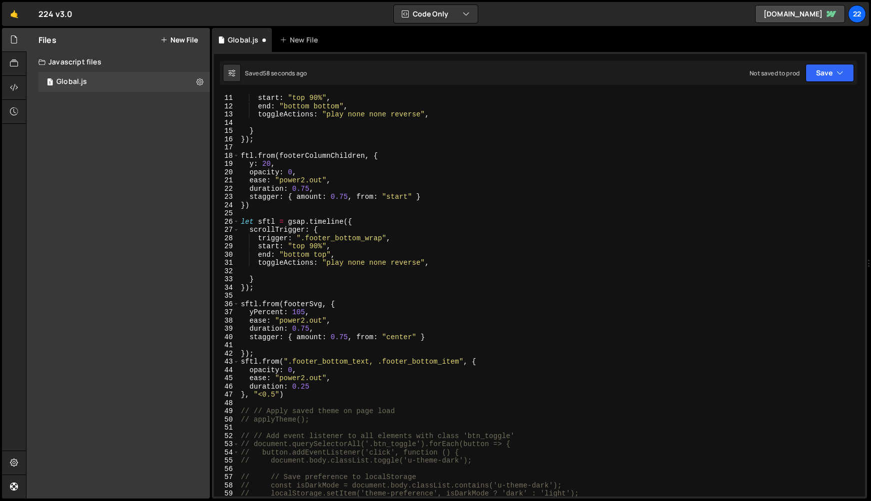
scroll to position [0, 0]
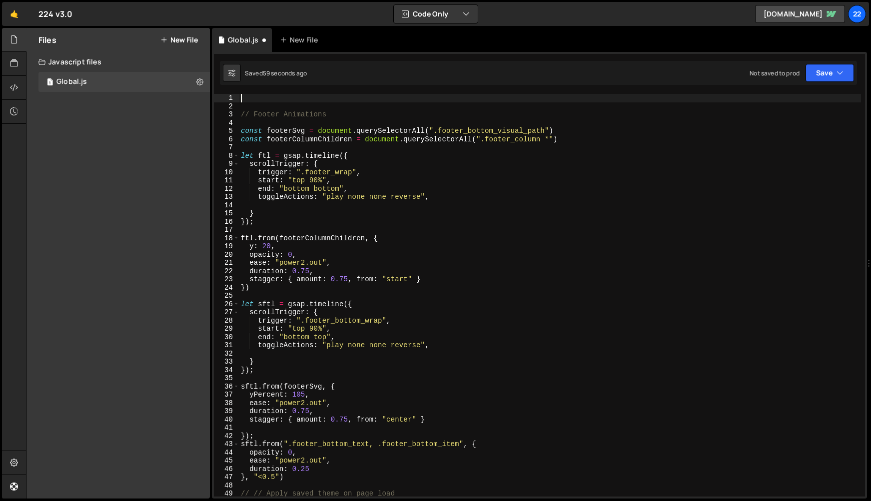
click at [184, 41] on button "New File" at bounding box center [178, 40] width 37 height 8
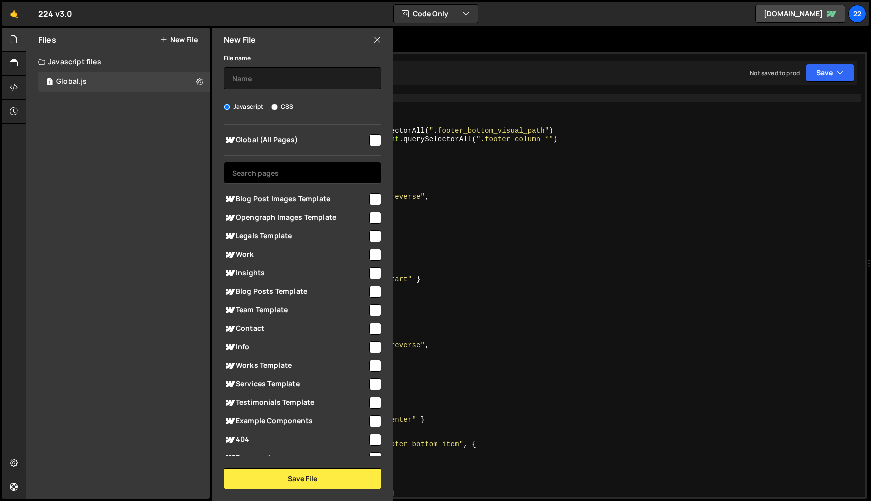
click at [252, 166] on input "text" at bounding box center [302, 173] width 157 height 22
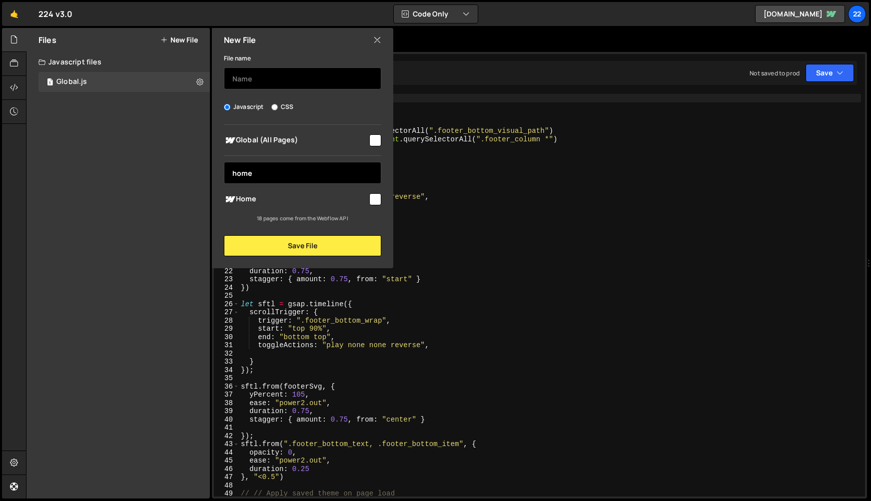
type input "home"
click at [263, 77] on input "text" at bounding box center [302, 78] width 157 height 22
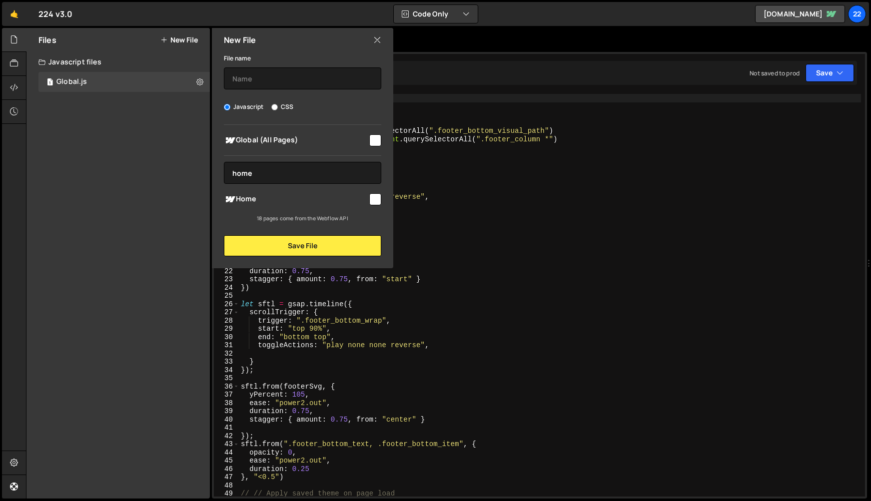
click at [374, 199] on input "checkbox" at bounding box center [375, 199] width 12 height 12
checkbox input "true"
click at [267, 72] on input "text" at bounding box center [302, 78] width 157 height 22
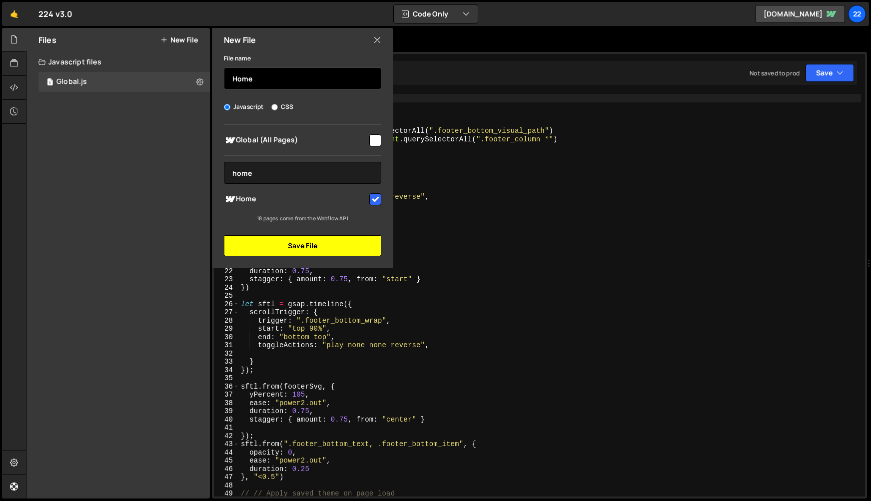
type input "Home"
click at [269, 243] on button "Save File" at bounding box center [302, 245] width 157 height 21
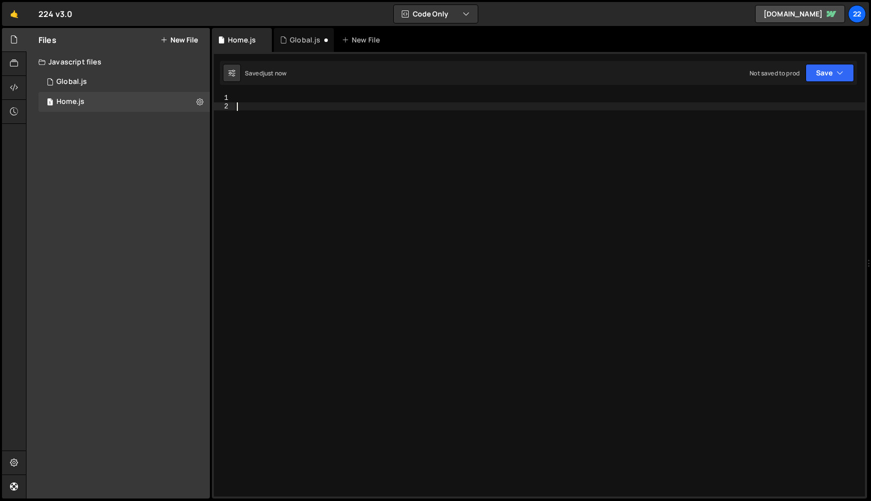
click at [323, 241] on div at bounding box center [550, 303] width 630 height 419
paste textarea "}, "<0.2")"
type textarea "}, "<0.2")"
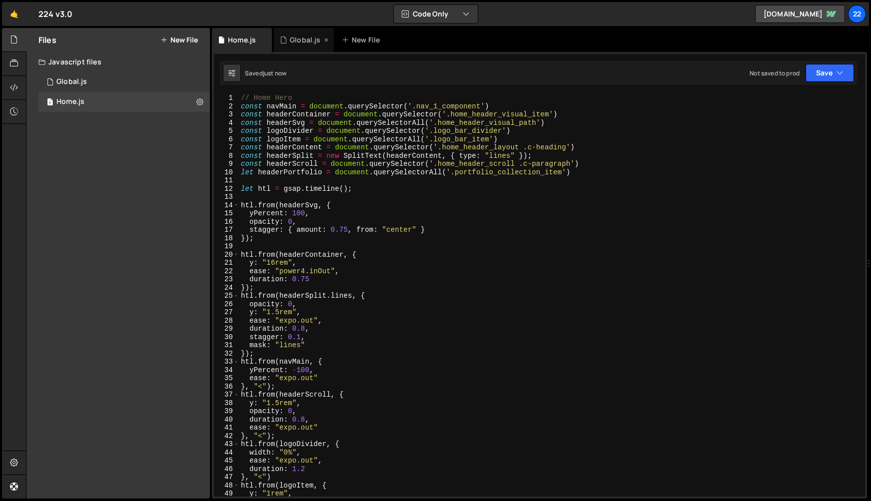
click at [294, 42] on div "Global.js" at bounding box center [305, 40] width 30 height 10
